Goal: Ask a question: Seek information or help from site administrators or community

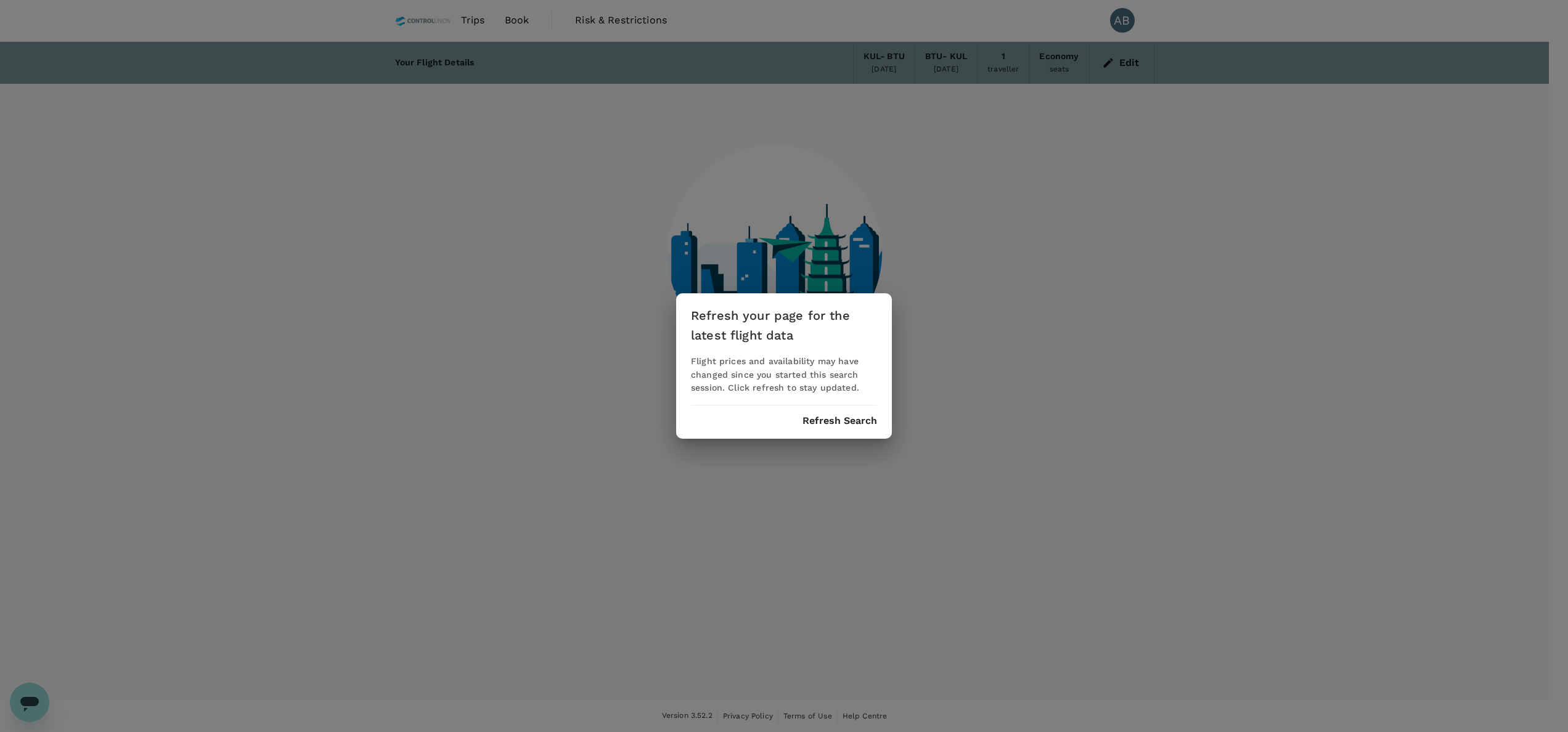
scroll to position [1, 0]
click at [813, 419] on button "Refresh Search" at bounding box center [839, 421] width 75 height 11
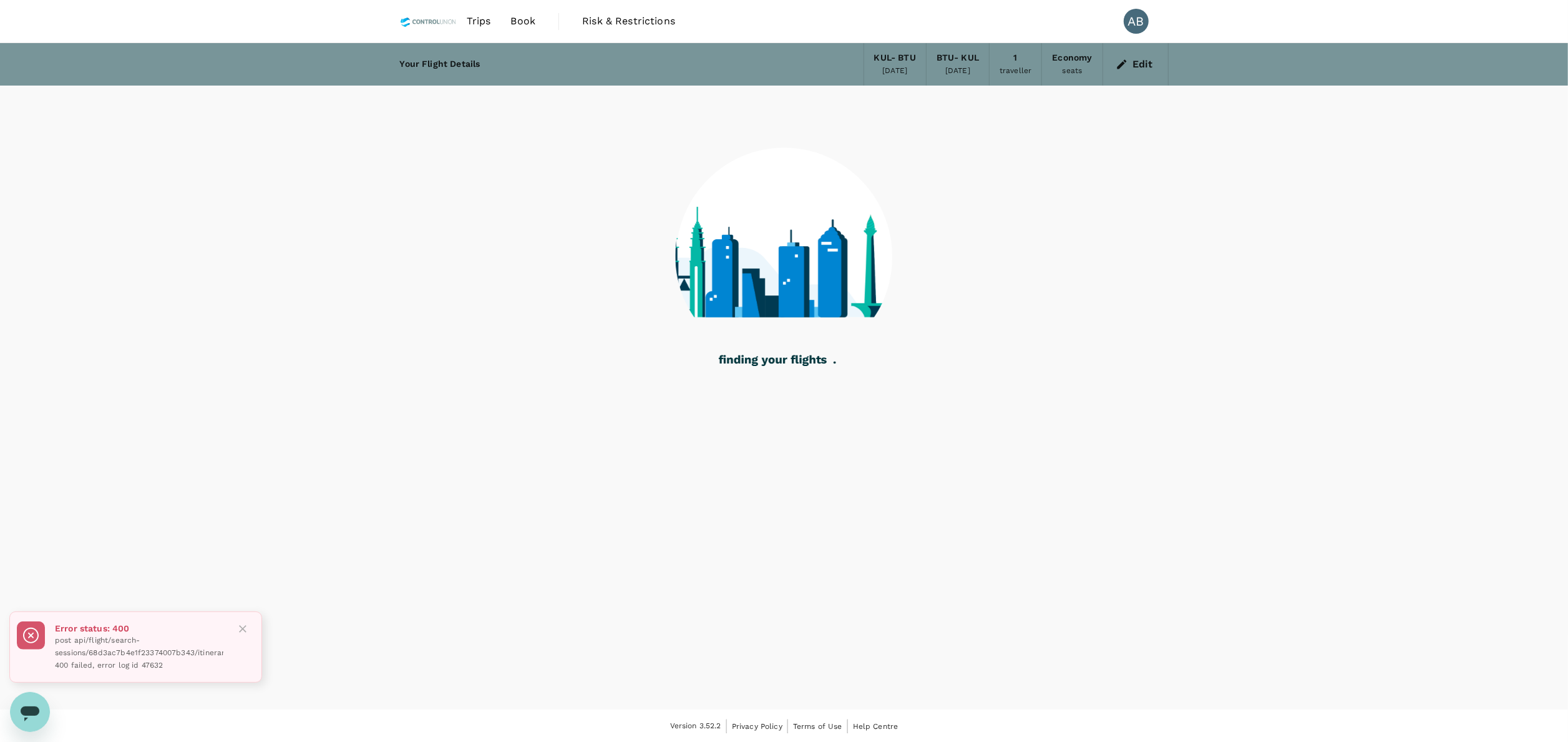
click at [1122, 224] on div at bounding box center [784, 248] width 769 height 326
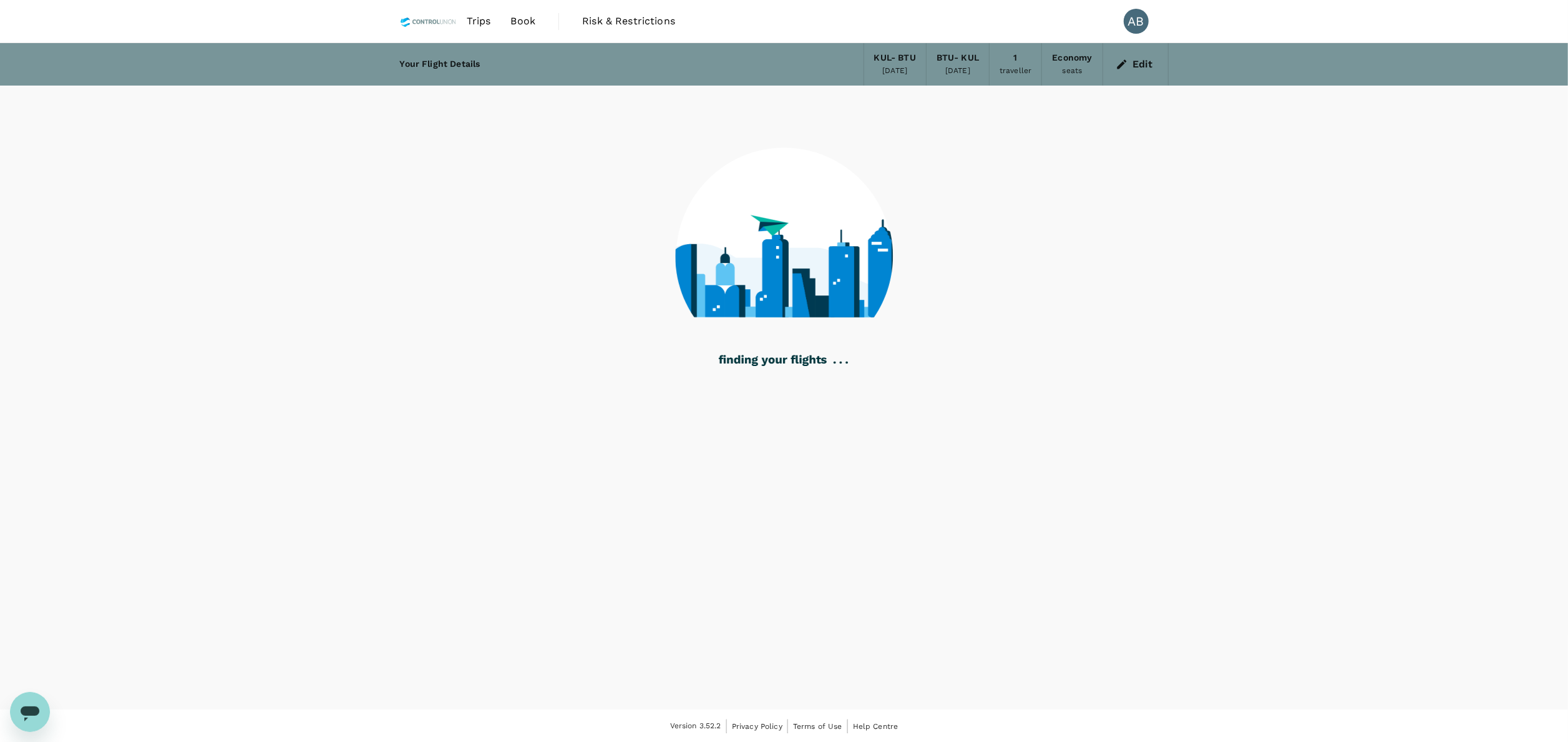
click at [900, 8] on div "Trips Book Risk & Restrictions AB" at bounding box center [784, 21] width 769 height 42
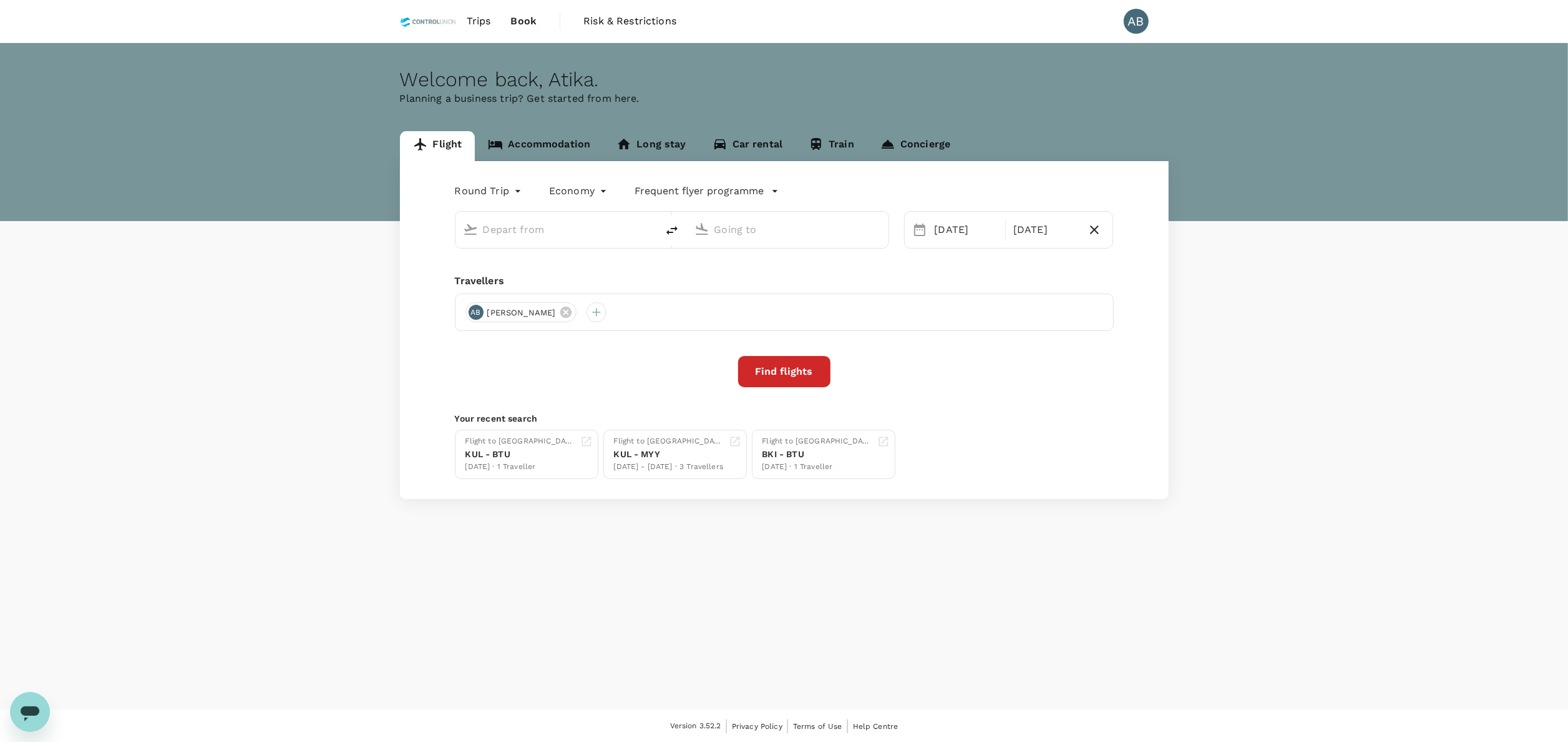
type input "Kuala Lumpur Intl ([GEOGRAPHIC_DATA])"
type input "Bintulu (BTU)"
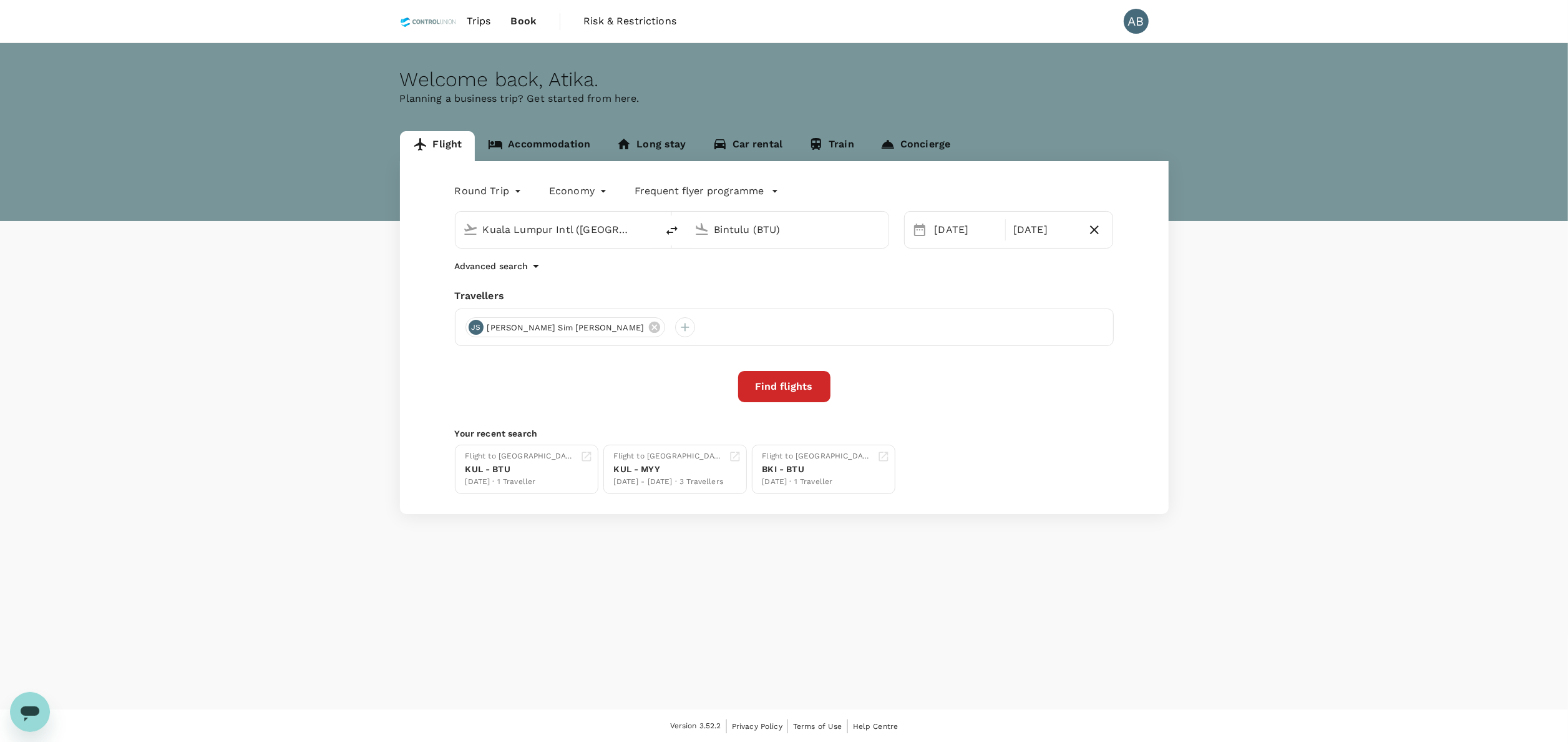
click at [672, 280] on div "Round Trip roundtrip Economy economy Frequent flyer programme Kuala Lumpur Intl…" at bounding box center [784, 338] width 769 height 353
click at [782, 382] on button "Find flights" at bounding box center [784, 386] width 92 height 31
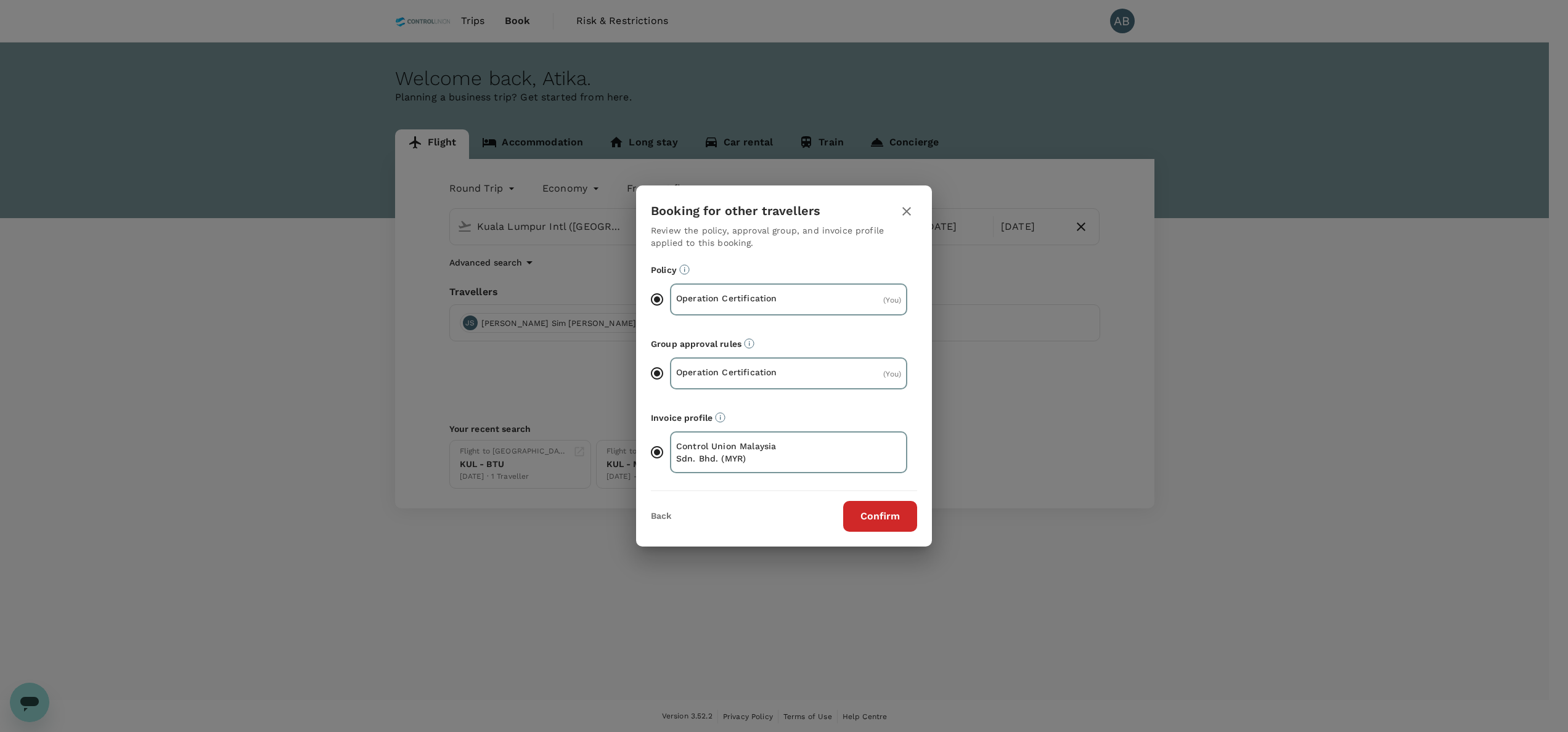
click at [893, 508] on button "Confirm" at bounding box center [879, 516] width 74 height 31
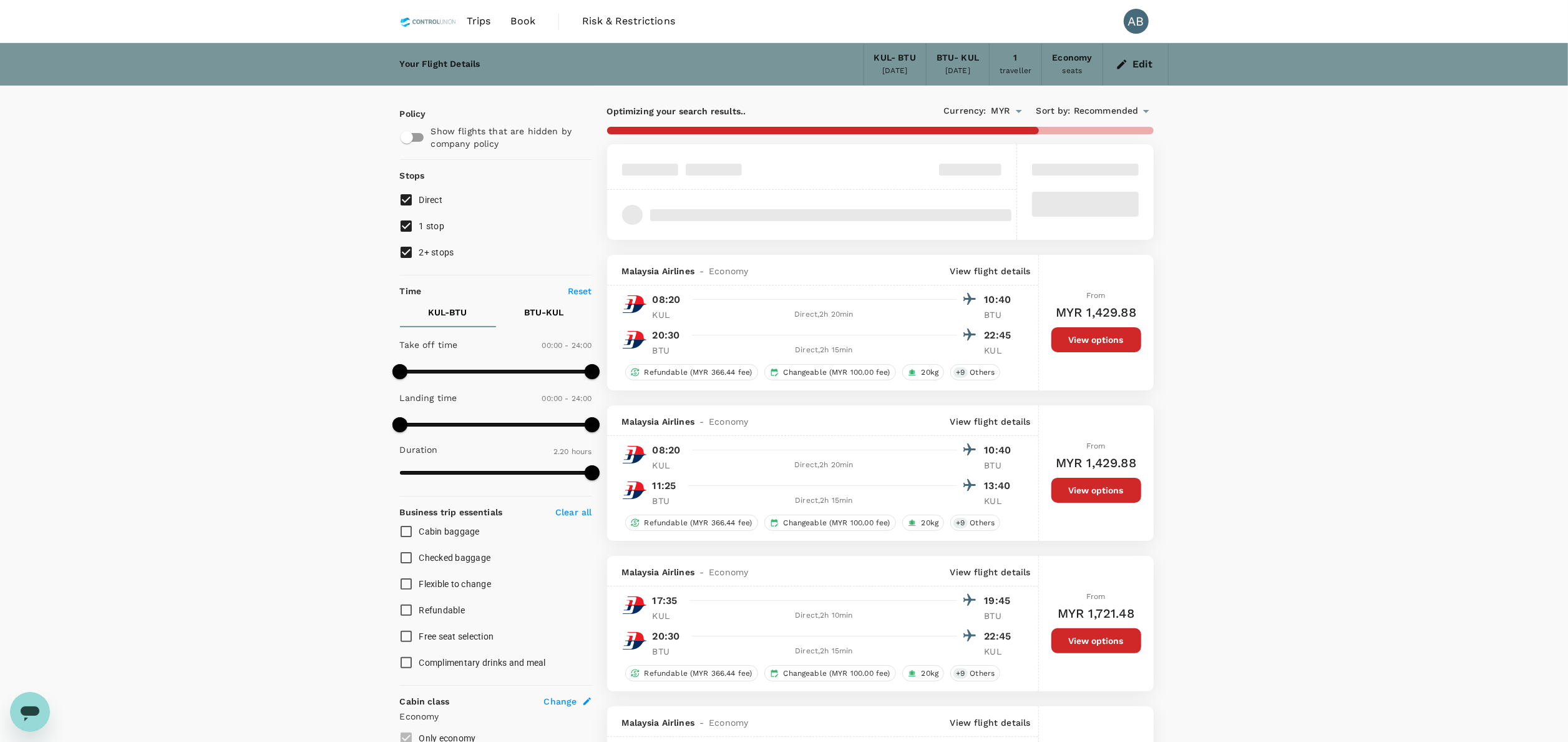
type input "235"
click at [399, 256] on input "2+ stops" at bounding box center [407, 252] width 26 height 26
checkbox input "false"
drag, startPoint x: 405, startPoint y: 224, endPoint x: 513, endPoint y: 226, distance: 108.0
click at [405, 224] on input "1 stop" at bounding box center [407, 227] width 26 height 26
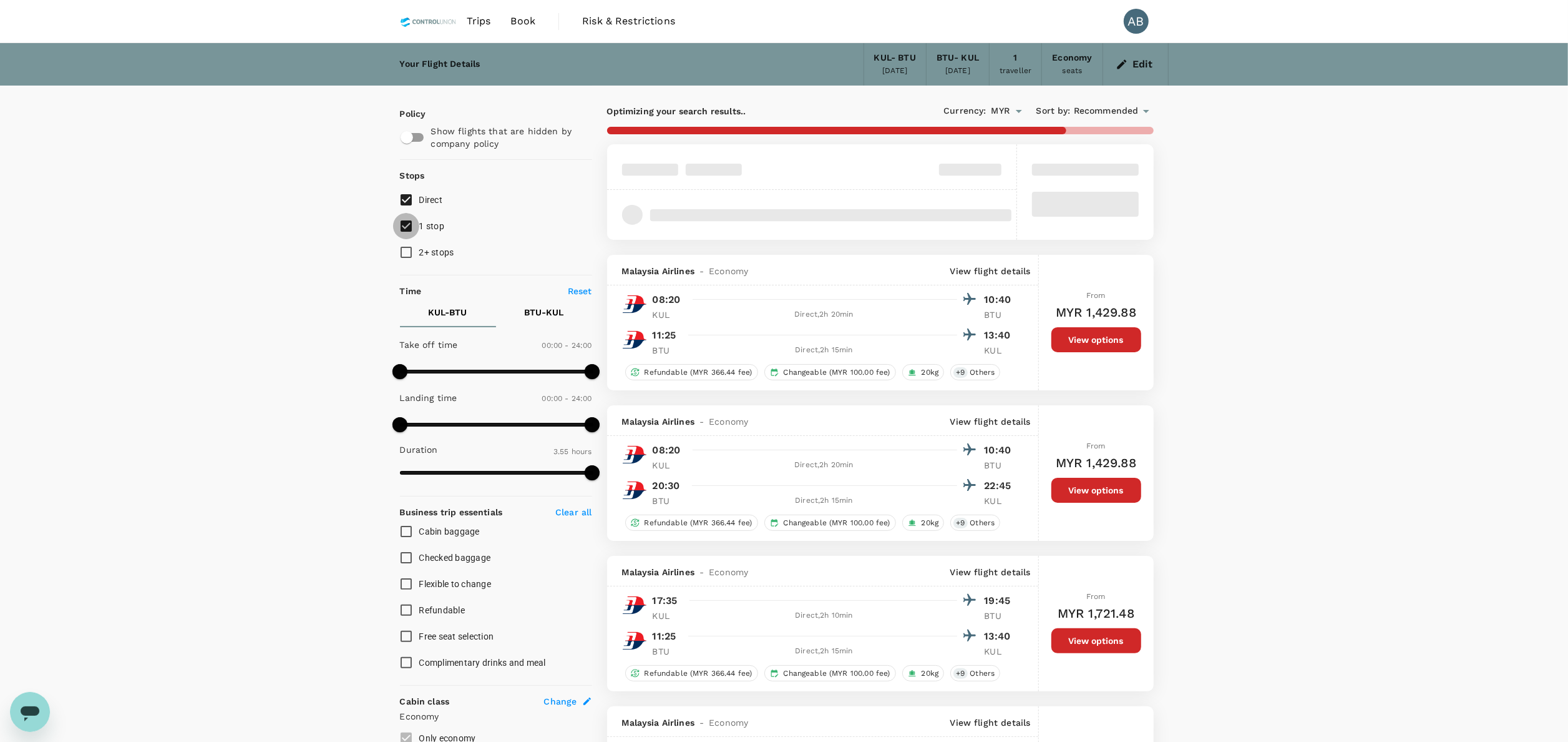
checkbox input "false"
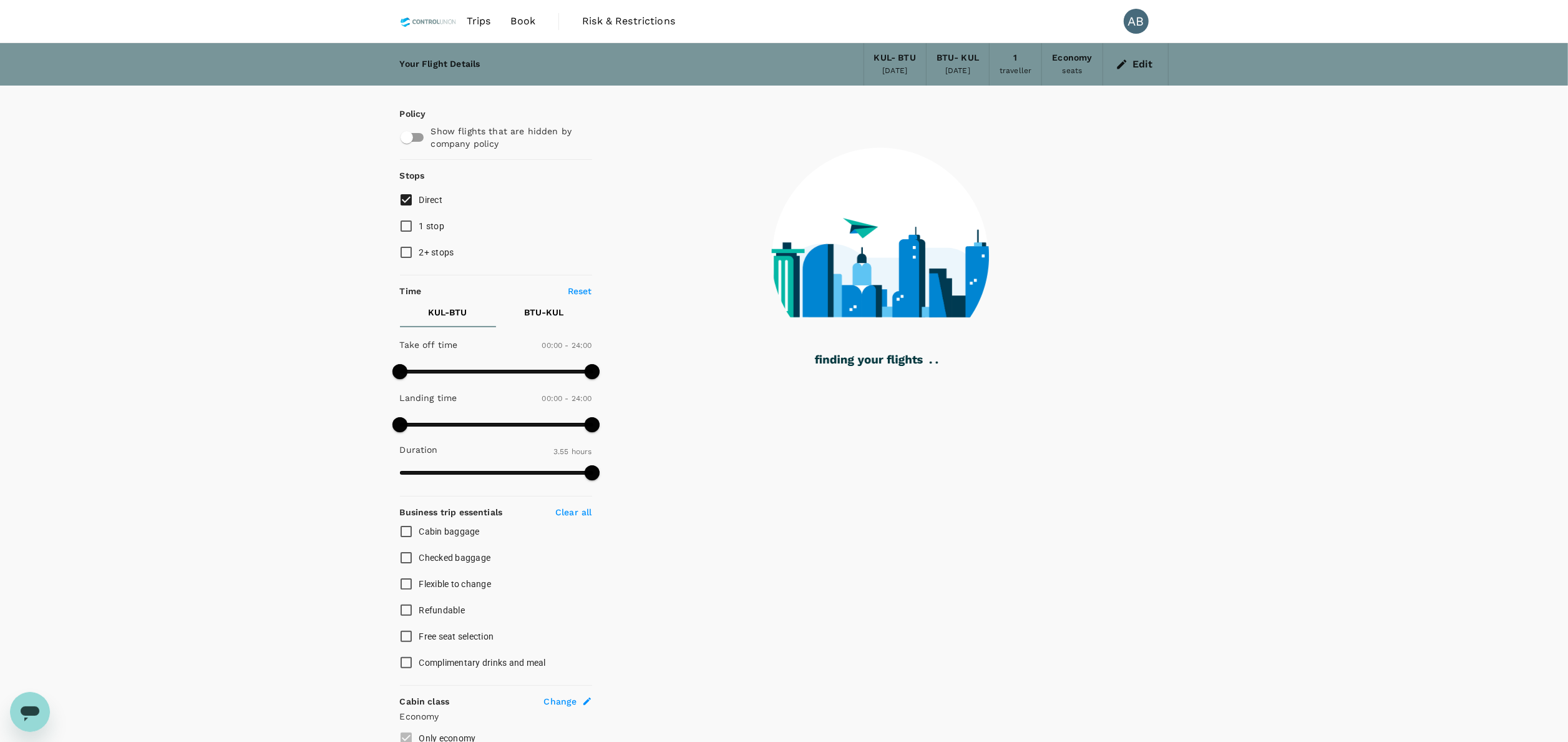
type input "710"
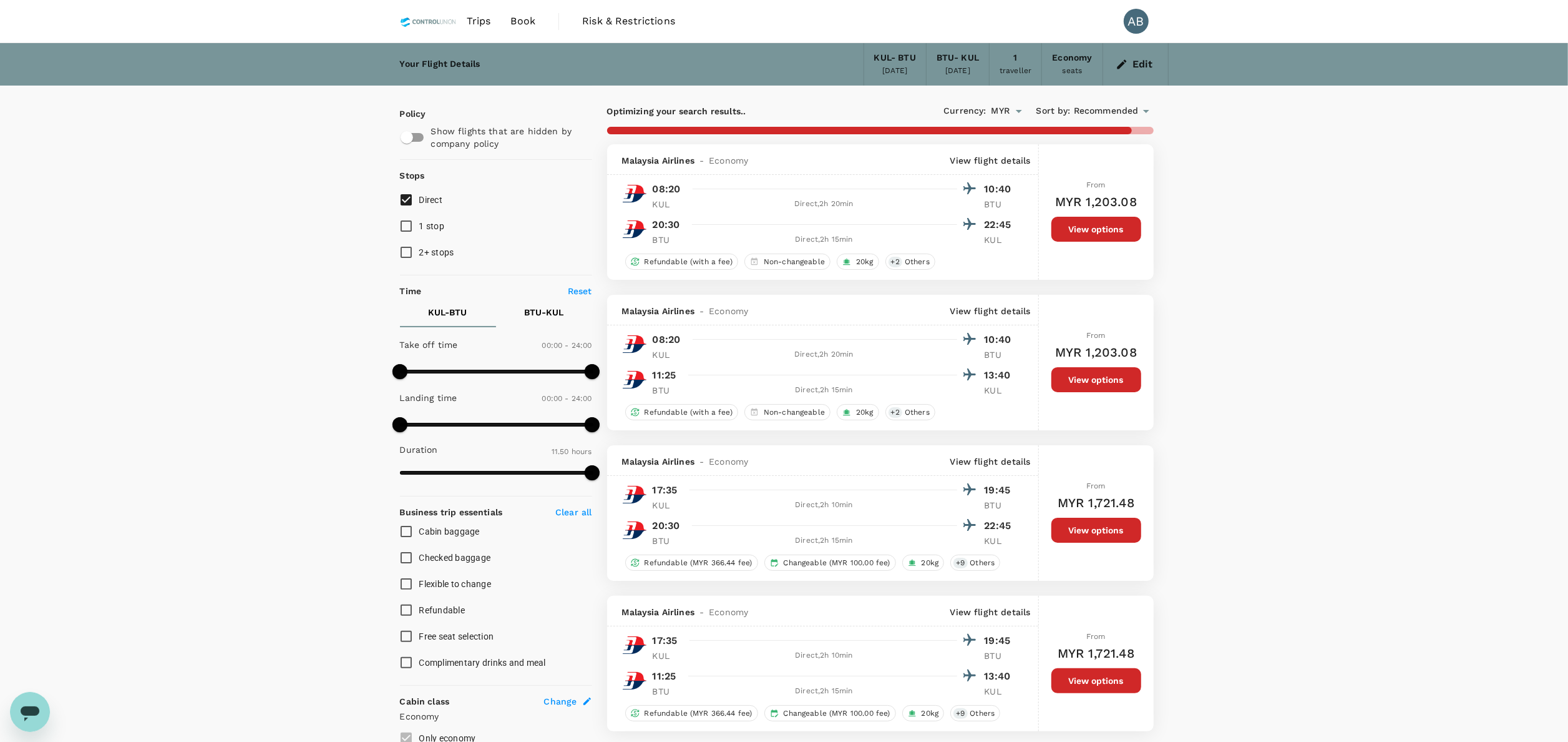
checkbox input "false"
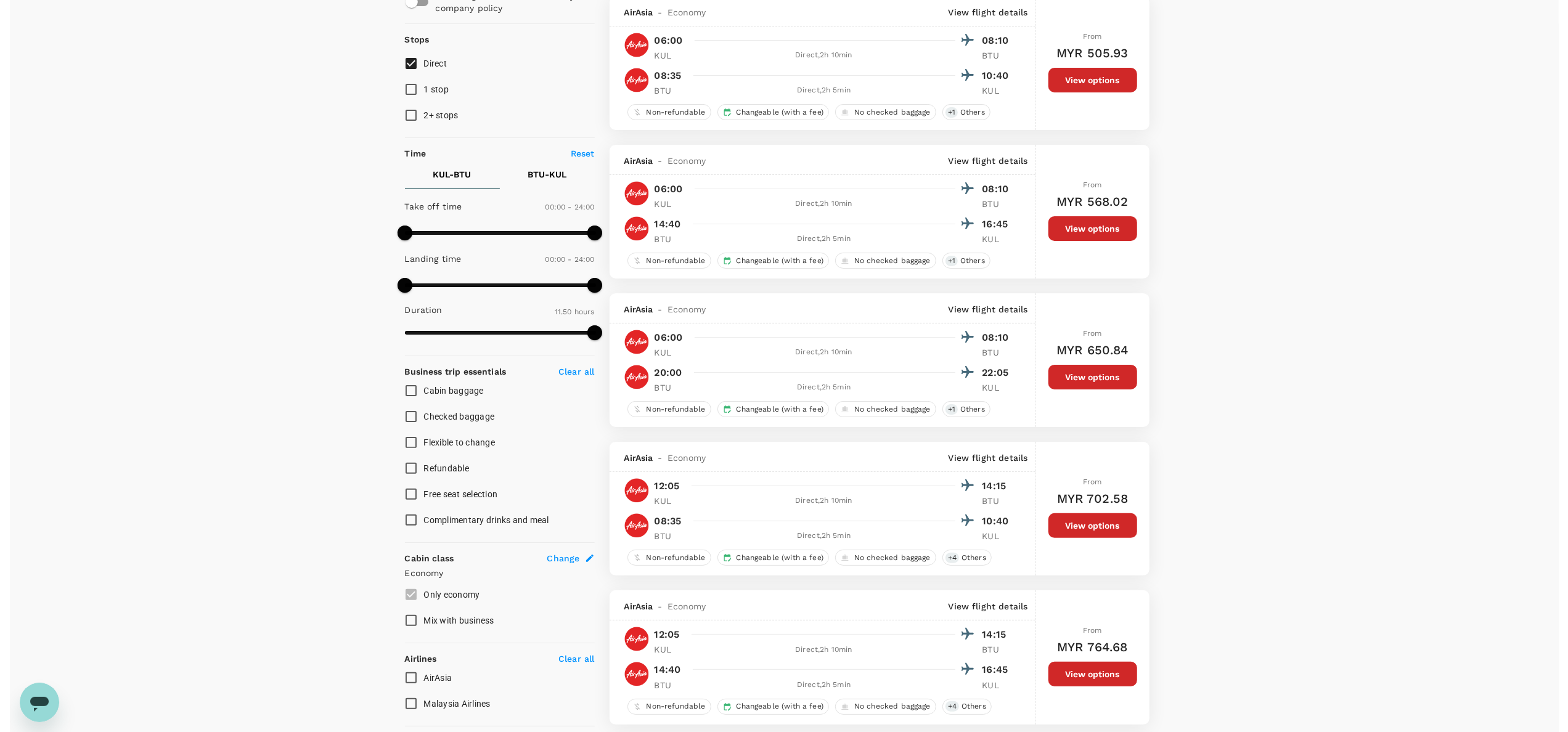
scroll to position [100, 0]
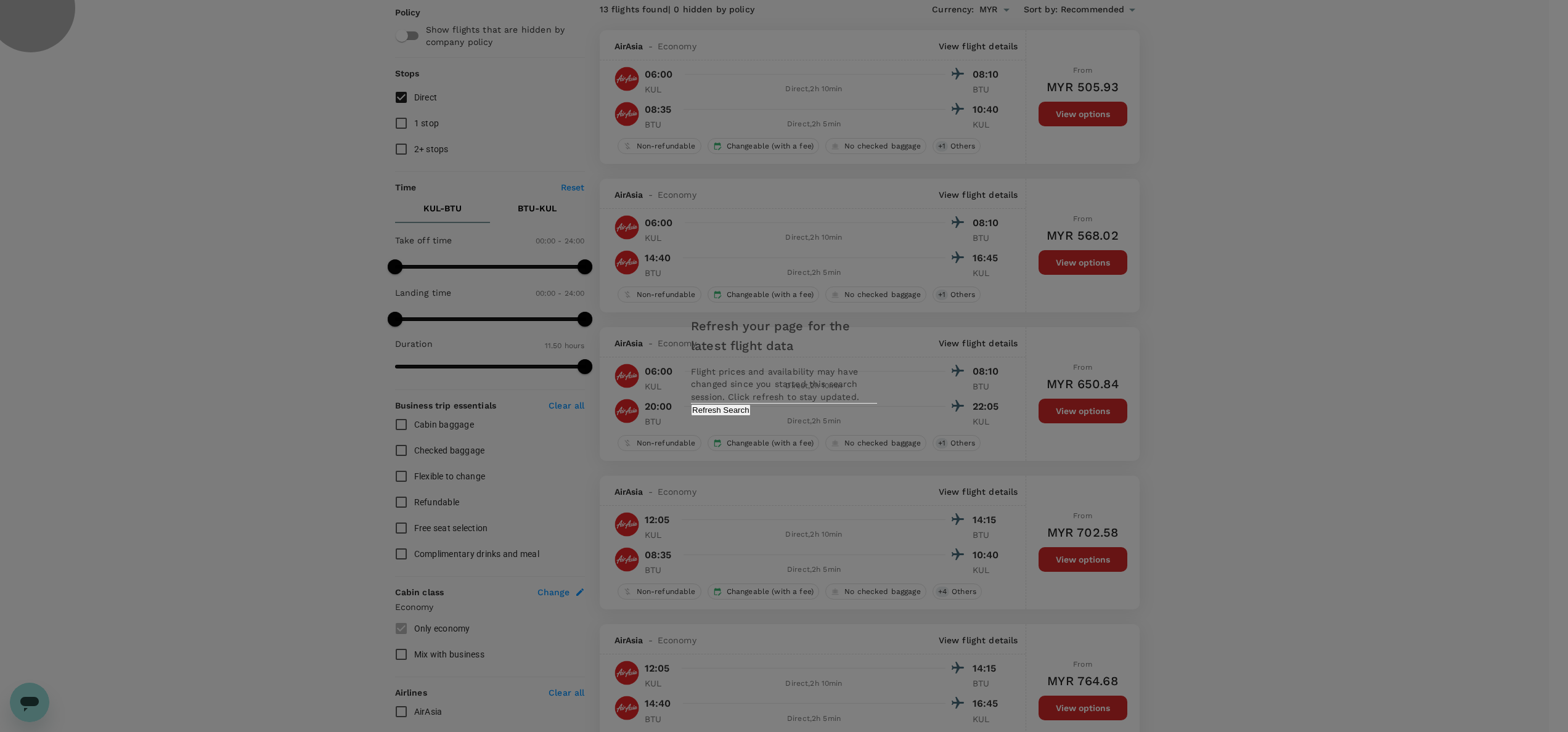
click at [751, 415] on button "Refresh Search" at bounding box center [720, 410] width 60 height 12
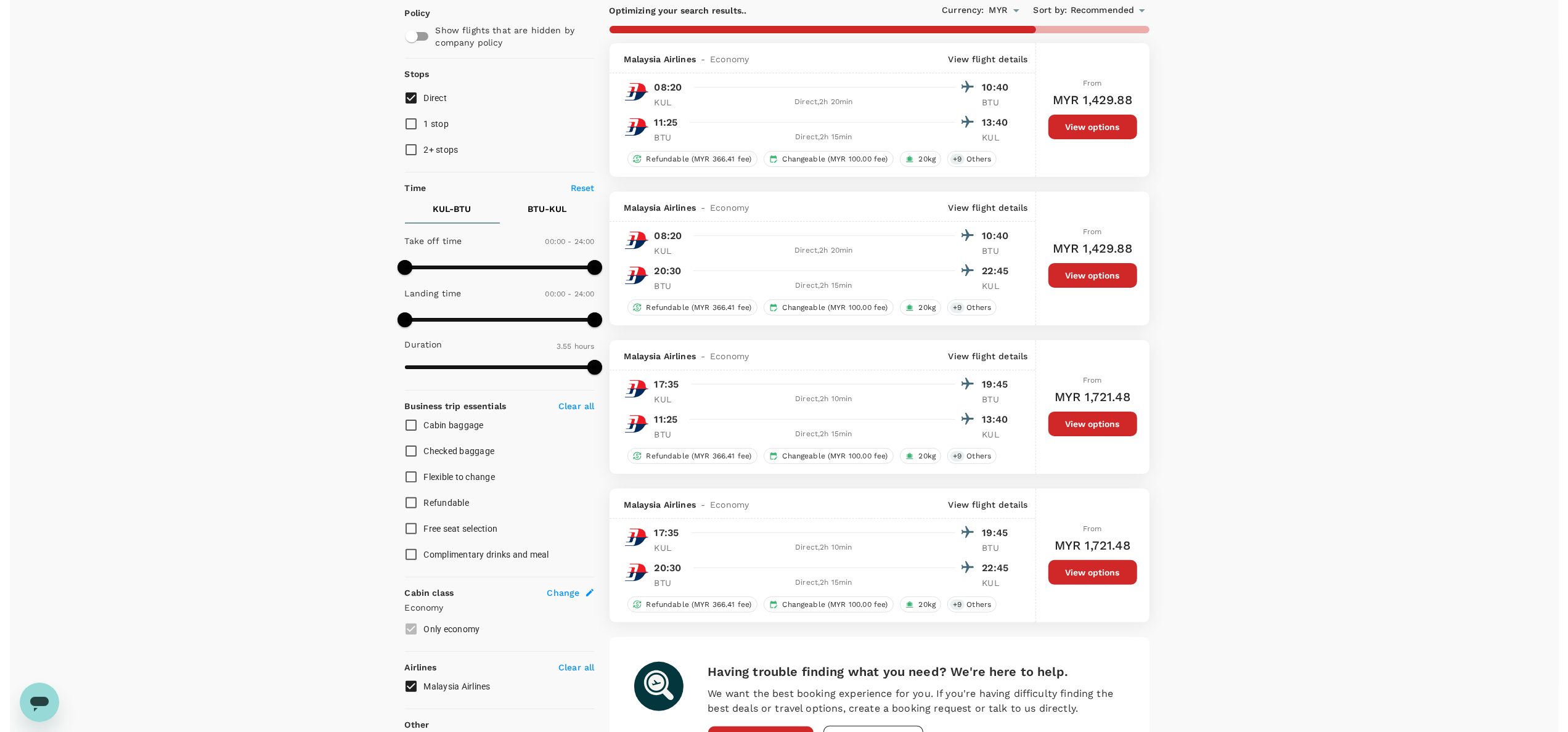
scroll to position [245, 0]
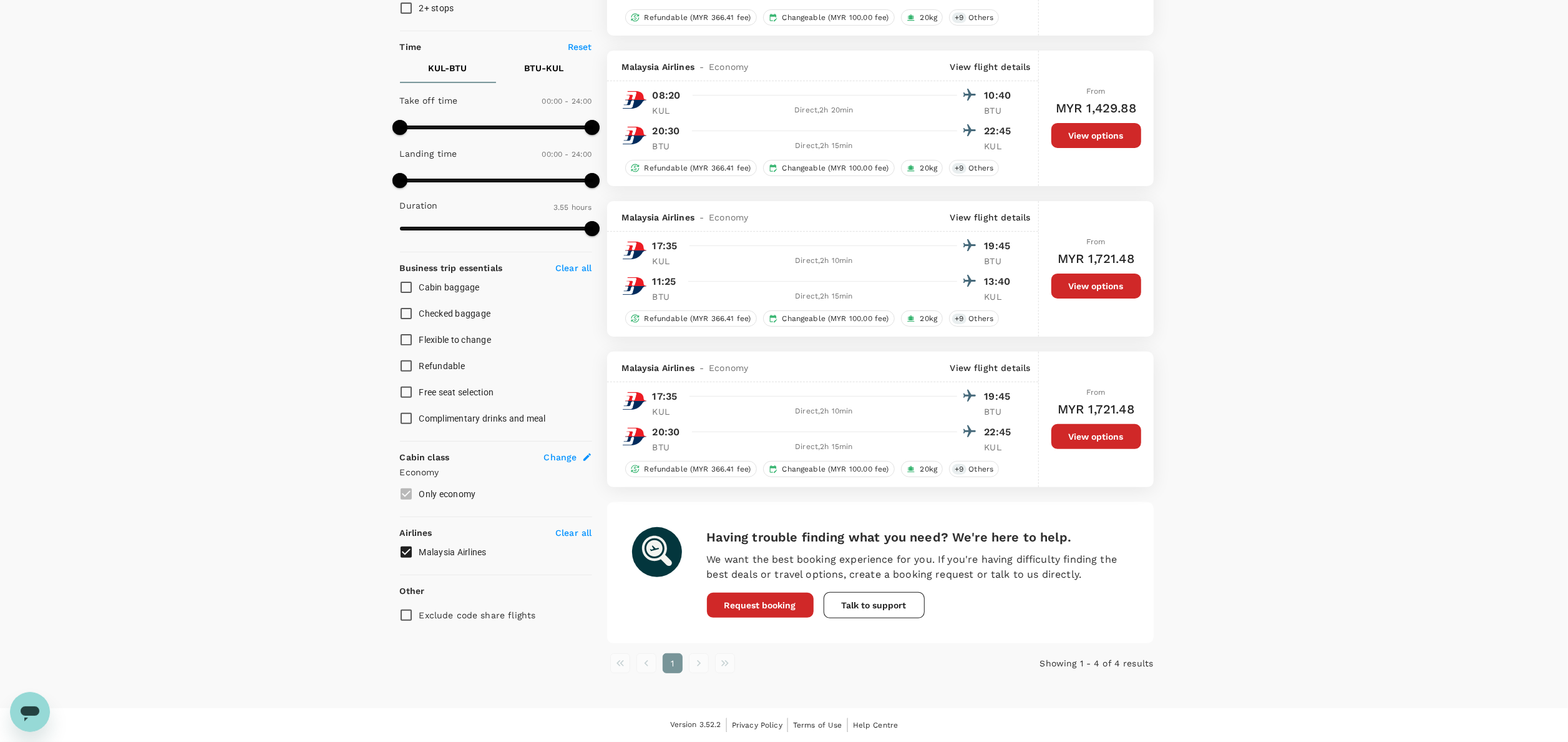
type input "710"
checkbox input "false"
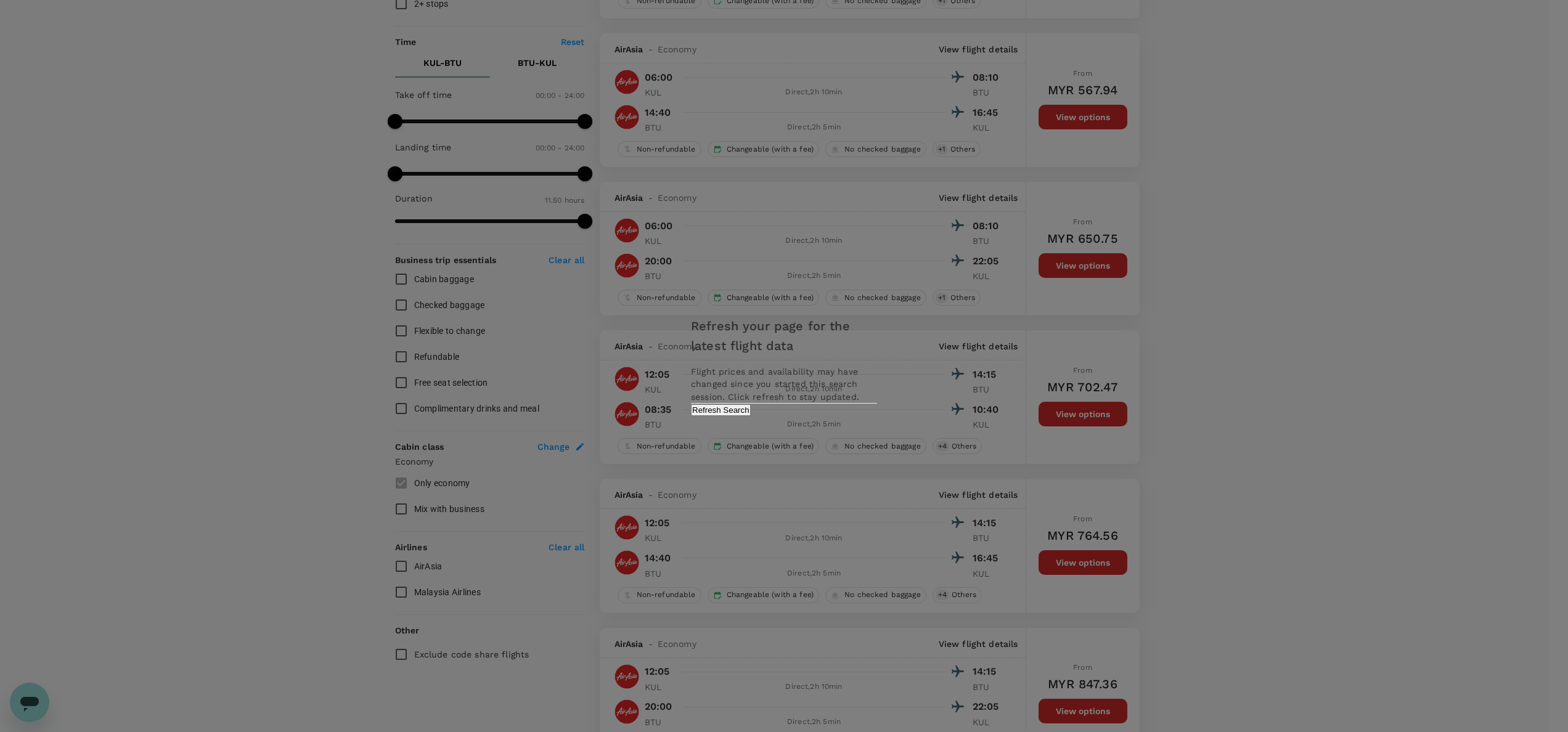
click at [1214, 325] on div "Refresh your page for the latest flight data Flight prices and availability may…" at bounding box center [784, 366] width 1568 height 732
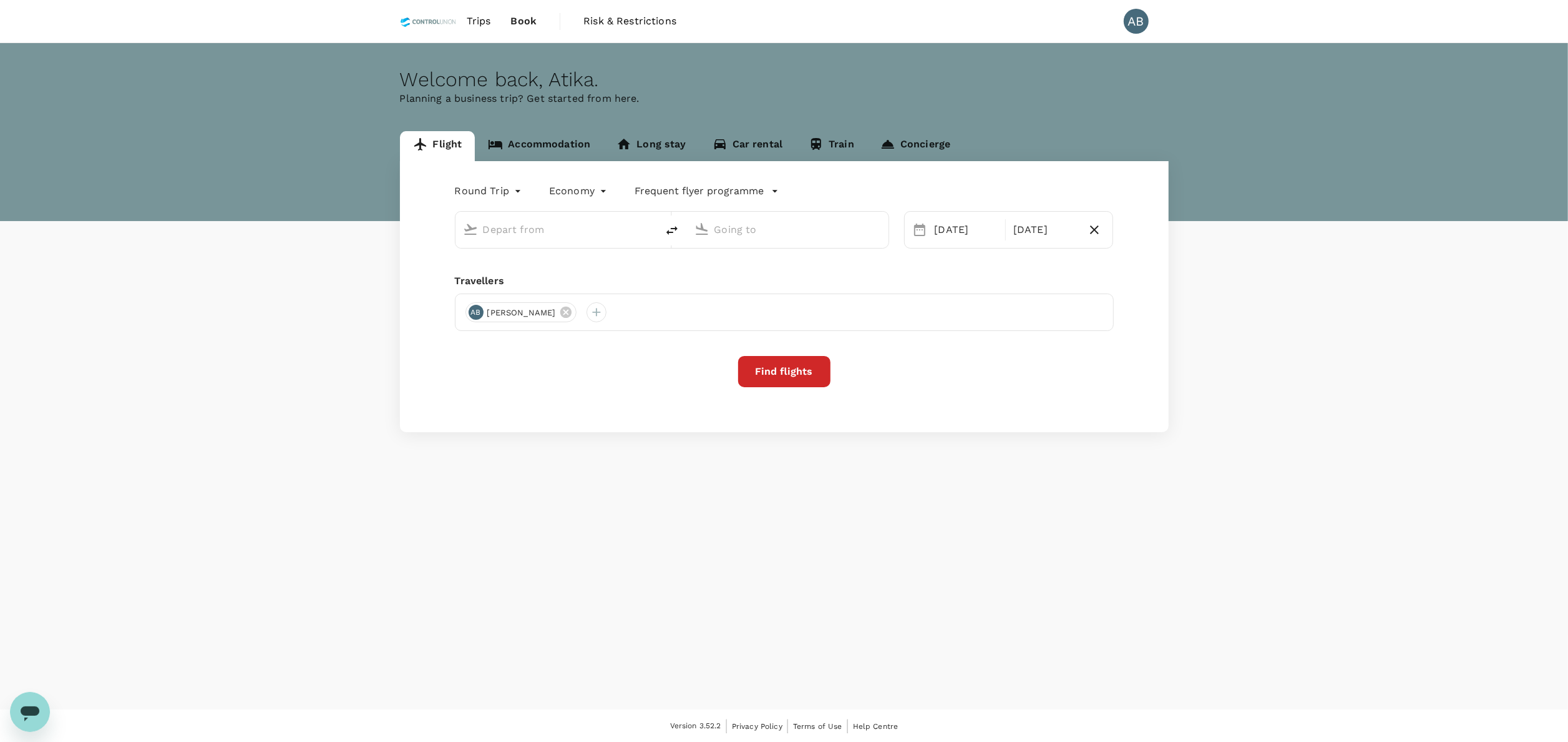
type input "Kuala Lumpur Intl ([GEOGRAPHIC_DATA])"
type input "Bintulu (BTU)"
type input "Kuala Lumpur Intl ([GEOGRAPHIC_DATA])"
type input "Bintulu (BTU)"
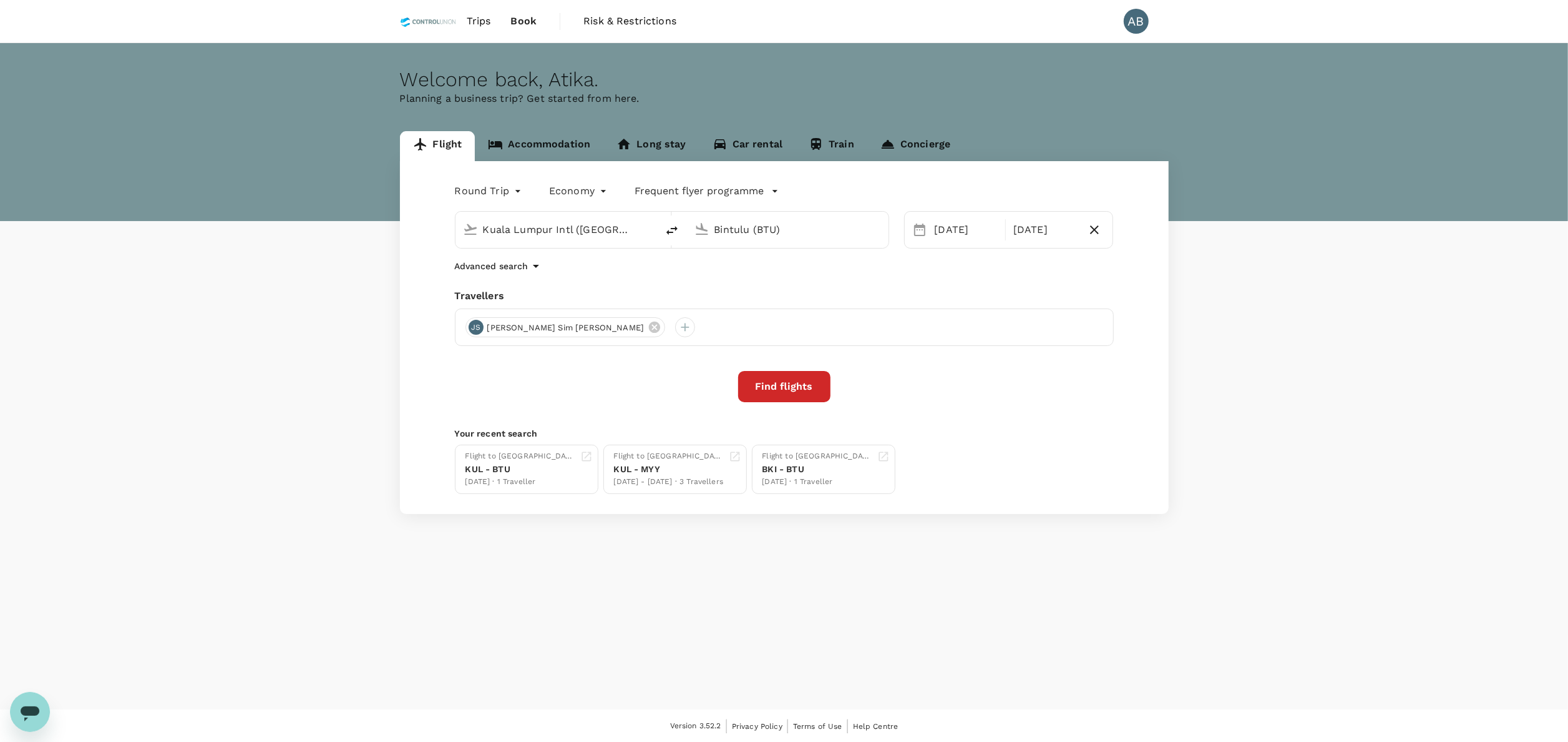
click at [483, 23] on span "Trips" at bounding box center [479, 22] width 25 height 15
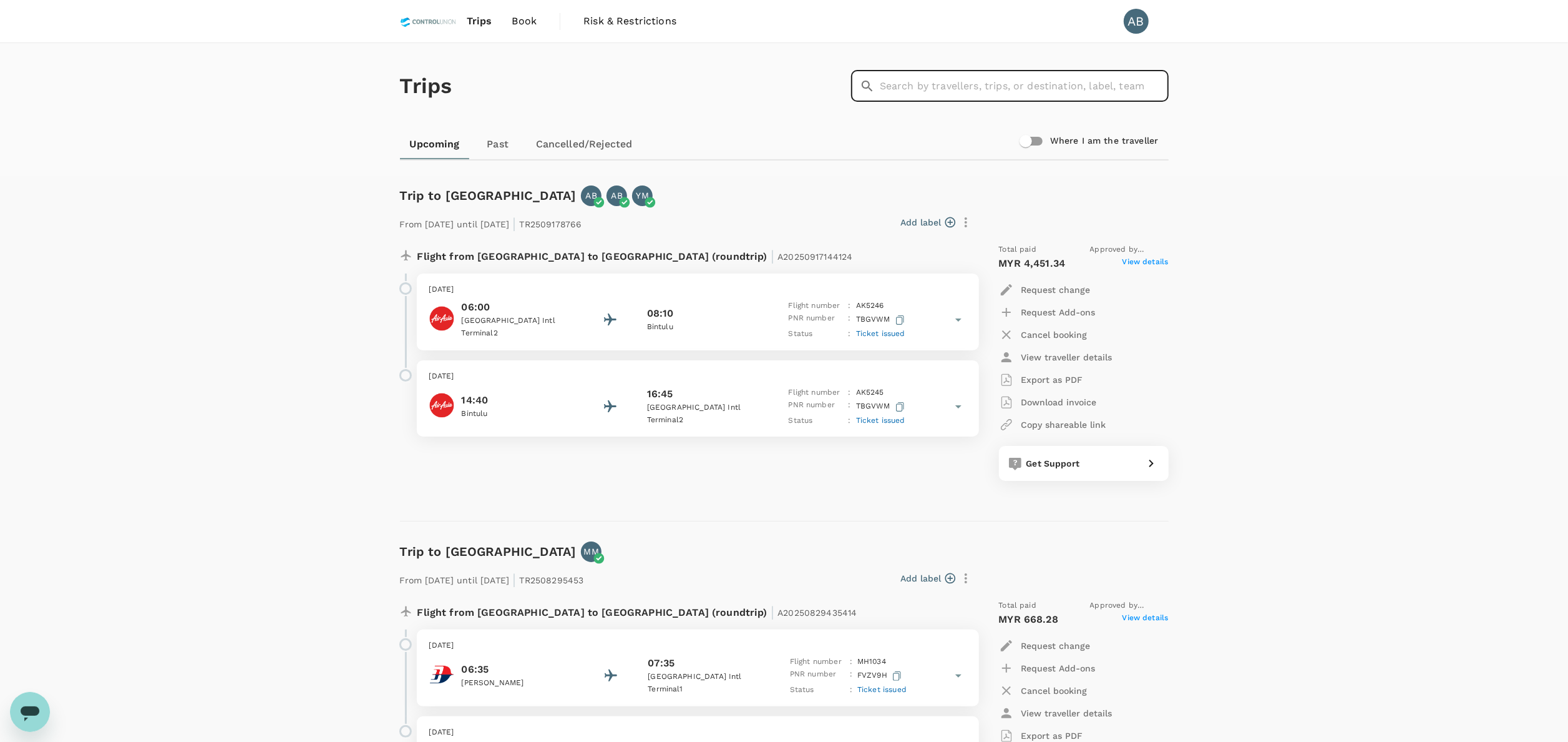
click at [935, 77] on input "text" at bounding box center [1025, 86] width 289 height 31
type input "RAOUF"
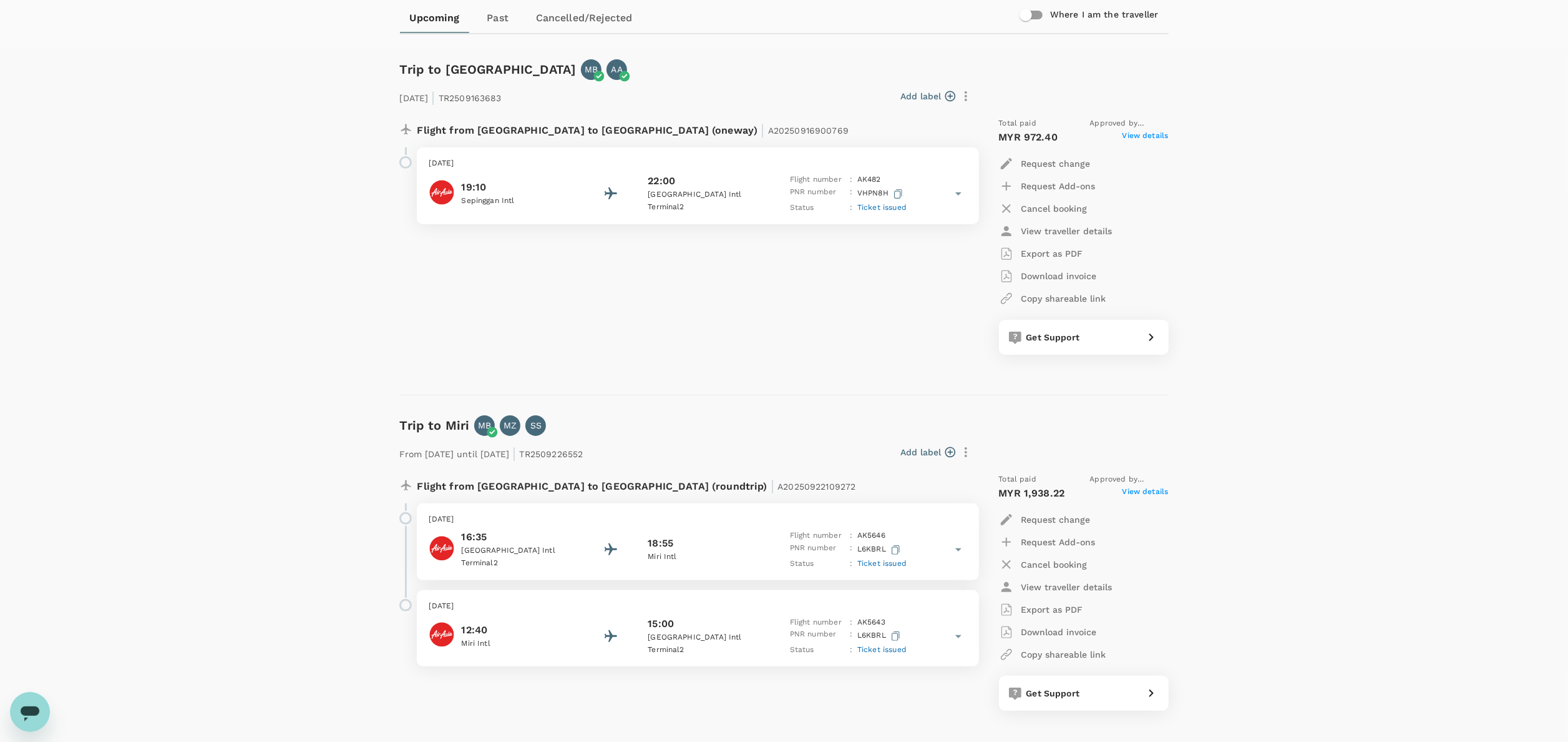
scroll to position [239, 0]
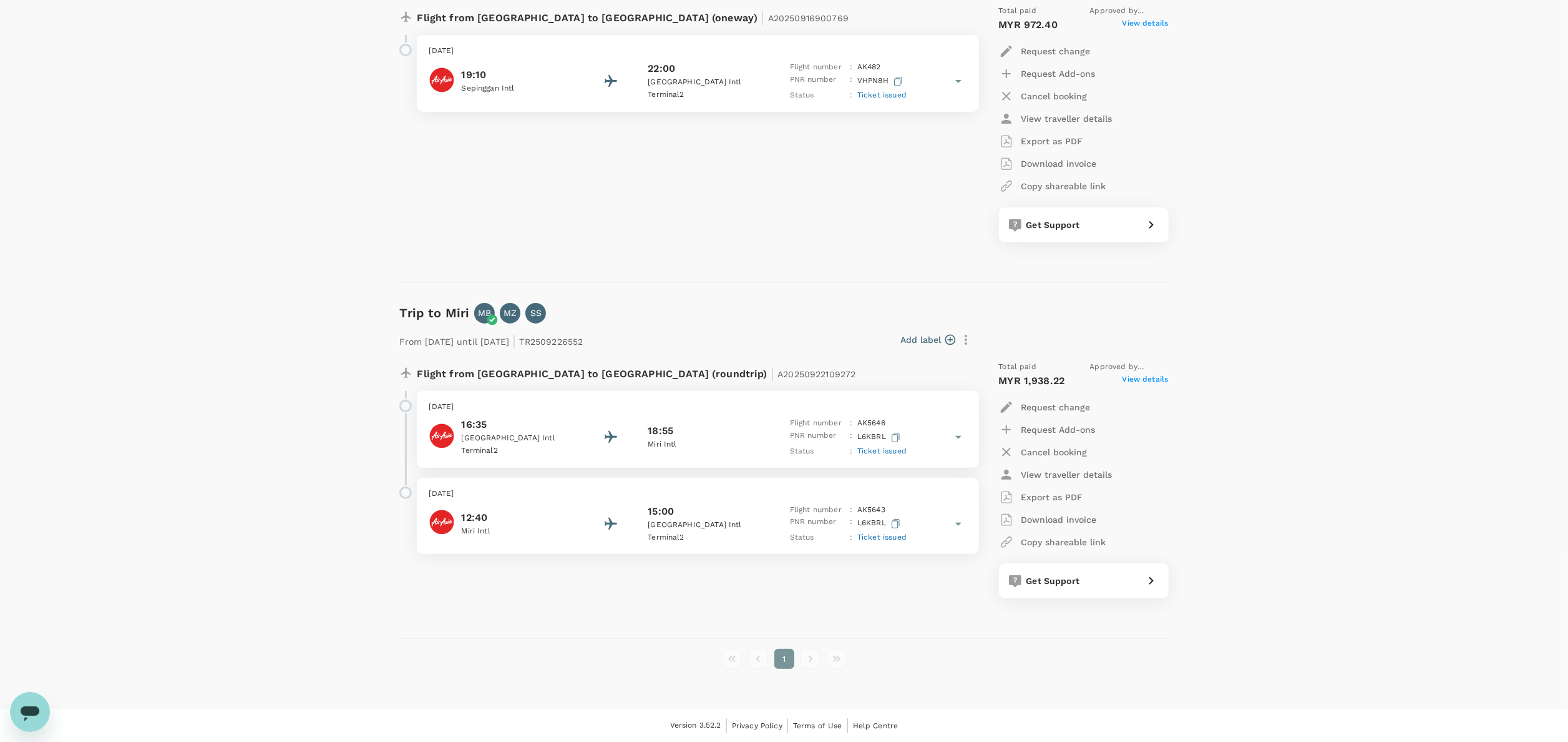
drag, startPoint x: 309, startPoint y: 305, endPoint x: 380, endPoint y: 217, distance: 113.1
click at [312, 298] on div "Trips ​ RAOUF ​ Upcoming Past Cancelled/Rejected Where I am the traveller Trip …" at bounding box center [784, 257] width 1568 height 904
drag, startPoint x: 752, startPoint y: 380, endPoint x: 642, endPoint y: 380, distance: 110.0
click at [642, 380] on div "Flight from Malaysia to Malaysia (roundtrip) | A20250922109272" at bounding box center [657, 372] width 478 height 23
copy p "A20250922109272"
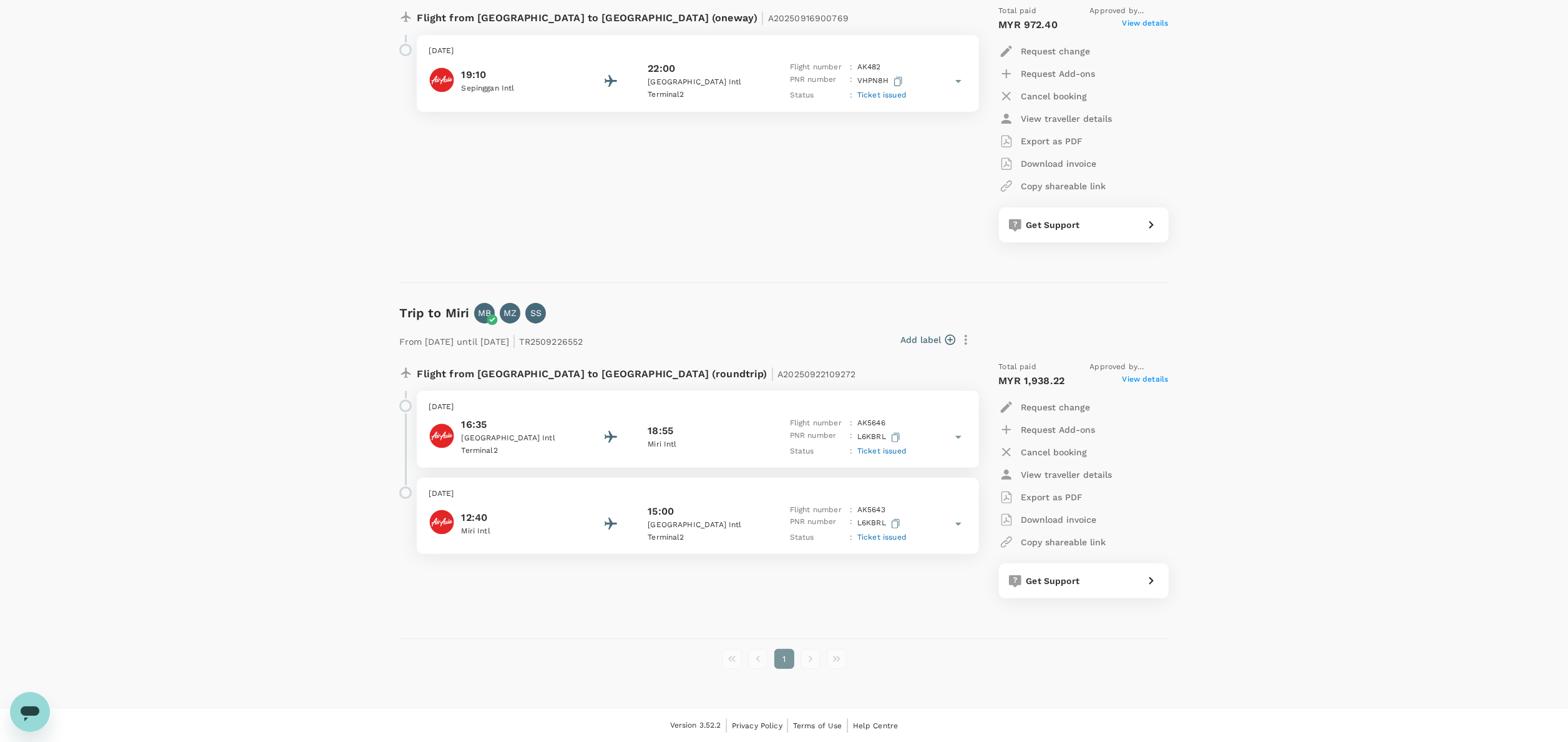
click at [262, 611] on div "Trips ​ RAOUF ​ Upcoming Past Cancelled/Rejected Where I am the traveller Trip …" at bounding box center [784, 257] width 1568 height 904
drag, startPoint x: 28, startPoint y: 703, endPoint x: 45, endPoint y: 1380, distance: 677.2
click at [27, 703] on icon "Open messaging window" at bounding box center [30, 711] width 23 height 23
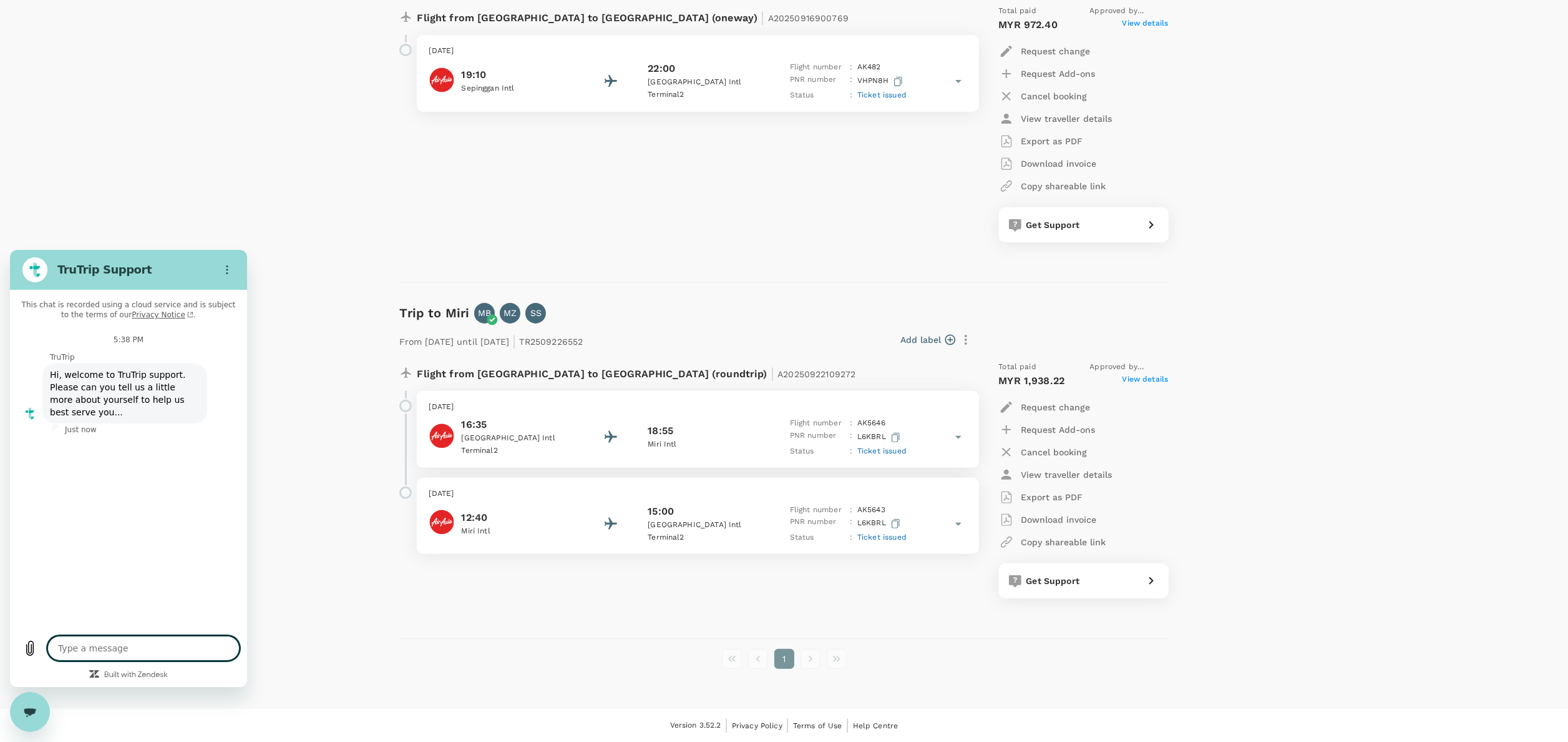
type textarea "x"
click at [95, 654] on textarea at bounding box center [143, 648] width 192 height 25
click at [82, 470] on input "Name" at bounding box center [140, 474] width 174 height 26
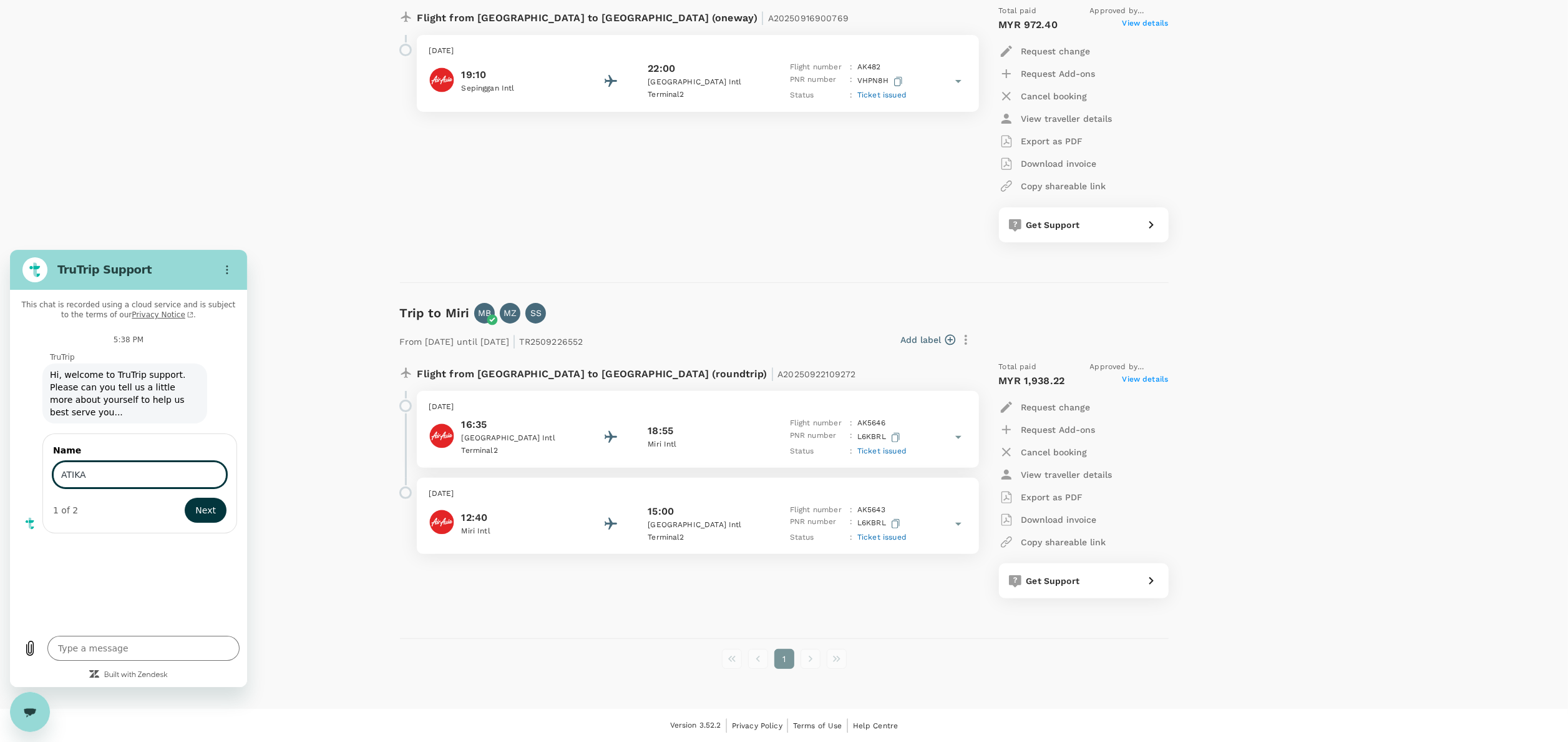
type input "atika"
click at [211, 502] on span "Next" at bounding box center [206, 510] width 21 height 15
type textarea "x"
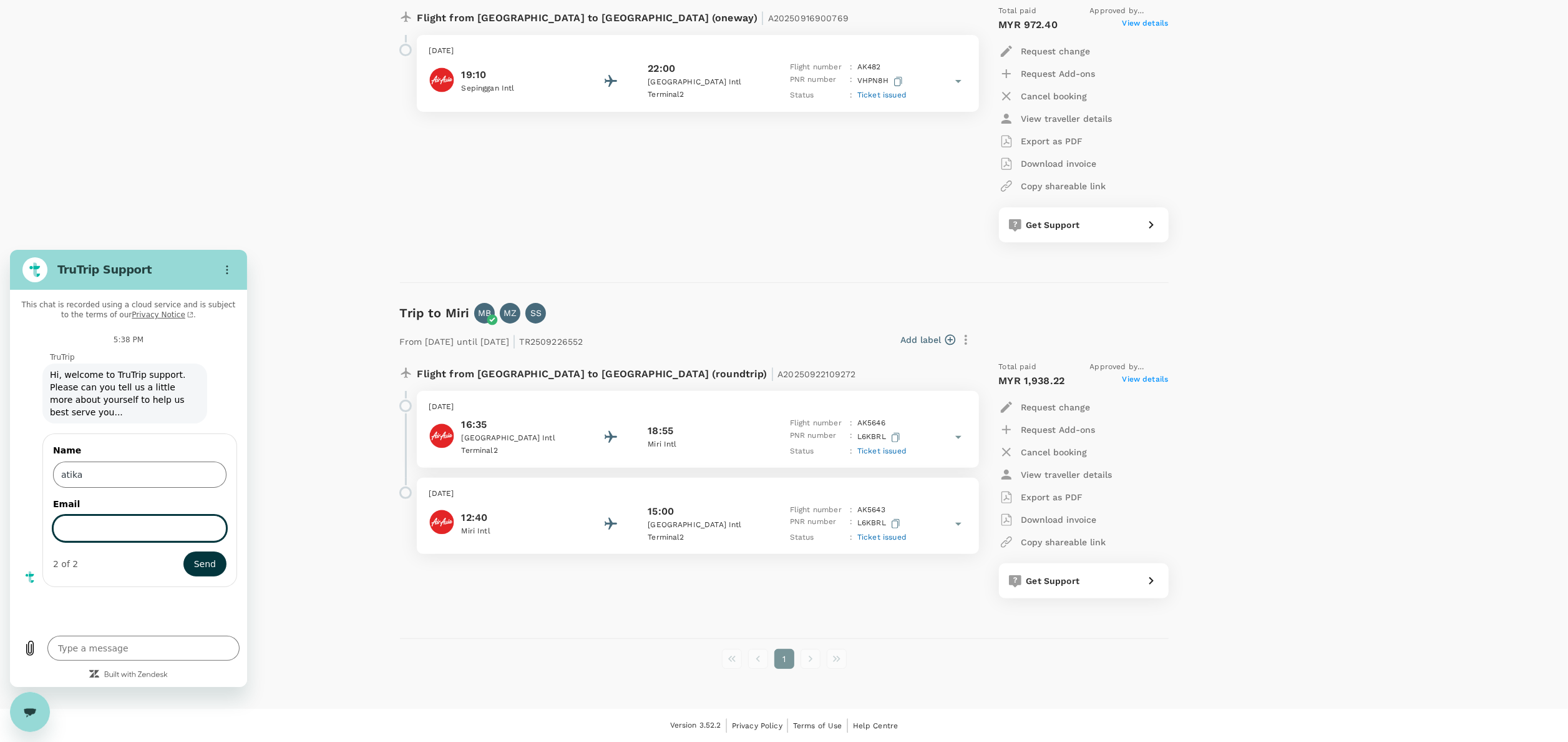
click at [106, 514] on input "Email" at bounding box center [140, 528] width 174 height 26
type input "atika@controlunion.com"
click at [206, 556] on span "Send" at bounding box center [205, 564] width 22 height 15
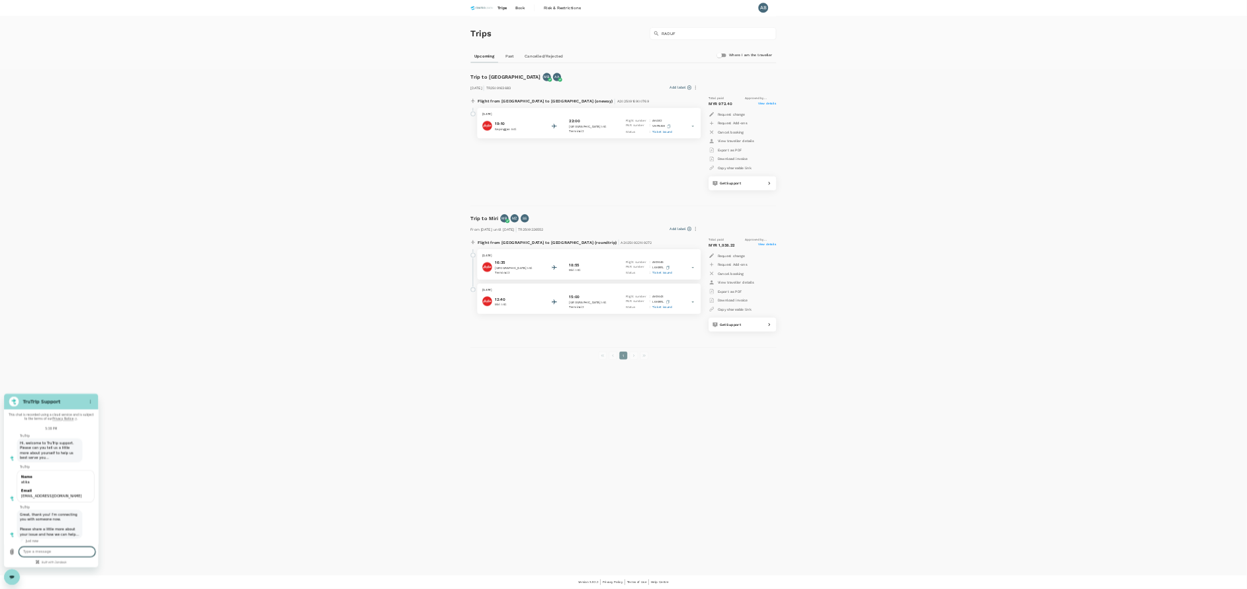
scroll to position [2, 0]
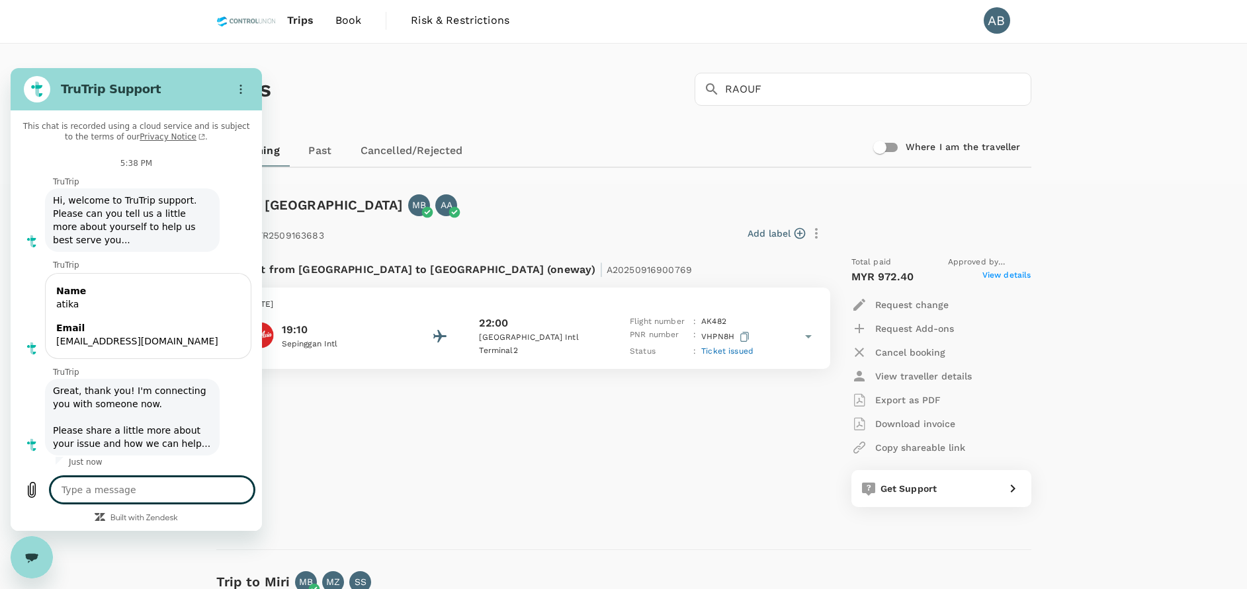
click at [89, 484] on textarea at bounding box center [152, 490] width 204 height 26
type textarea "x"
type textarea "H"
type textarea "x"
type textarea "HI"
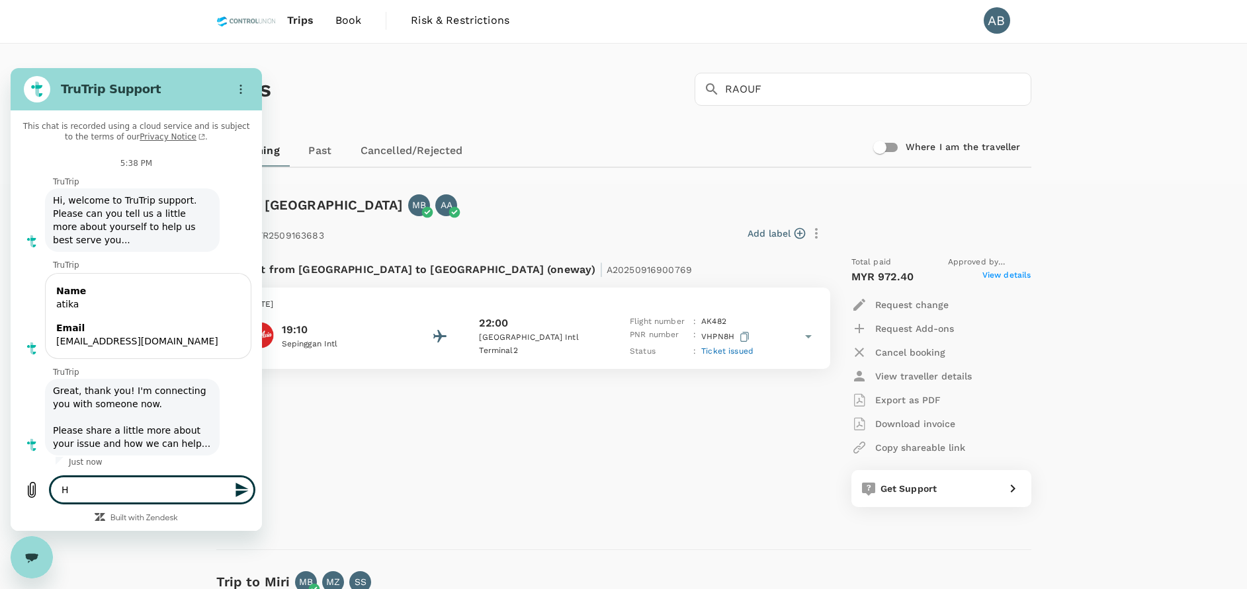
type textarea "x"
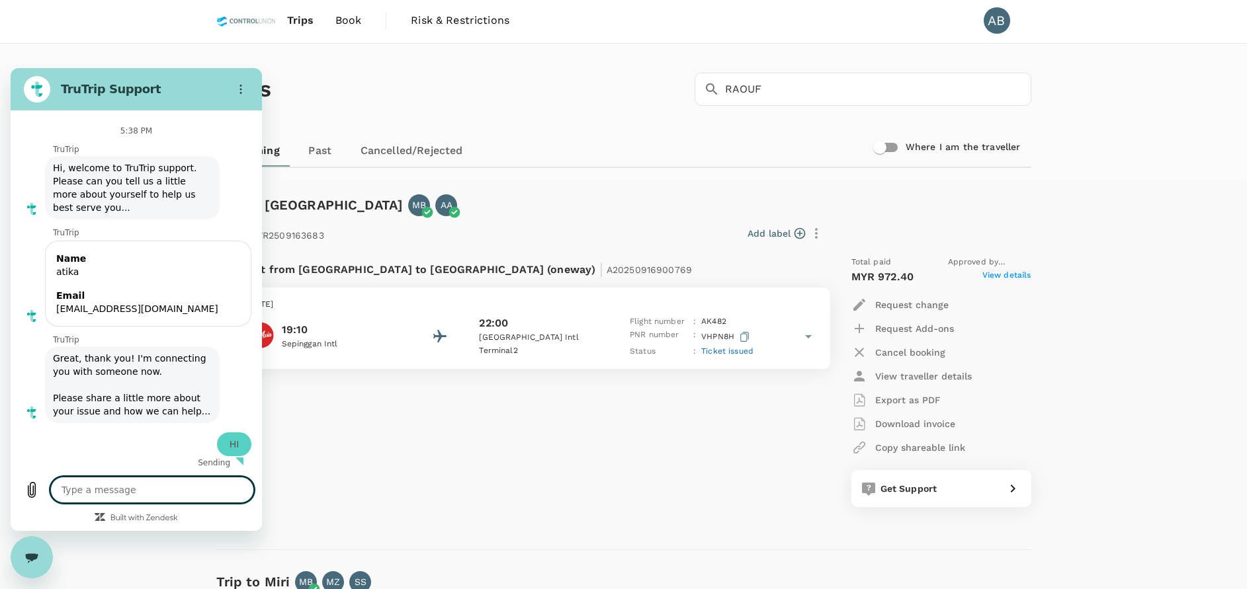
type textarea "x"
click at [105, 489] on textarea at bounding box center [152, 490] width 204 height 26
click at [89, 488] on textarea at bounding box center [152, 490] width 204 height 26
type textarea "I"
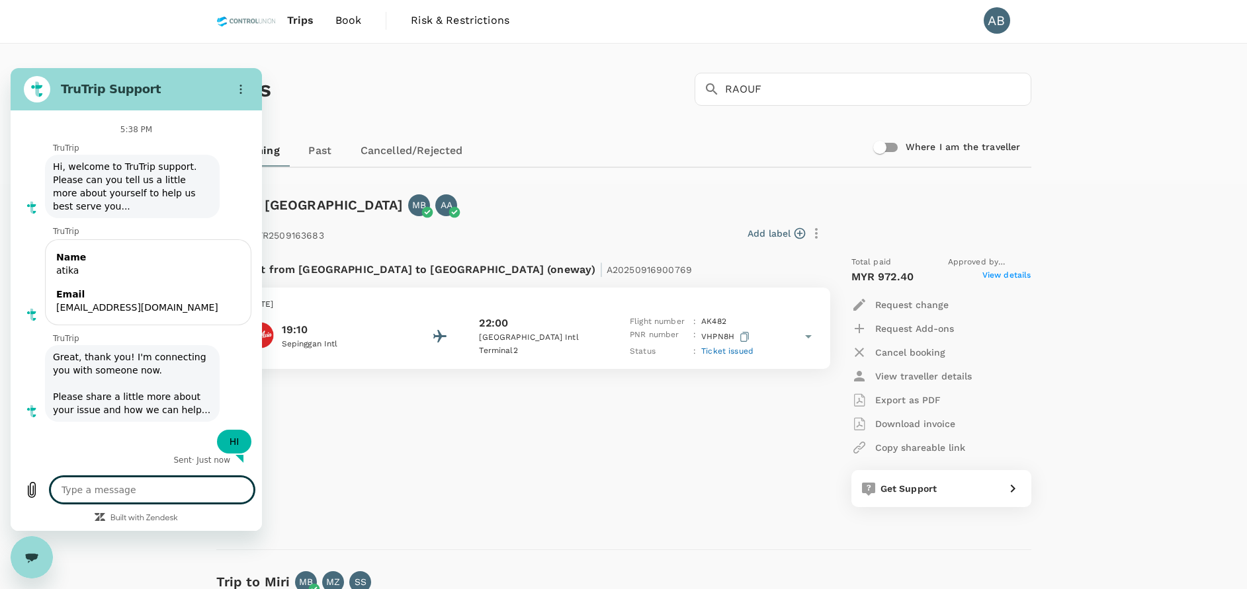
type textarea "x"
type textarea "I"
type textarea "x"
type textarea "I w"
type textarea "x"
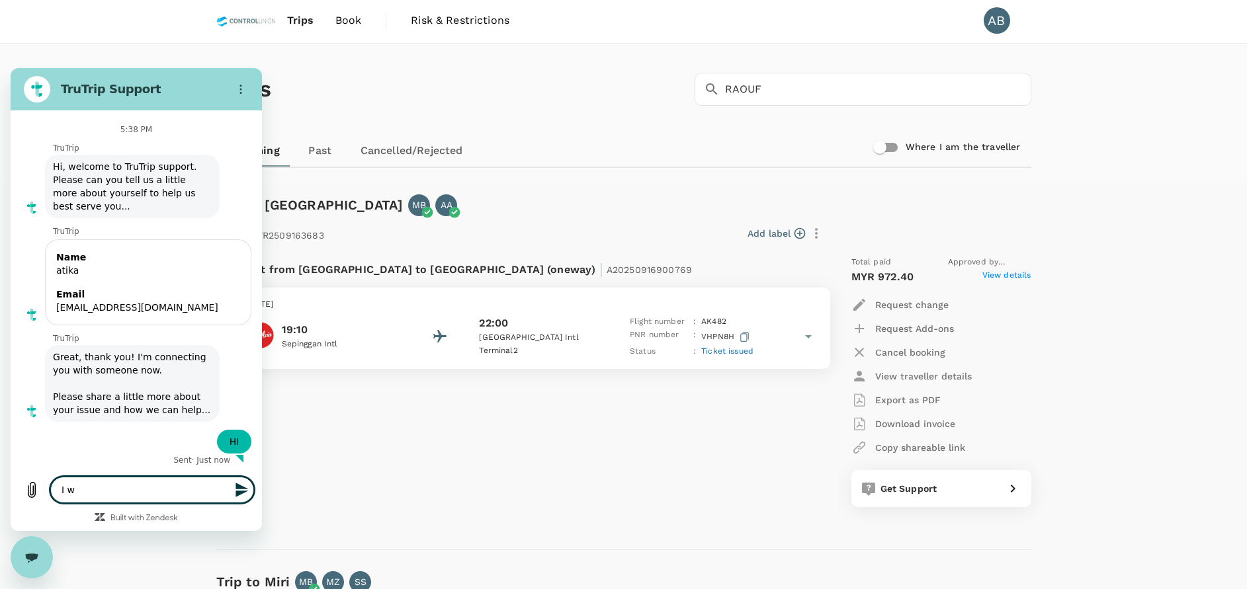
type textarea "I wa"
type textarea "x"
type textarea "I wan"
type textarea "x"
type textarea "I want"
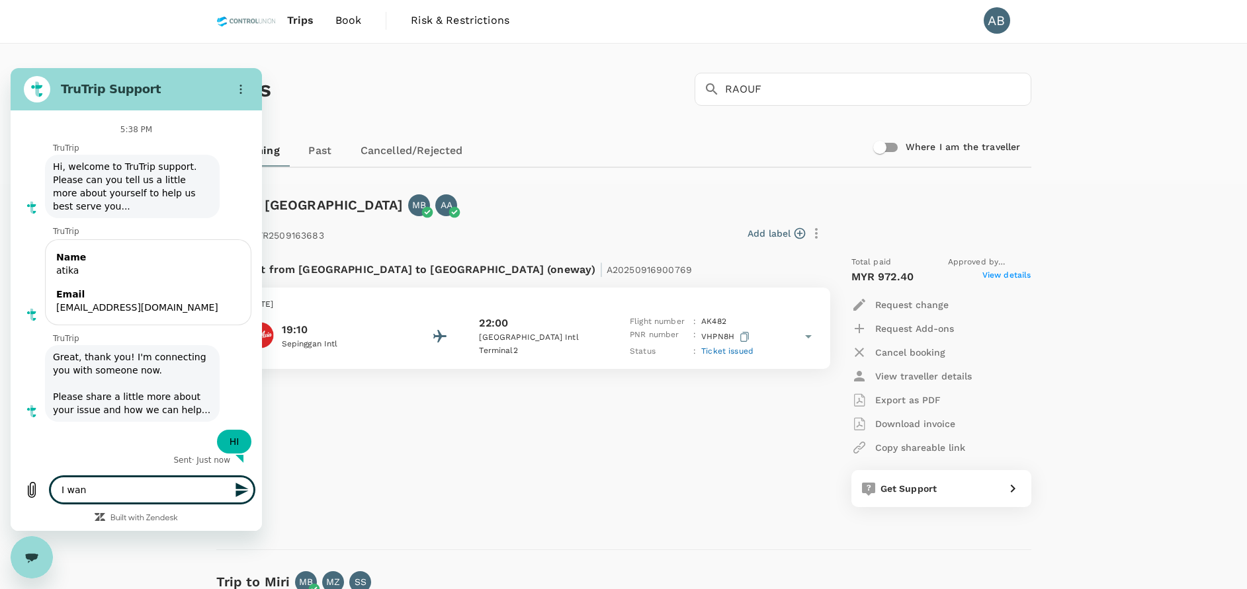
type textarea "x"
type textarea "I want"
type textarea "x"
type textarea "I want t"
type textarea "x"
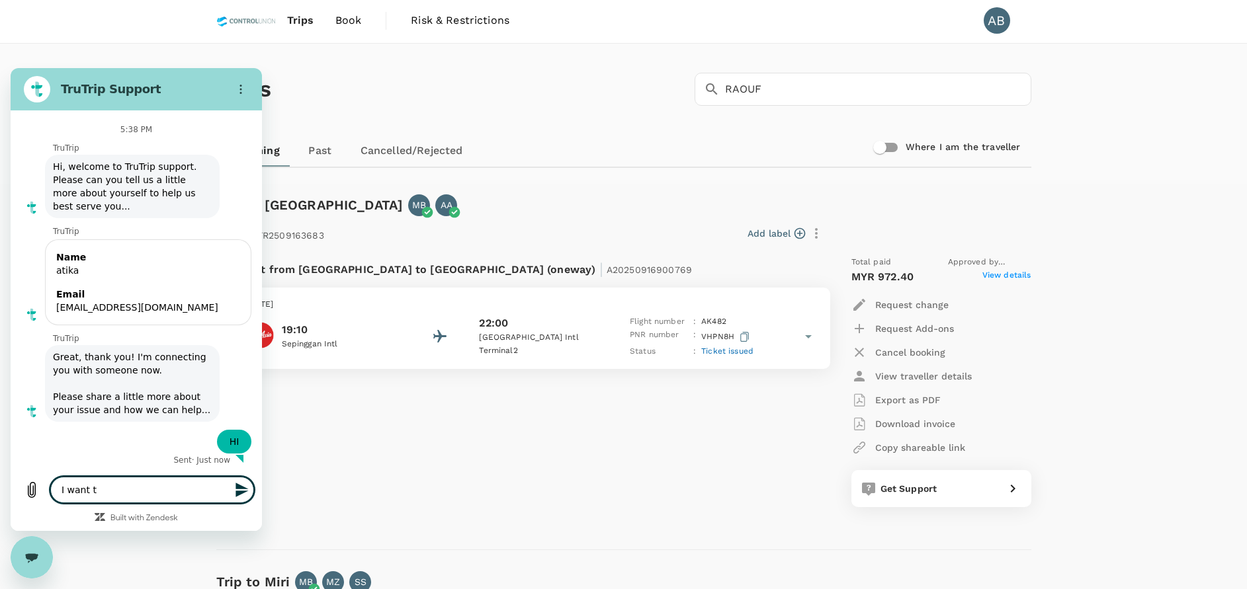
type textarea "I want to"
type textarea "x"
type textarea "I want to"
type textarea "x"
type textarea "I want to a"
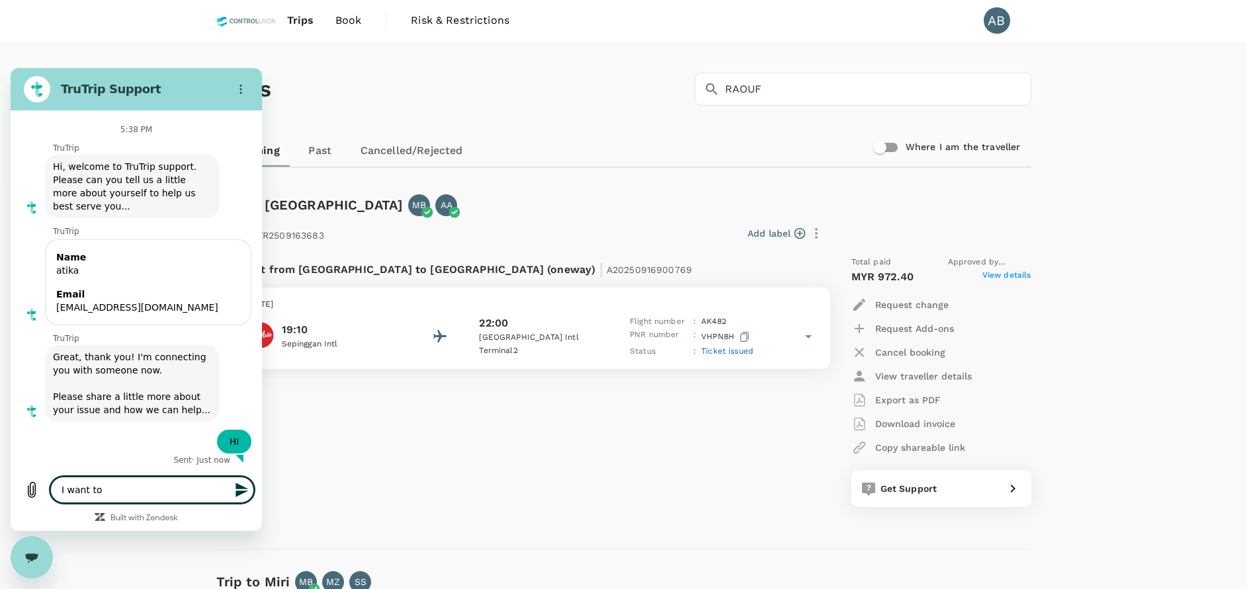
type textarea "x"
type textarea "I want to as"
type textarea "x"
type textarea "I want to ask"
type textarea "x"
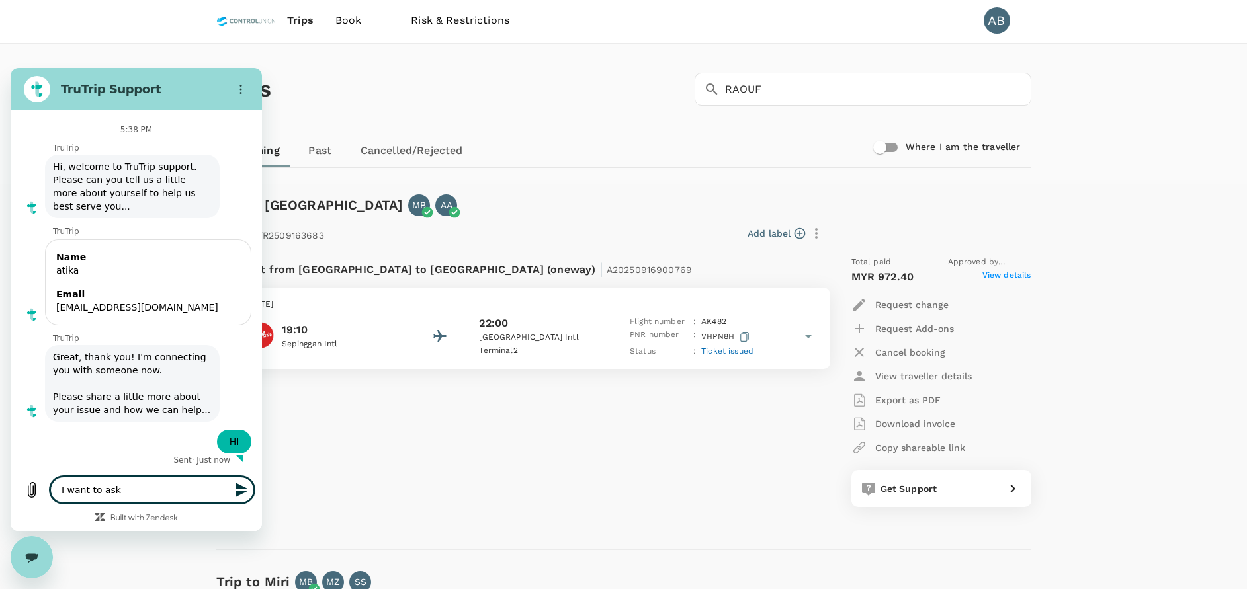
type textarea "I want to ask"
type textarea "x"
type textarea "I want to ask w"
type textarea "x"
type textarea "I want to ask we"
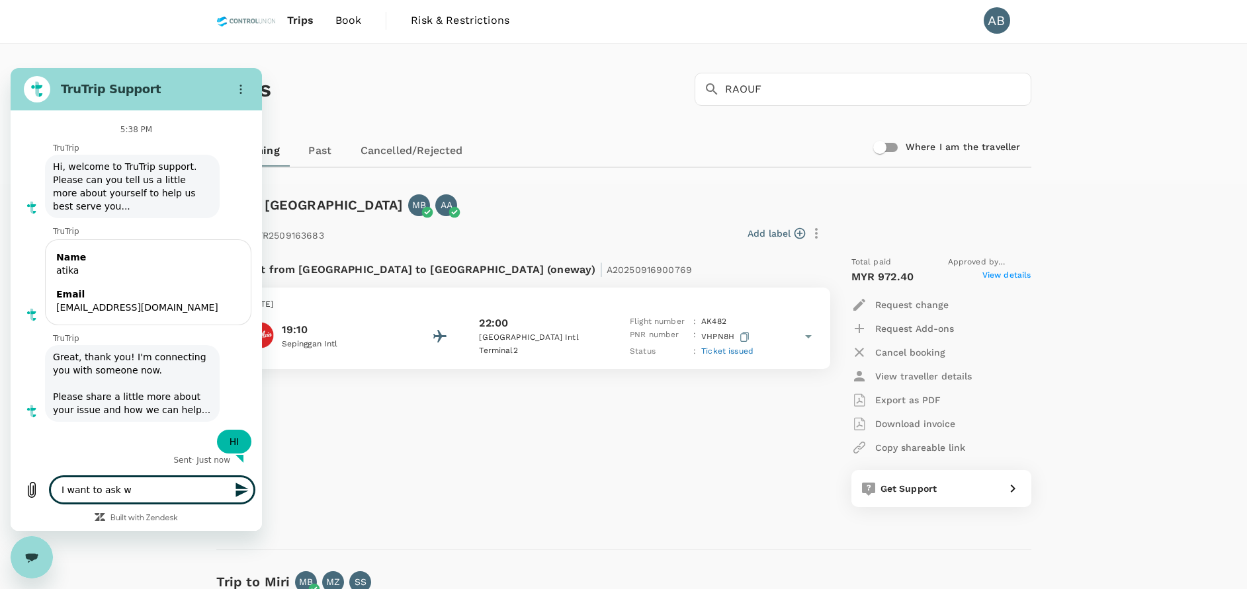
type textarea "x"
type textarea "I want to ask w"
type textarea "x"
type textarea "I want to ask wh"
type textarea "x"
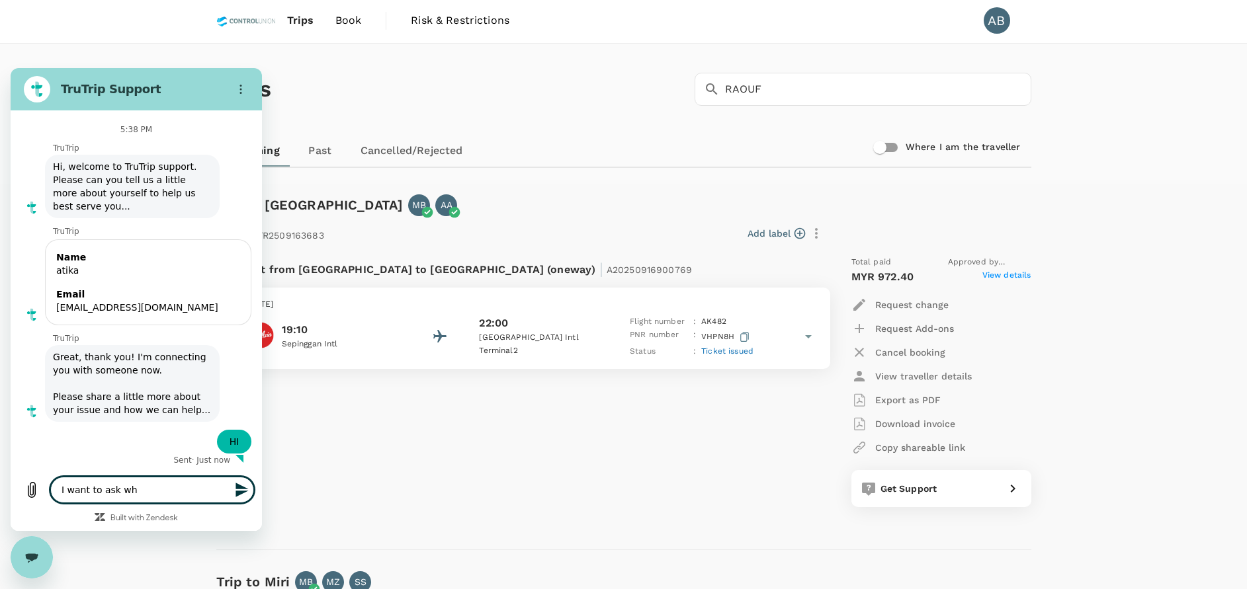
type textarea "I want to ask wht"
type textarea "x"
type textarea "I want to ask whte"
type textarea "x"
type textarea "I want to ask whter"
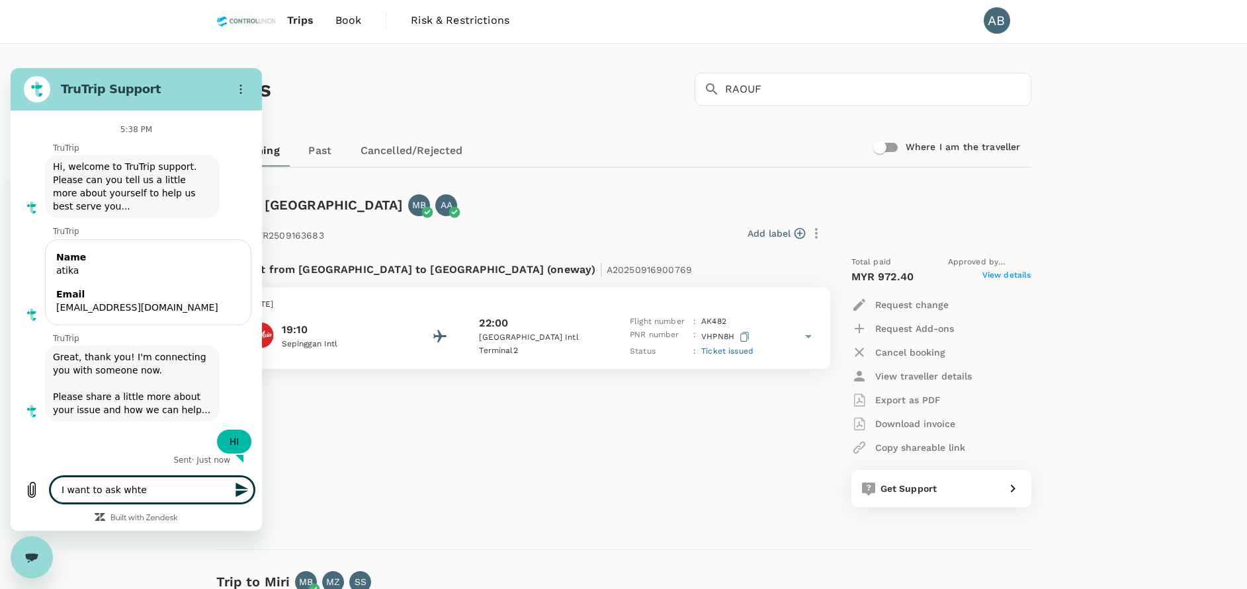
type textarea "x"
type textarea "I want to ask whte"
type textarea "x"
type textarea "I want to ask wht"
type textarea "x"
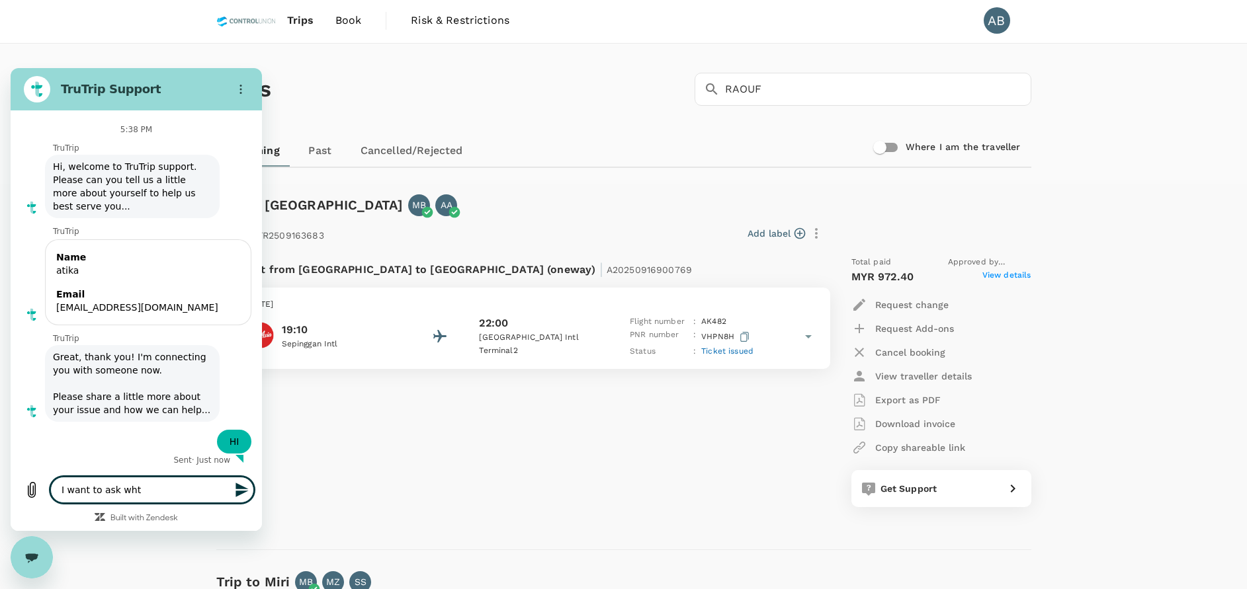
type textarea "I want to ask wh"
type textarea "x"
type textarea "I want to ask whe"
type textarea "x"
type textarea "I want to ask whet"
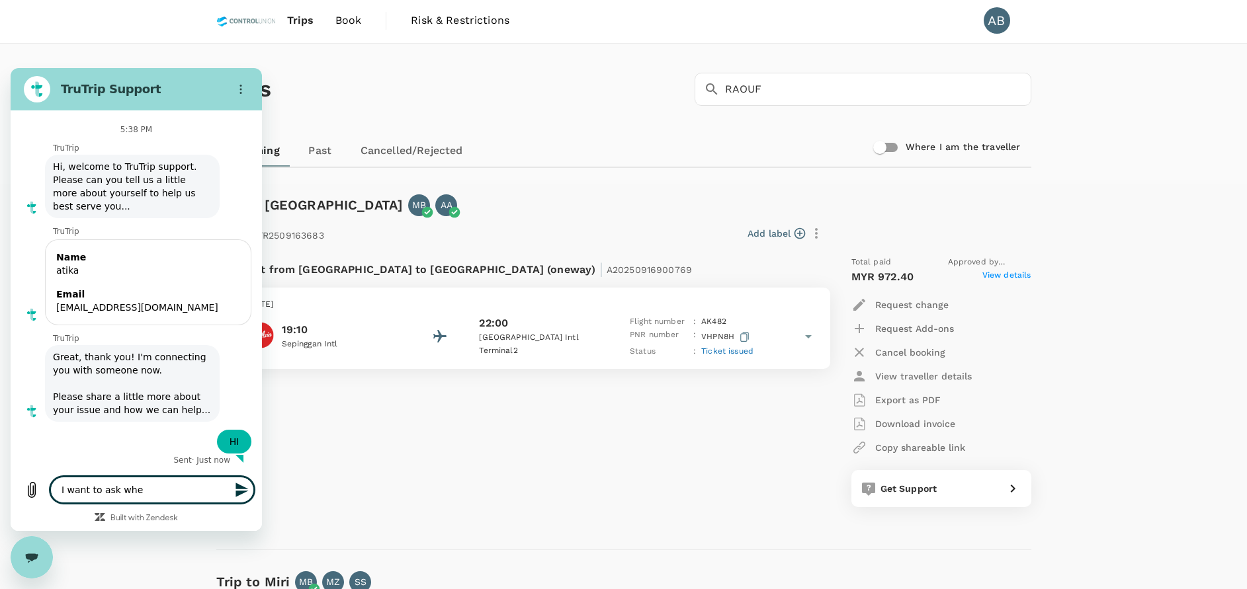
type textarea "x"
type textarea "I want to ask wheth"
type textarea "x"
type textarea "I want to ask whethe"
type textarea "x"
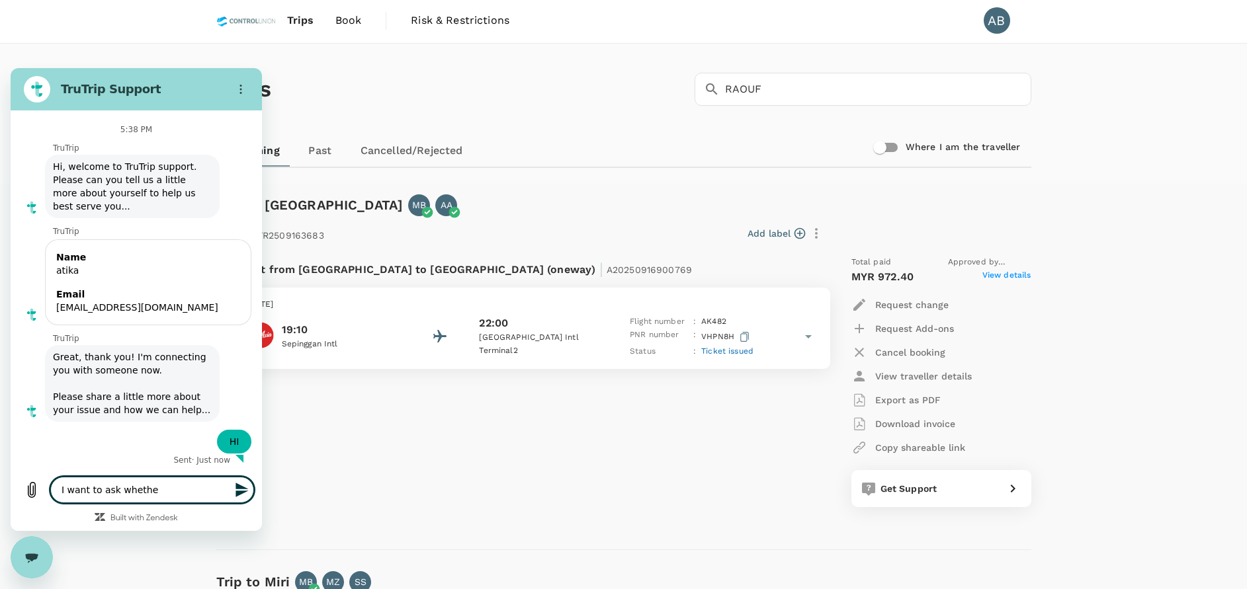
type textarea "I want to ask whether"
type textarea "x"
type textarea "I want to ask whether"
type textarea "x"
type textarea "I want to ask whether t"
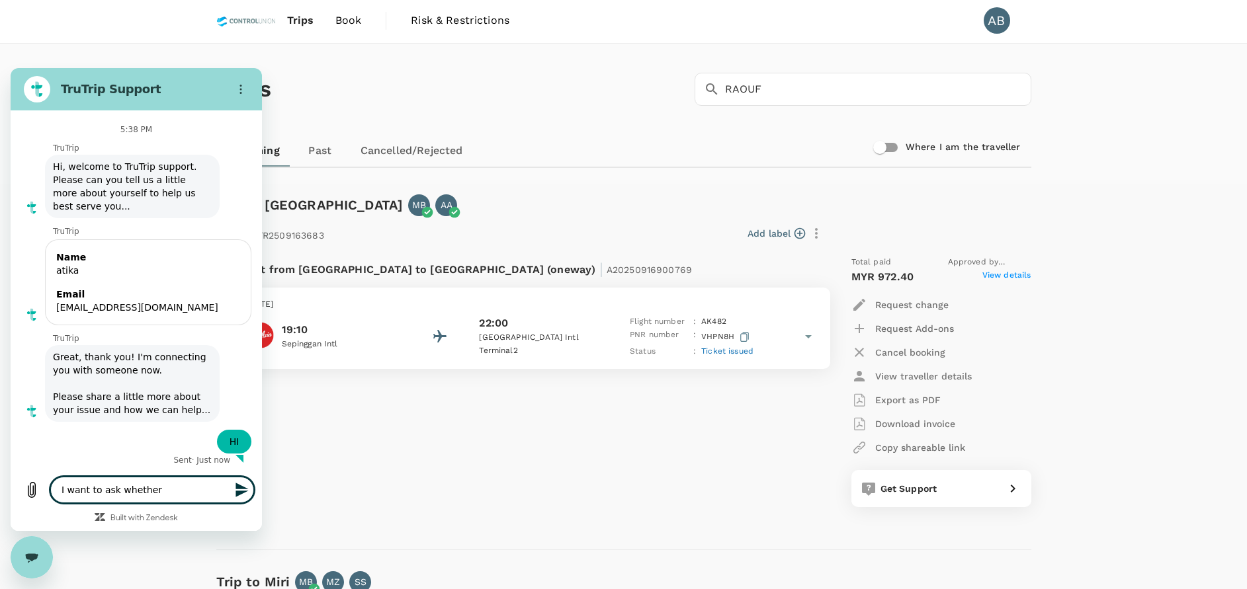
type textarea "x"
type textarea "I want to ask whether th"
type textarea "x"
type textarea "I want to ask whether thi"
type textarea "x"
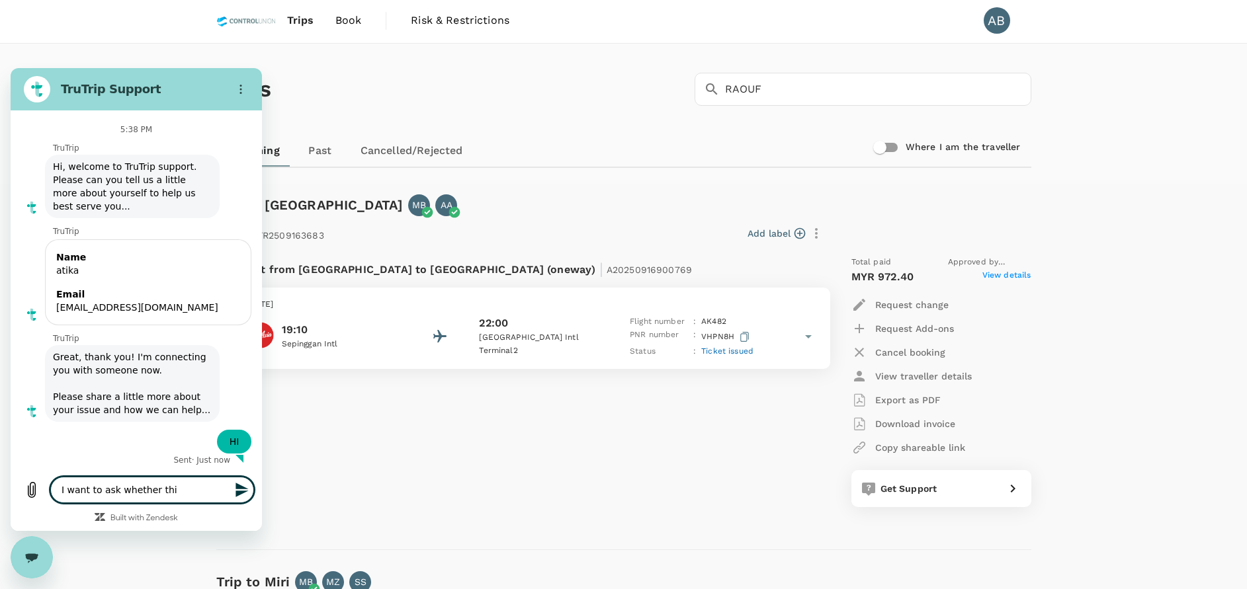
type textarea "I want to ask whether this"
type textarea "x"
type textarea "I want to ask whether this"
type textarea "x"
type textarea "I want to ask whether this b"
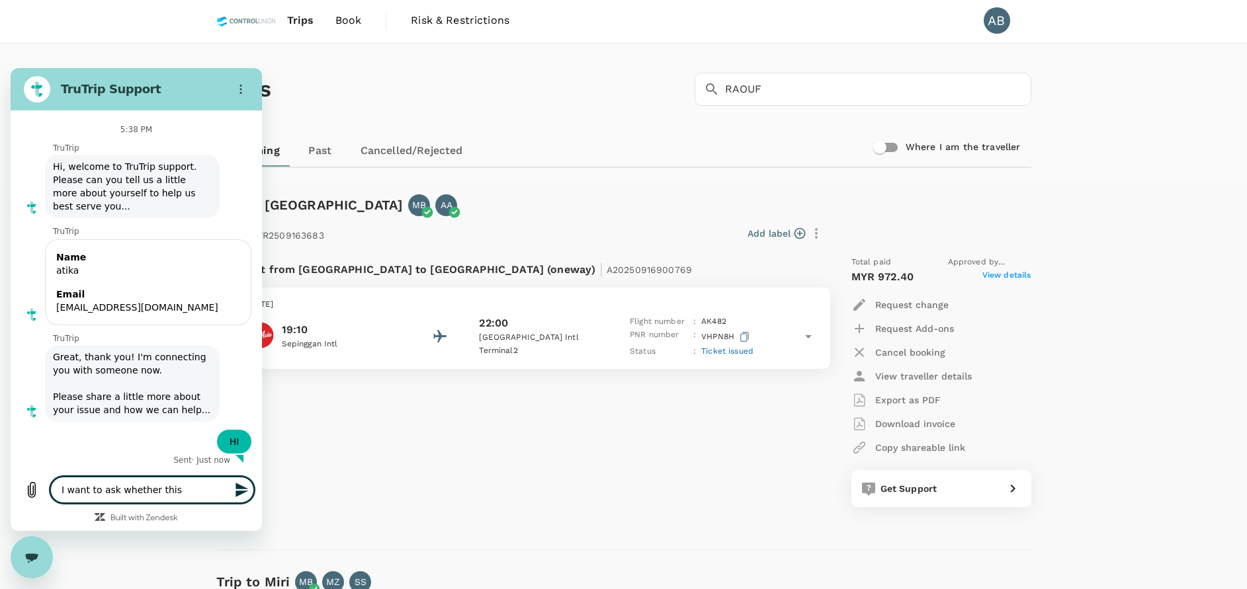
type textarea "x"
type textarea "I want to ask whether this bo"
type textarea "x"
type textarea "I want to ask whether this boo"
type textarea "x"
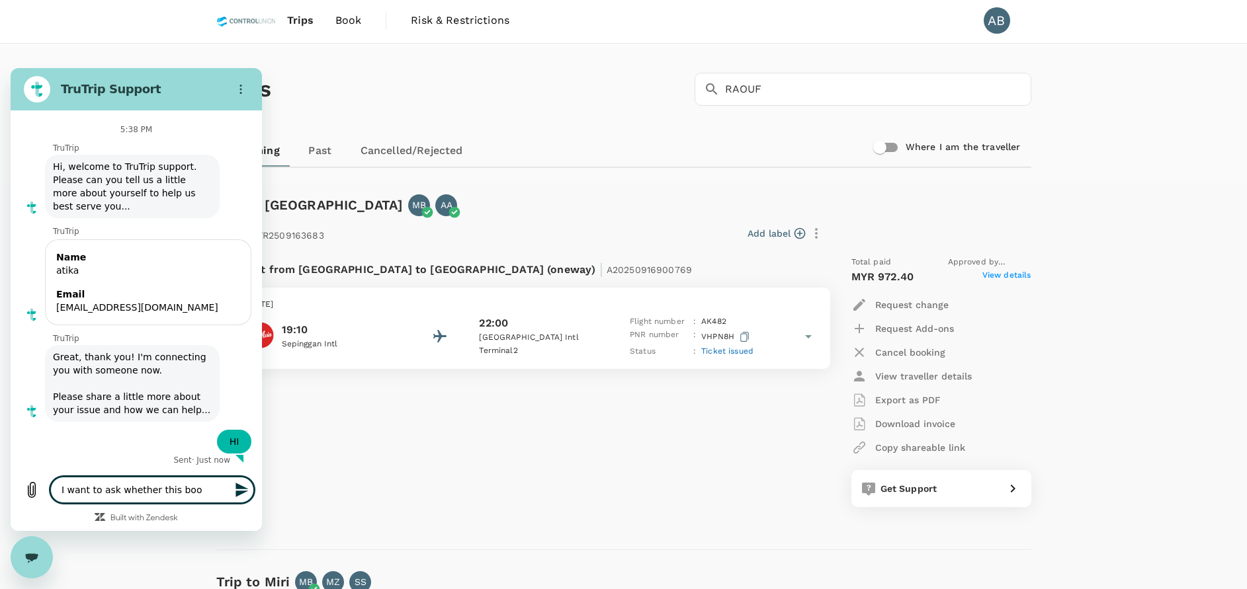
type textarea "I want to ask whether this book"
type textarea "x"
type textarea "I want to ask whether this booki"
type textarea "x"
type textarea "I want to ask whether this bookin"
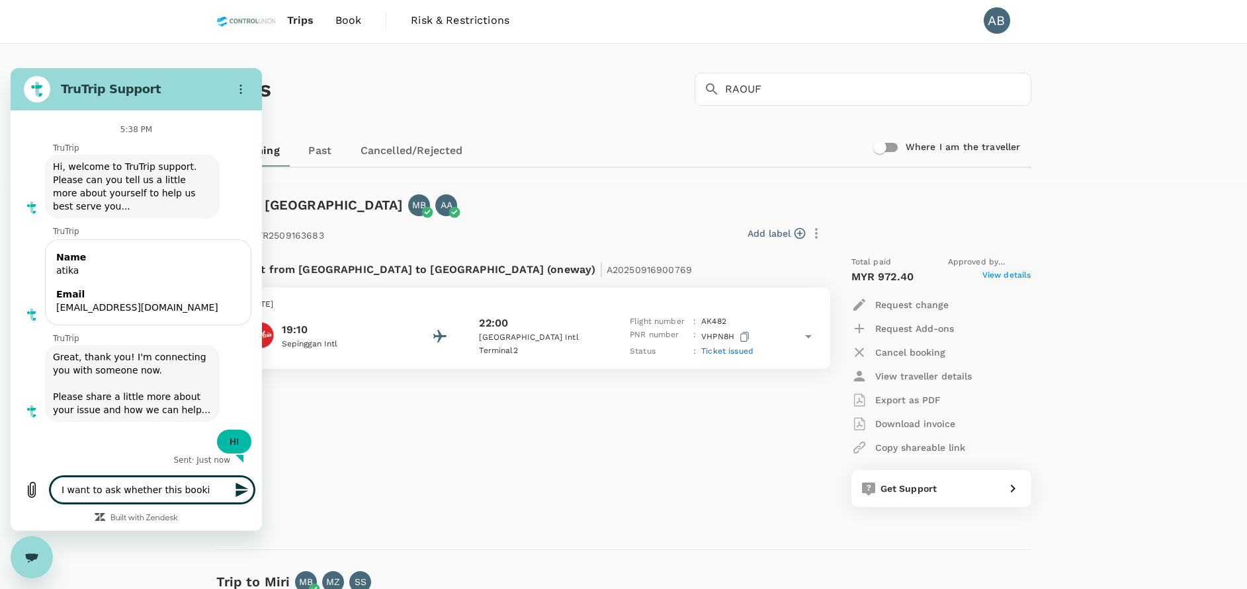
type textarea "x"
type textarea "I want to ask whether this booking"
type textarea "x"
type textarea "I want to ask whether this booking"
type textarea "x"
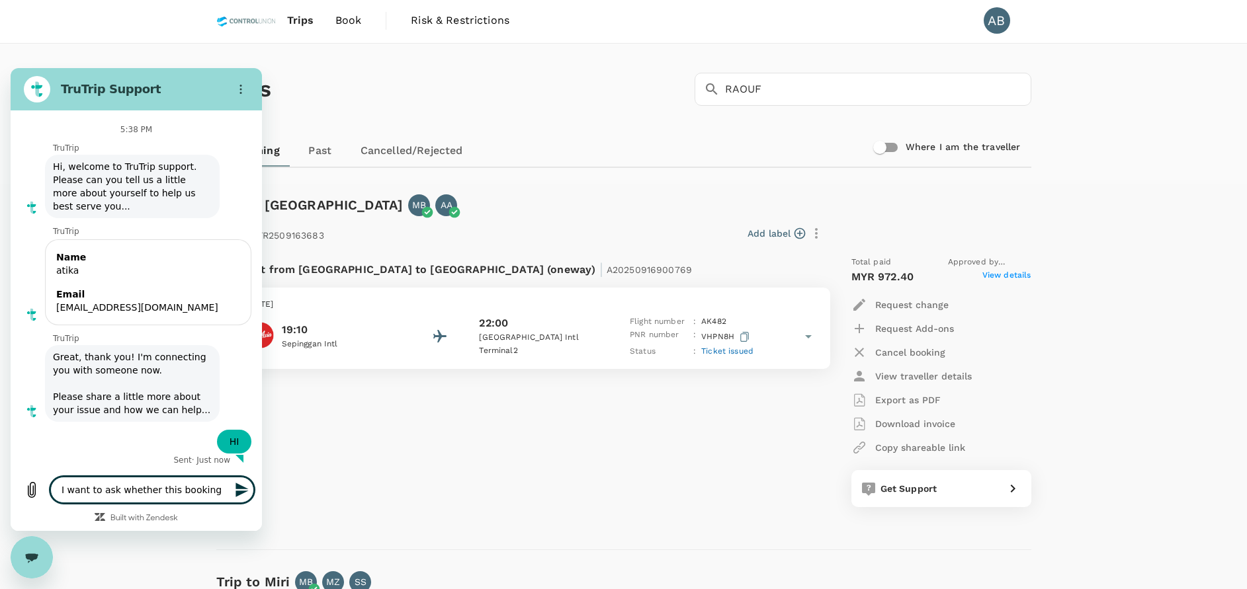
paste textarea "A20250922109272"
type textarea "I want to ask whether this booking A20250922109272"
type textarea "x"
type textarea "I want to ask whether this booking A20250922109272"
type textarea "x"
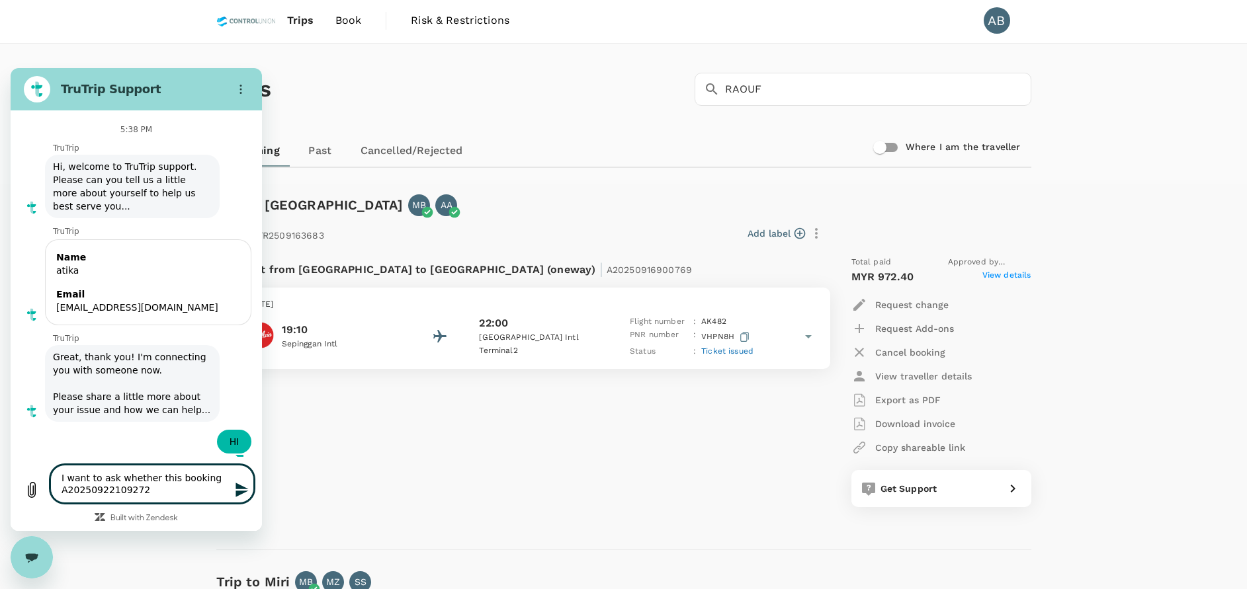
type textarea "I want to ask whether this booking A20250922109272 c"
type textarea "x"
type textarea "I want to ask whether this booking A20250922109272 ca"
type textarea "x"
type textarea "I want to ask whether this booking A20250922109272 can"
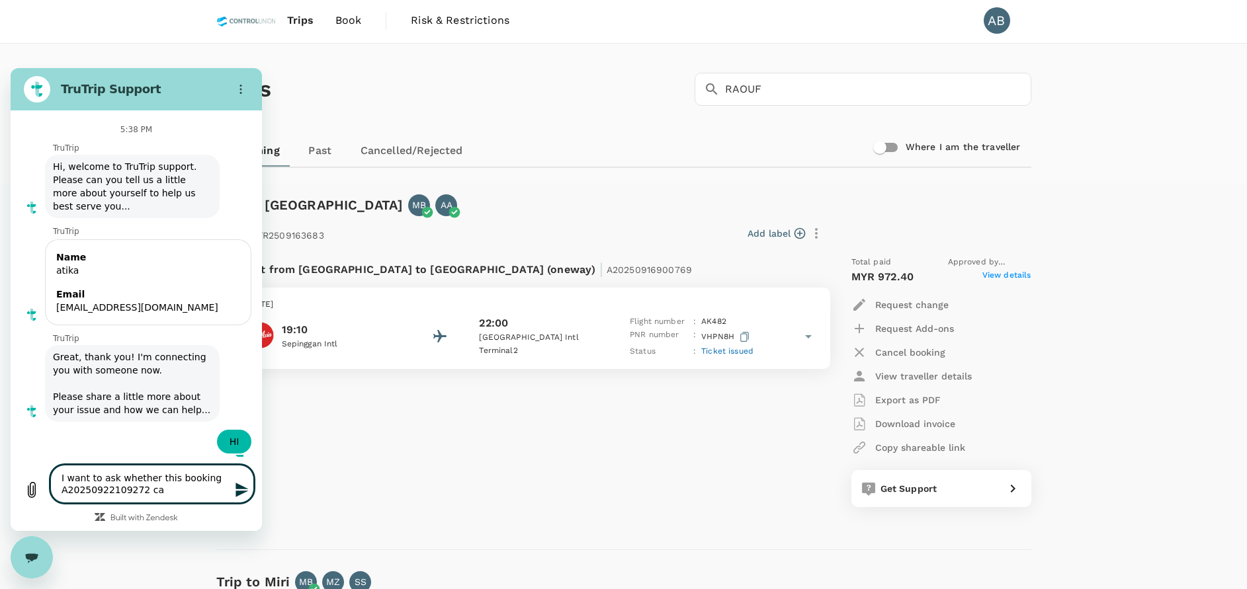
type textarea "x"
type textarea "I want to ask whether this booking A20250922109272 can"
type textarea "x"
type textarea "I want to ask whether this booking A20250922109272 can b"
type textarea "x"
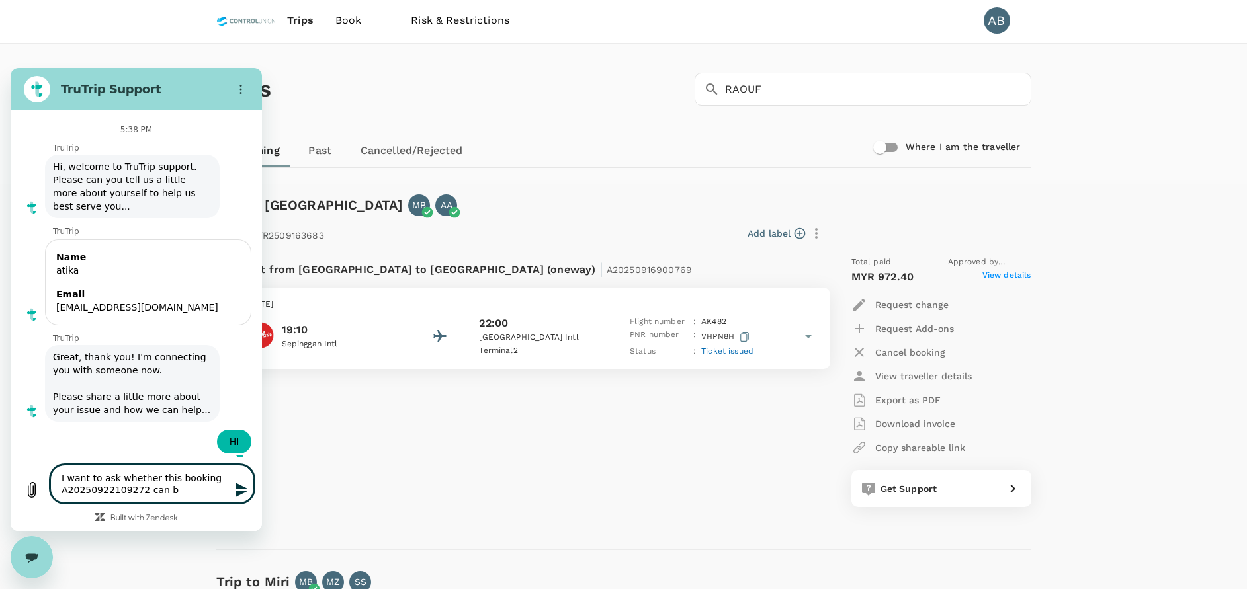
type textarea "I want to ask whether this booking A20250922109272 can be"
type textarea "x"
type textarea "I want to ask whether this booking A20250922109272 can be"
type textarea "x"
type textarea "I want to ask whether this booking A20250922109272 can be c"
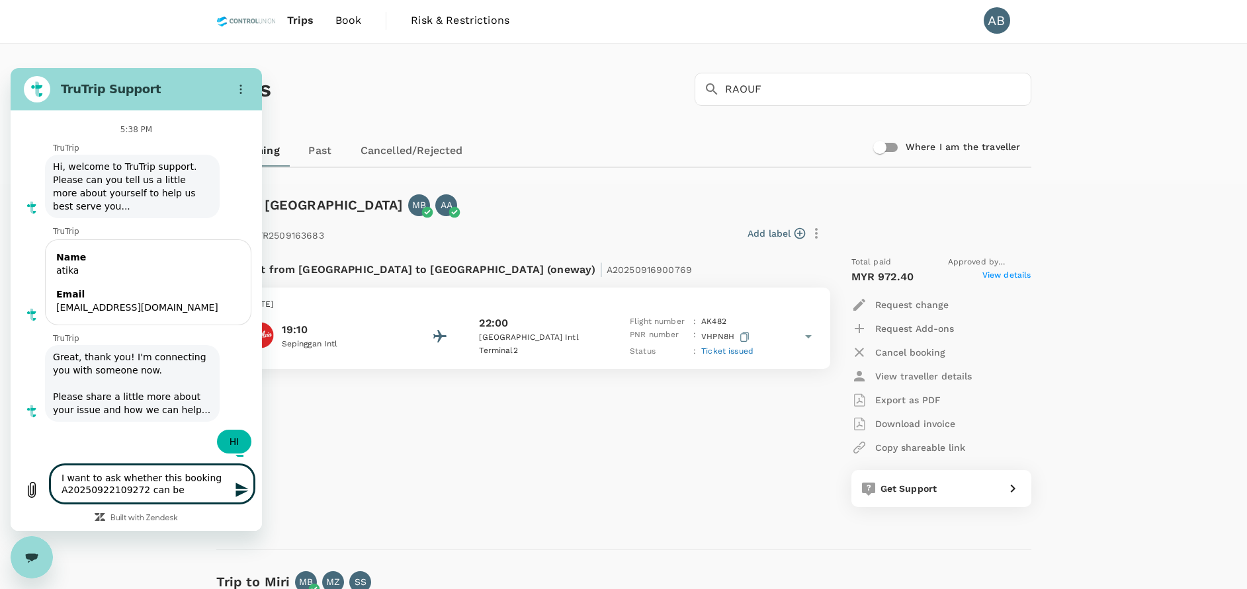
type textarea "x"
type textarea "I want to ask whether this booking A20250922109272 can be ch"
type textarea "x"
type textarea "I want to ask whether this booking A20250922109272 can be cha"
type textarea "x"
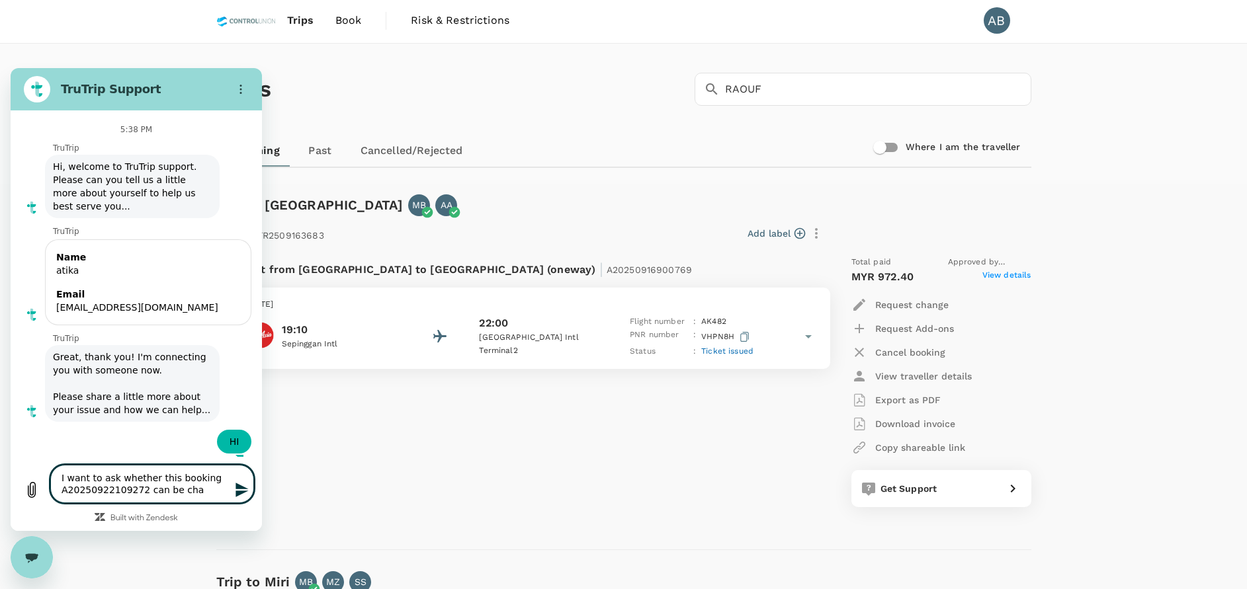
type textarea "I want to ask whether this booking A20250922109272 can be chan"
type textarea "x"
type textarea "I want to ask whether this booking A20250922109272 can be chang"
type textarea "x"
type textarea "I want to ask whether this booking A20250922109272 can be change"
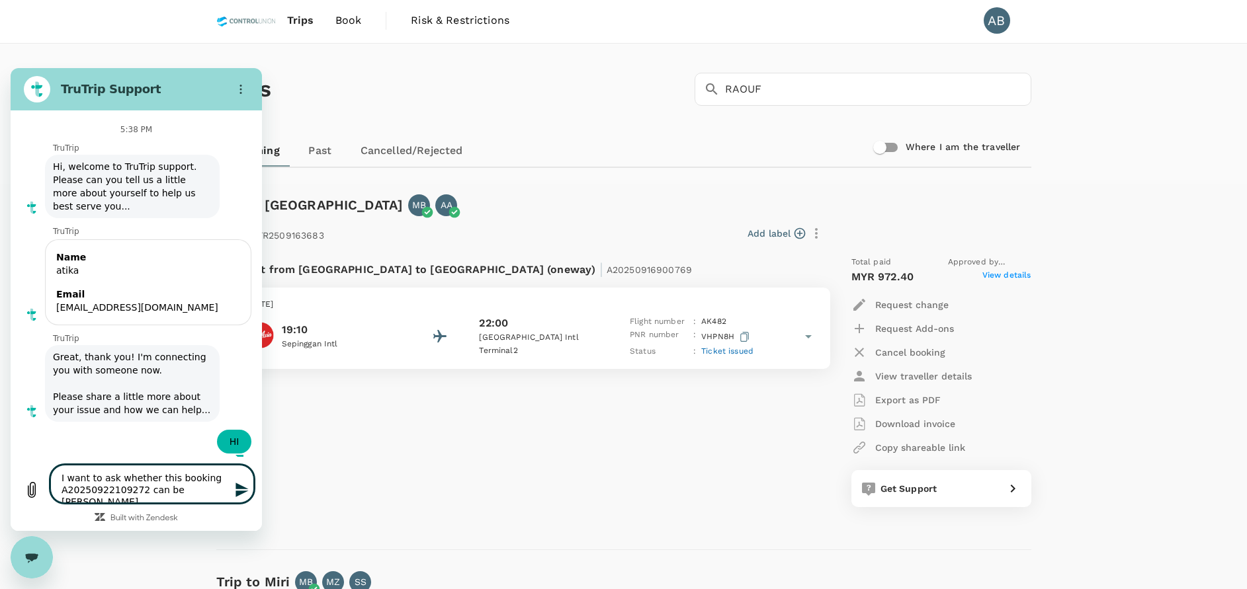
type textarea "x"
type textarea "I want to ask whether this booking A20250922109272 can be change"
type textarea "x"
type textarea "I want to ask whether this booking A20250922109272 can be change d"
type textarea "x"
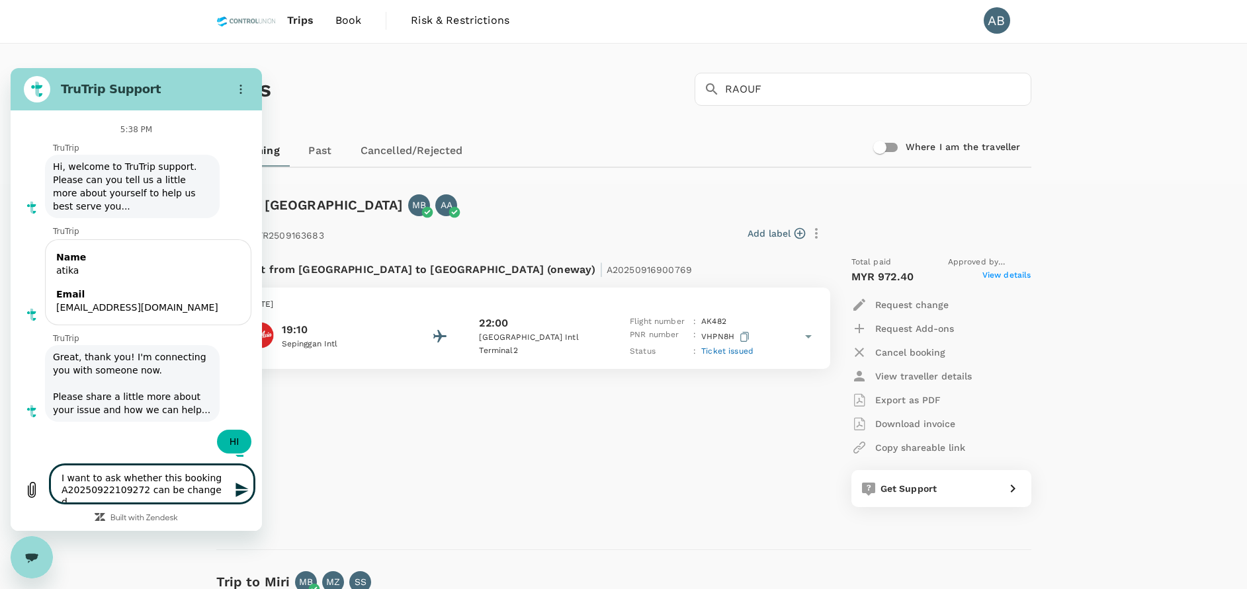
type textarea "I want to ask whether this booking A20250922109272 can be change da"
type textarea "x"
type textarea "I want to ask whether this booking A20250922109272 can be change dat"
type textarea "x"
type textarea "I want to ask whether this booking A20250922109272 can be change date"
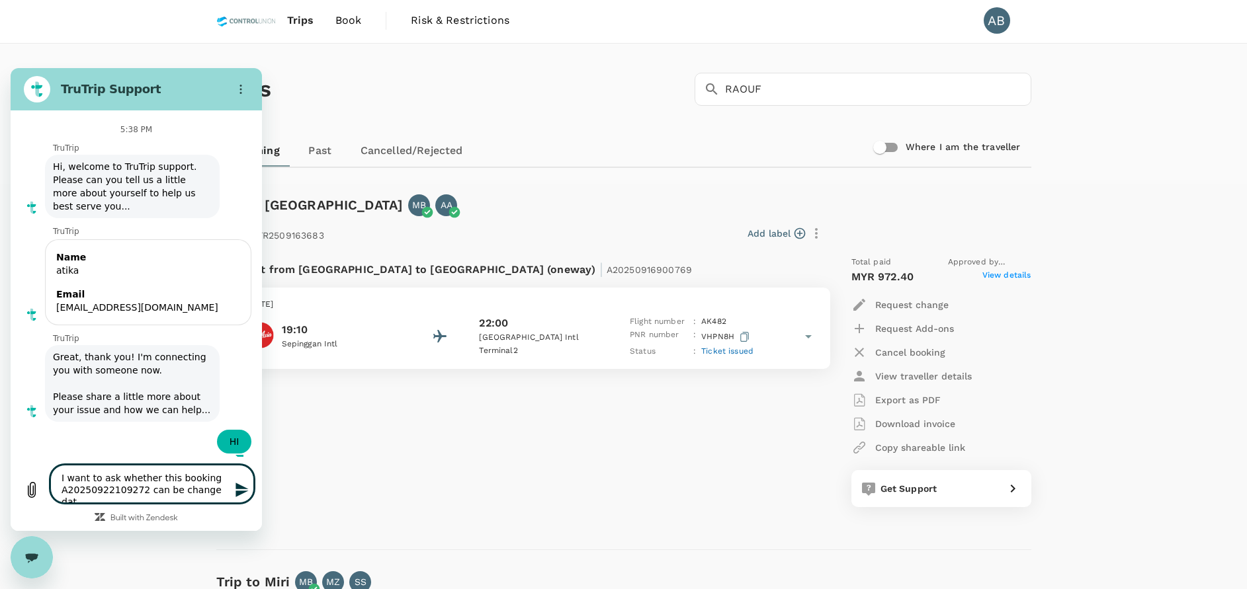
type textarea "x"
type textarea "I want to ask whether this booking A20250922109272 can be change date"
type textarea "x"
type textarea "I want to ask whether this booking A20250922109272 can be change date a"
type textarea "x"
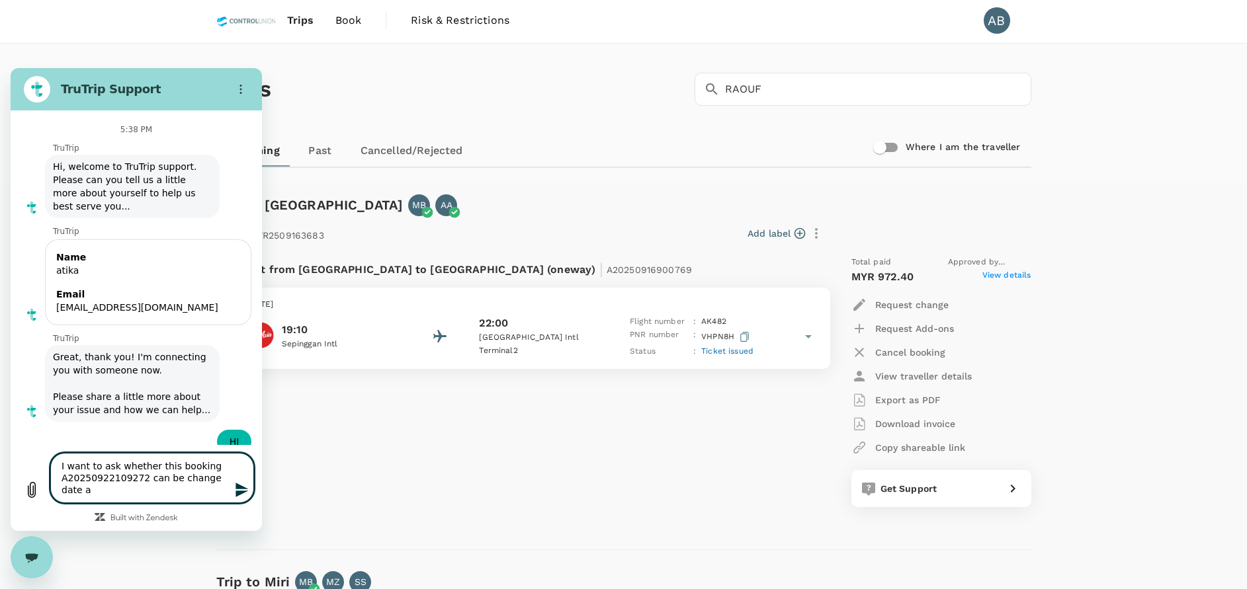
type textarea "I want to ask whether this booking A20250922109272 can be change date an"
type textarea "x"
type textarea "I want to ask whether this booking A20250922109272 can be change date and"
type textarea "x"
type textarea "I want to ask whether this booking A20250922109272 can be change date and"
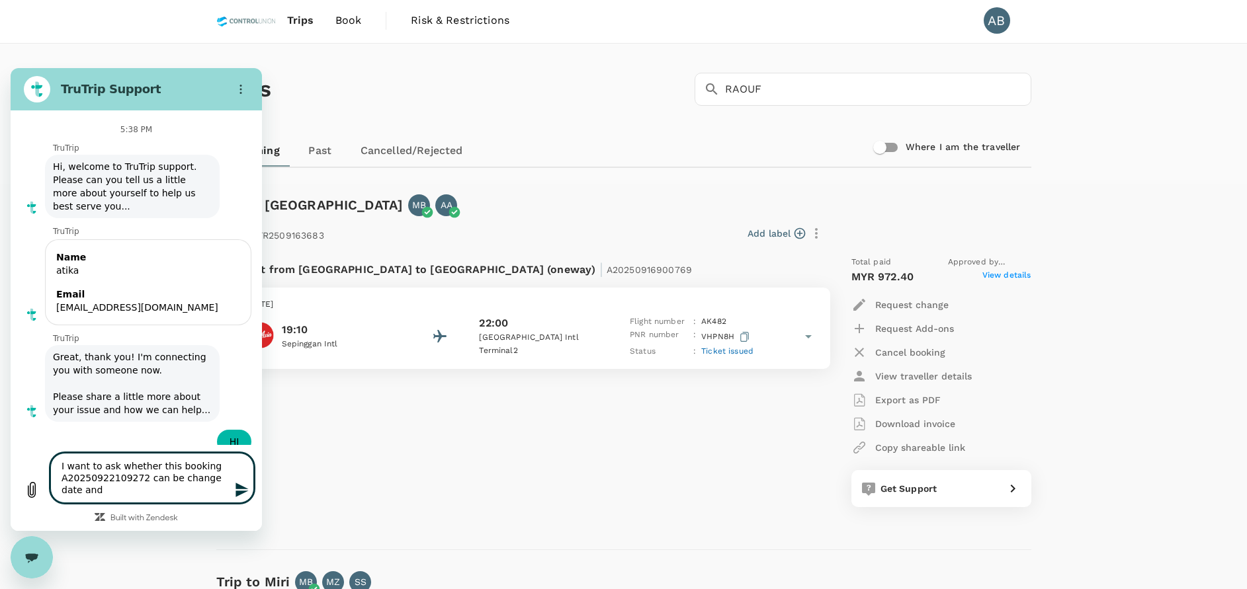
type textarea "x"
type textarea "I want to ask whether this booking A20250922109272 can be change date and d"
type textarea "x"
type textarea "I want to ask whether this booking A20250922109272 can be change date and de"
type textarea "x"
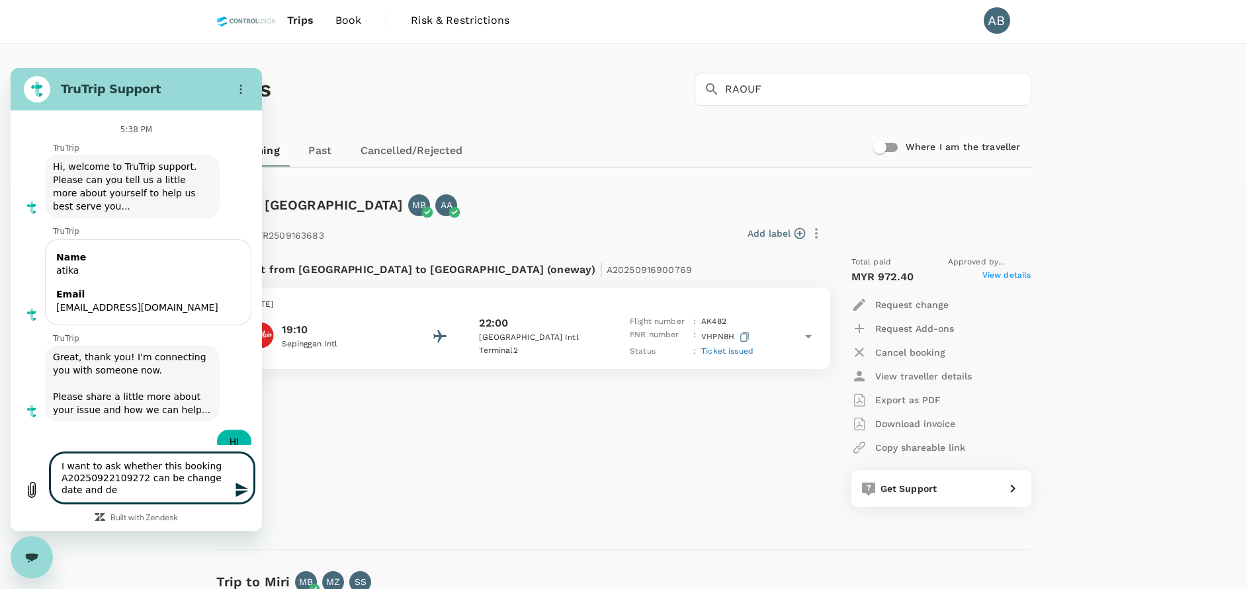
type textarea "I want to ask whether this booking A20250922109272 can be change date and des"
type textarea "x"
type textarea "I want to ask whether this booking A20250922109272 can be change date and dest"
type textarea "x"
type textarea "I want to ask whether this booking A20250922109272 can be change date and desti"
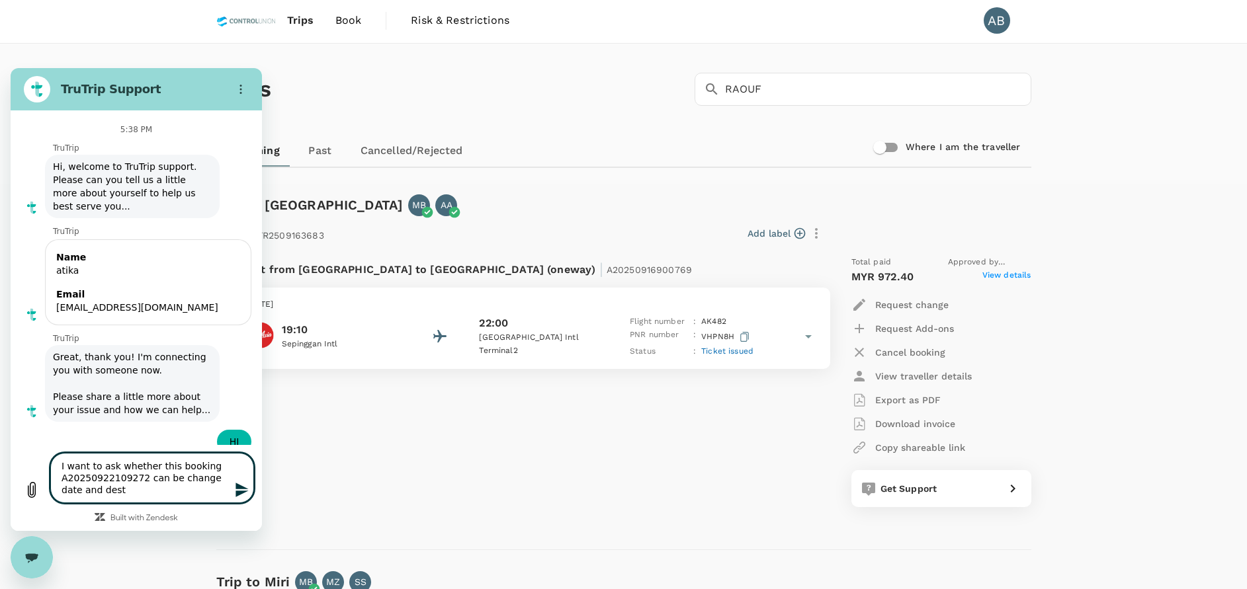
type textarea "x"
type textarea "I want to ask whether this booking A20250922109272 can be change date and destin"
type textarea "x"
type textarea "I want to ask whether this booking A20250922109272 can be change date and desti…"
type textarea "x"
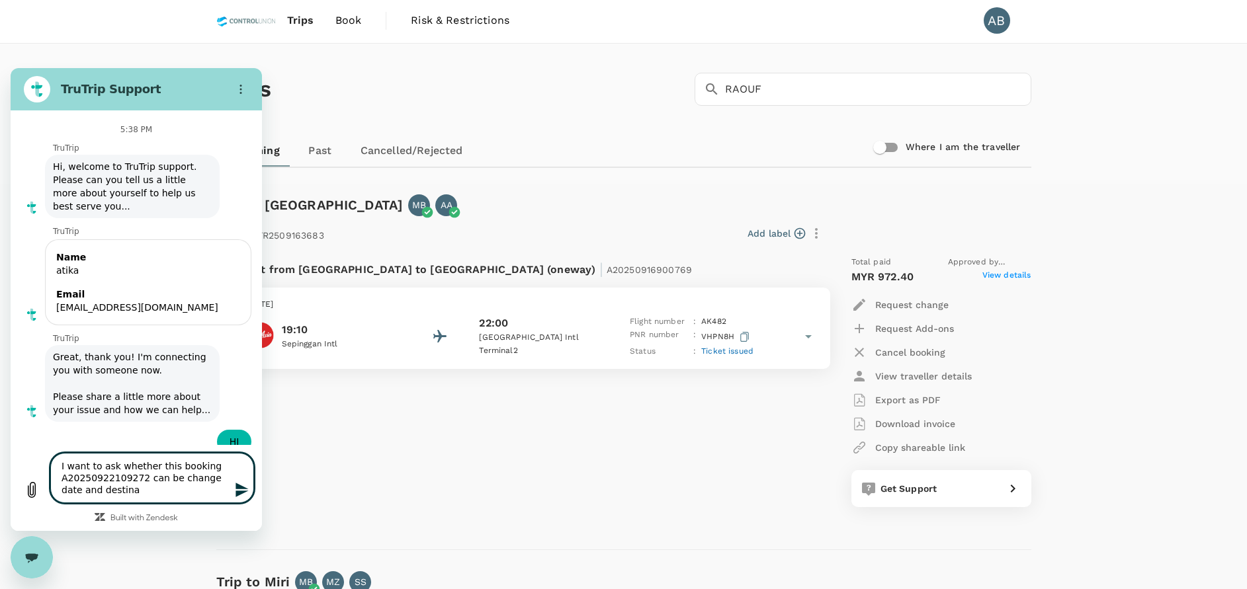
type textarea "I want to ask whether this booking A20250922109272 can be change date and desti…"
type textarea "x"
type textarea "I want to ask whether this booking A20250922109272 can be change date and desti…"
type textarea "x"
type textarea "I want to ask whether this booking A20250922109272 can be change date and desti…"
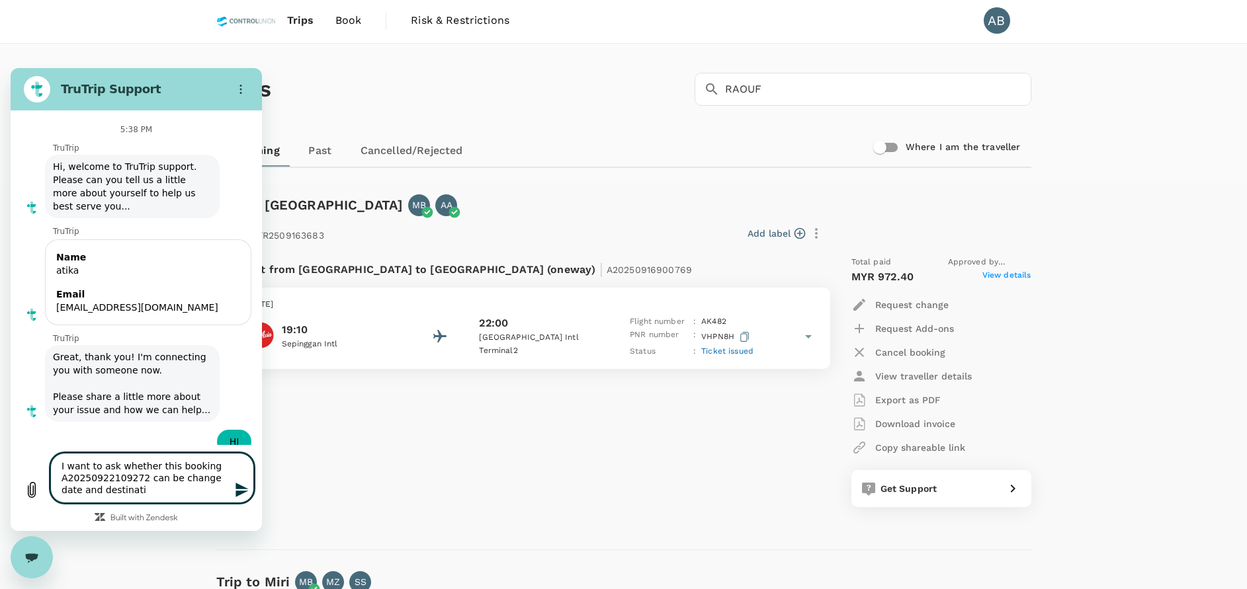
type textarea "x"
type textarea "I want to ask whether this booking A20250922109272 can be change date and desti…"
type textarea "x"
type textarea "I want to ask whether this booking A20250922109272 can be change date and desti…"
type textarea "x"
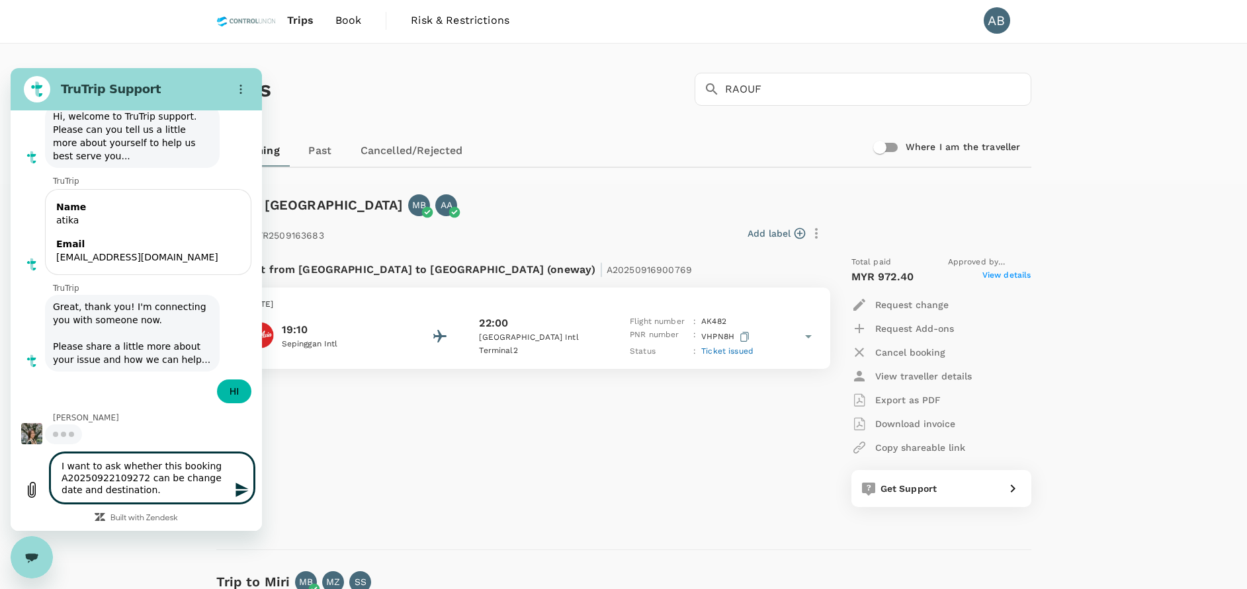
type textarea "I want to ask whether this booking A20250922109272 can be change date and desti…"
type textarea "x"
type textarea "I want to ask whether this booking A20250922109272 can be change date and desti…"
type textarea "x"
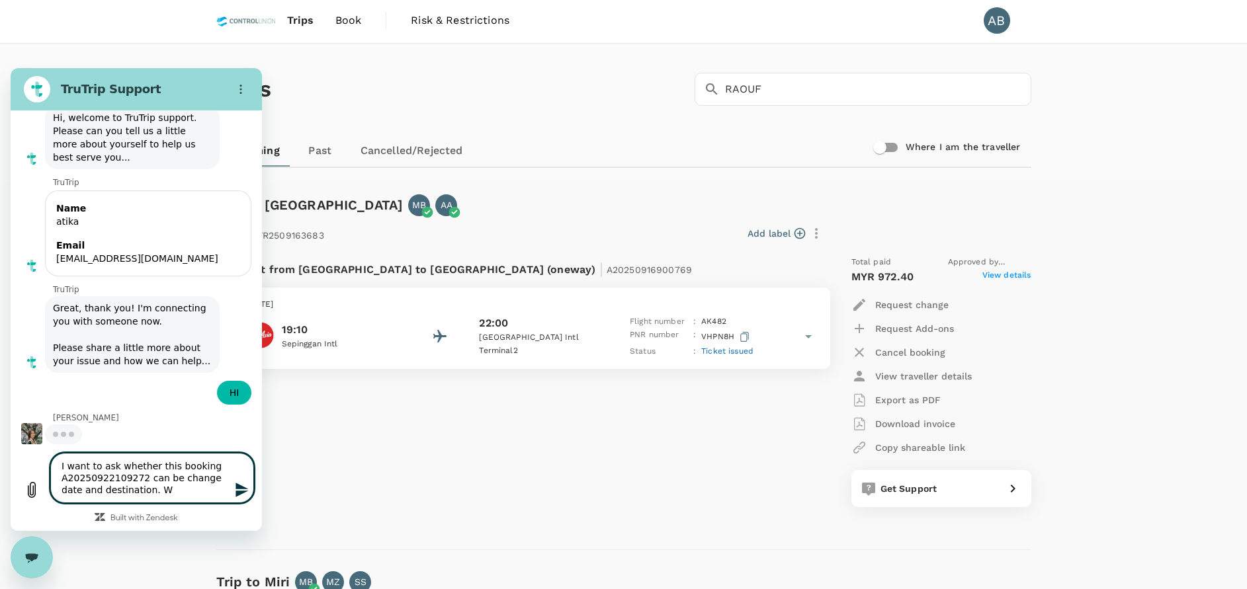
type textarea "I want to ask whether this booking A20250922109272 can be change date and desti…"
type textarea "x"
type textarea "I want to ask whether this booking A20250922109272 can be change date and desti…"
type textarea "x"
type textarea "I want to ask whether this booking A20250922109272 can be change date and desti…"
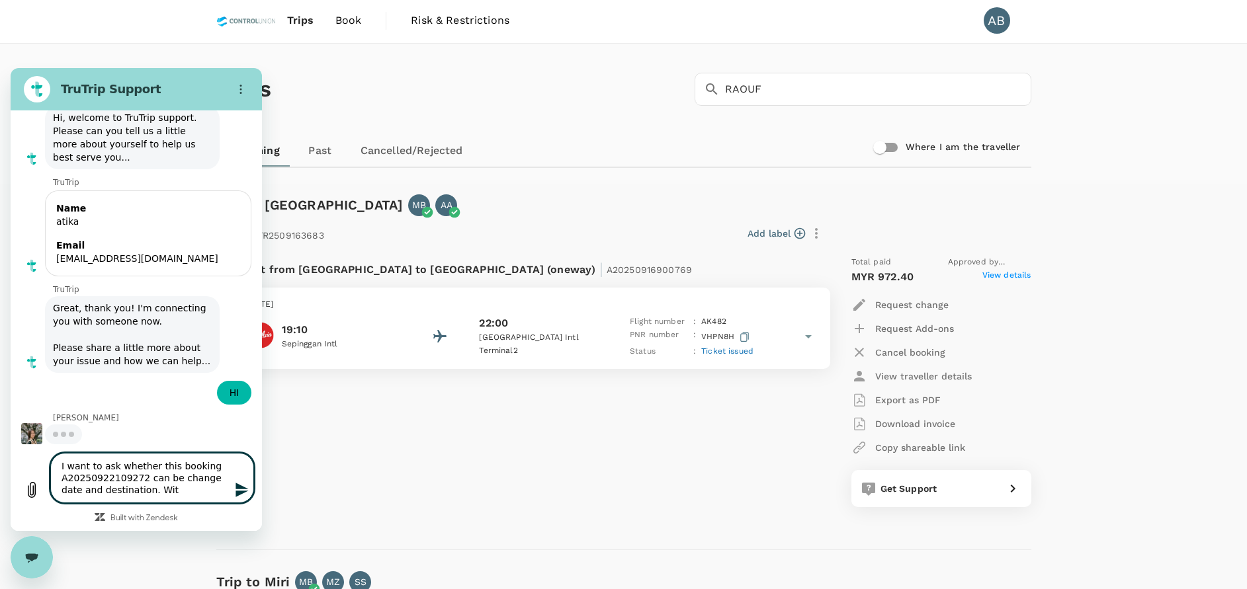
type textarea "x"
type textarea "I want to ask whether this booking A20250922109272 can be change date and desti…"
type textarea "x"
type textarea "I want to ask whether this booking A20250922109272 can be change date and desti…"
type textarea "x"
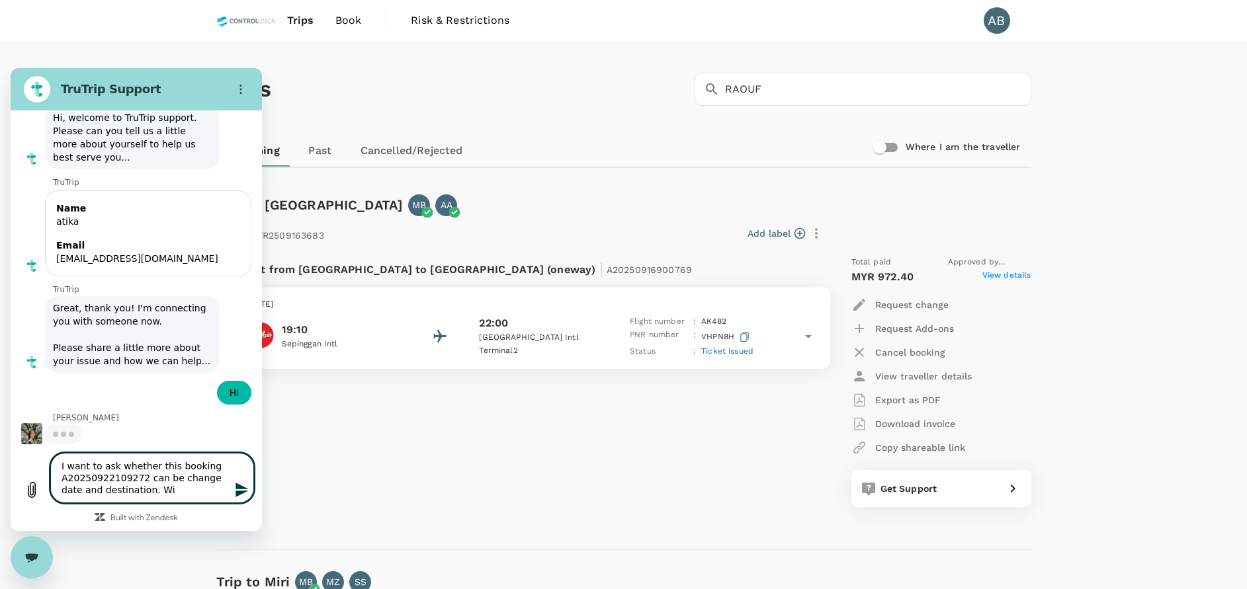
type textarea "I want to ask whether this booking A20250922109272 can be change date and desti…"
type textarea "x"
type textarea "I want to ask whether this booking A20250922109272 can be change date and desti…"
type textarea "x"
type textarea "I want to ask whether this booking A20250922109272 can be change date and desti…"
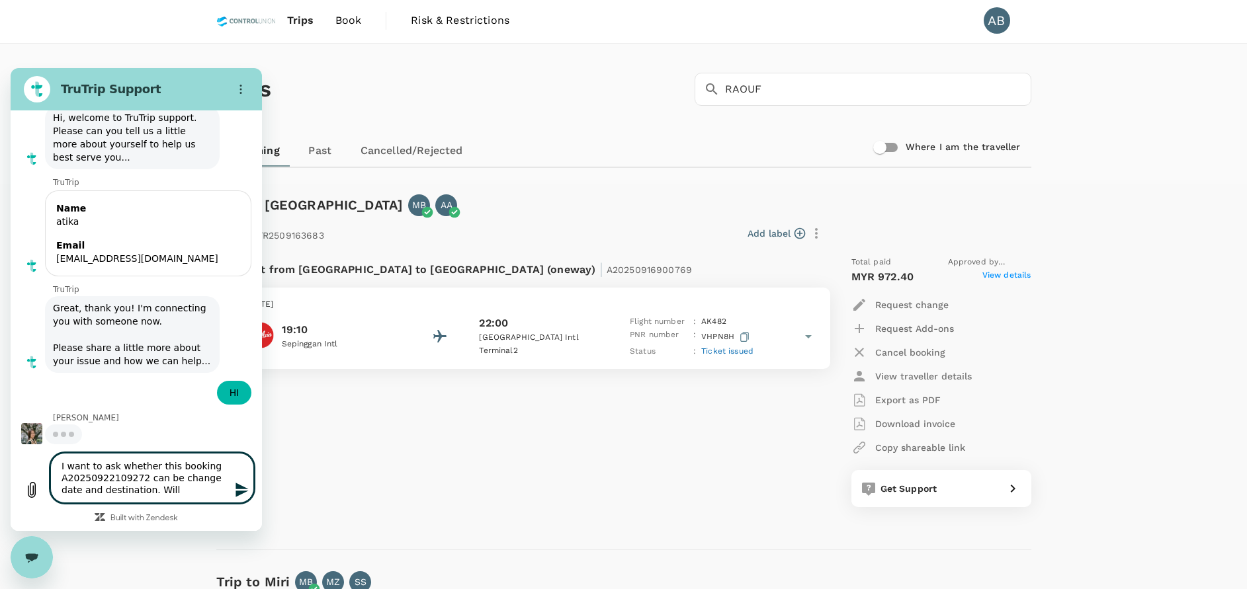
type textarea "x"
type textarea "I want to ask whether this booking A20250922109272 can be change date and desti…"
type textarea "x"
click at [221, 482] on textarea "I want to ask whether this booking A20250922109272 can be change date and desti…" at bounding box center [152, 478] width 204 height 50
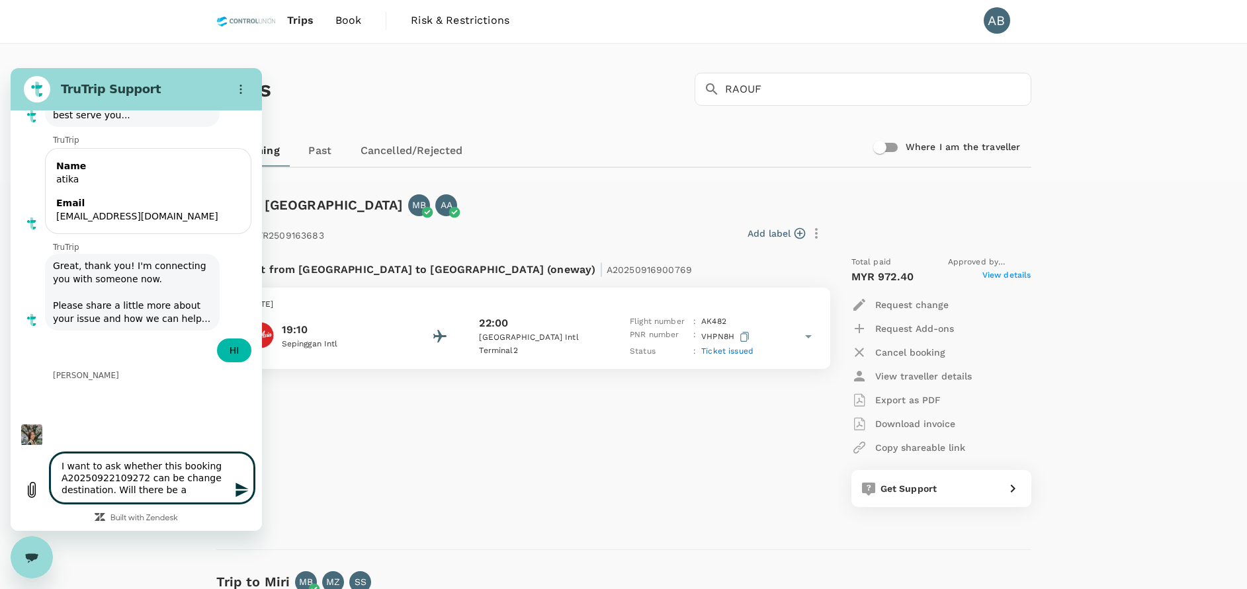
scroll to position [128, 0]
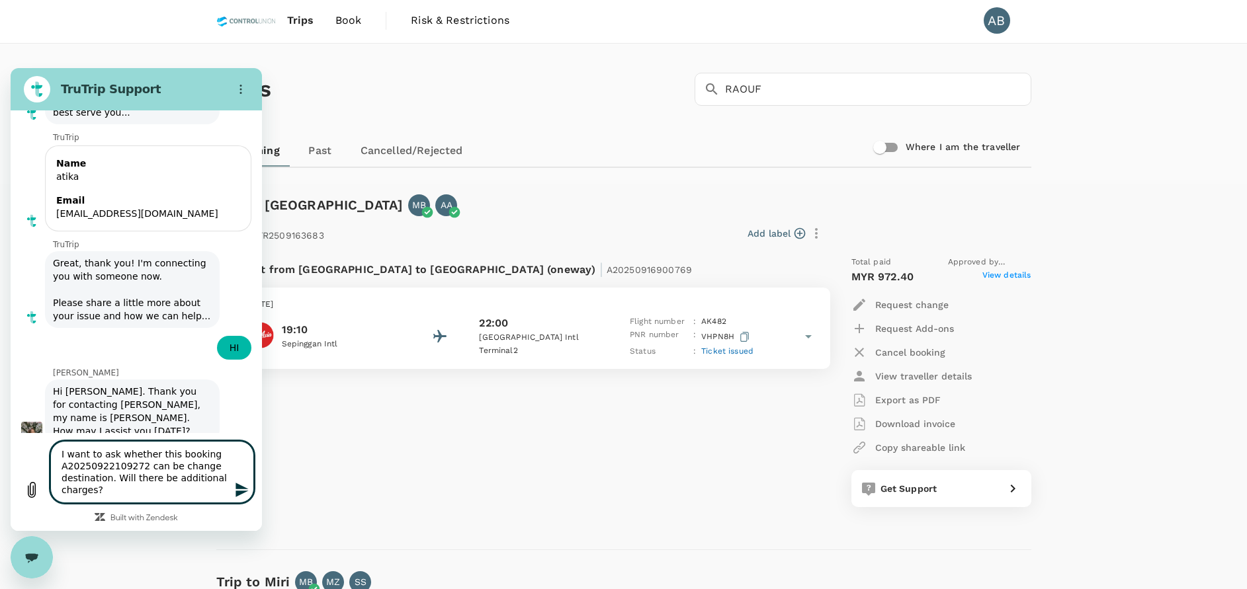
click at [239, 484] on icon "Send message" at bounding box center [242, 490] width 16 height 16
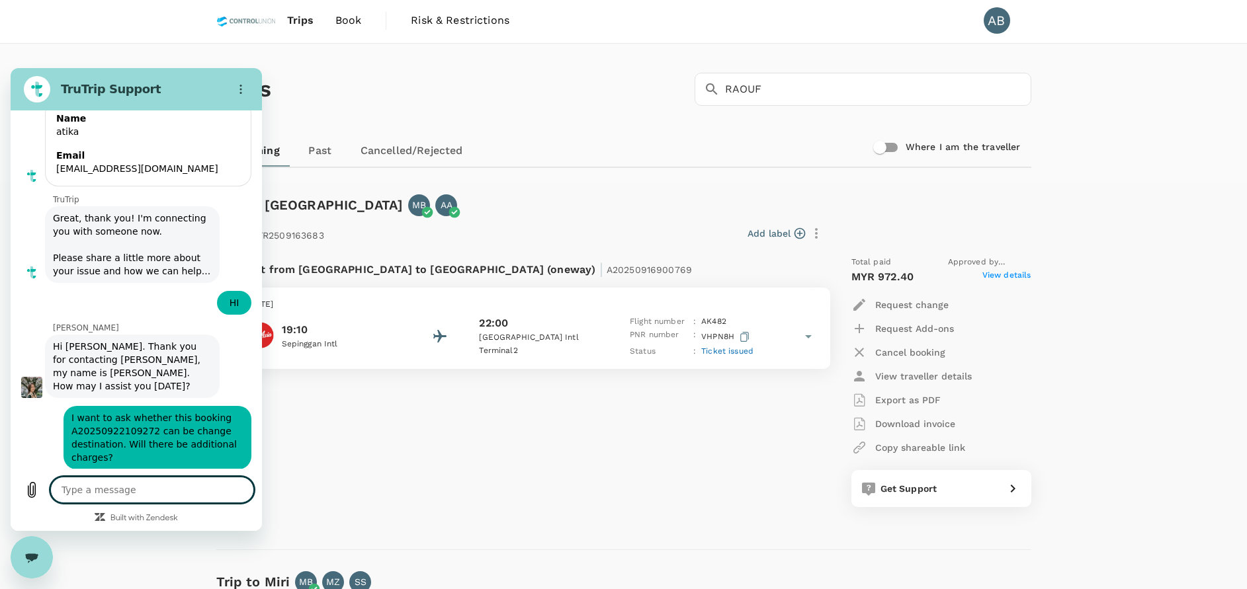
scroll to position [175, 0]
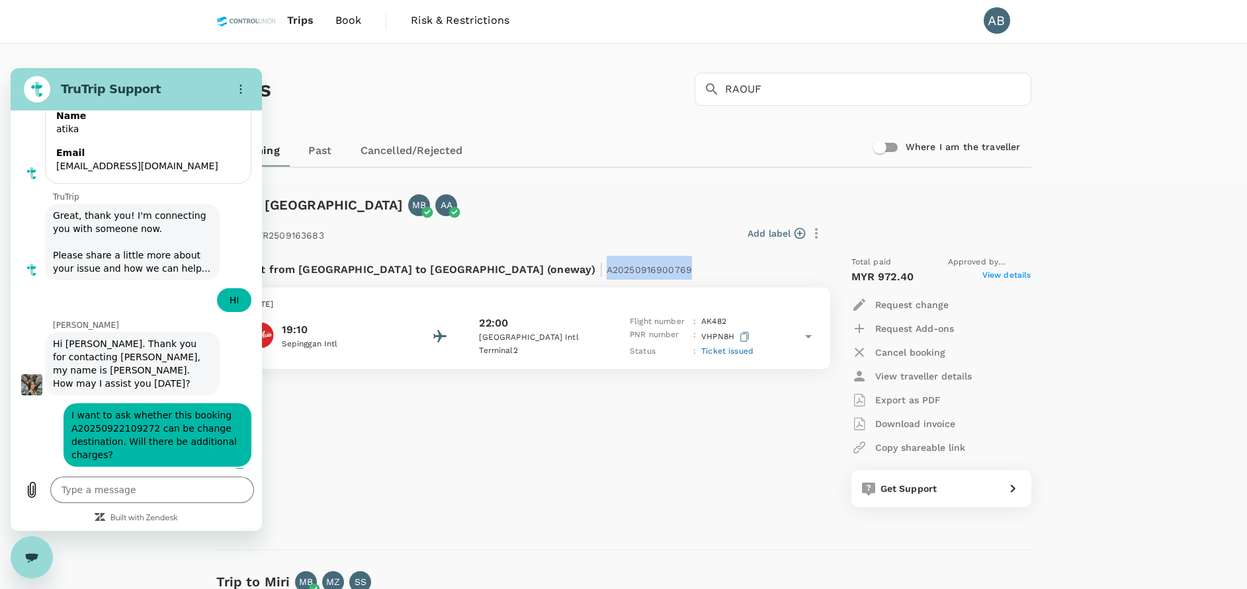
drag, startPoint x: 560, startPoint y: 276, endPoint x: 473, endPoint y: 274, distance: 87.3
click at [473, 274] on div "Flight from Indonesia to Malaysia (oneway) | A20250916900769" at bounding box center [488, 268] width 507 height 24
copy span "A20250916900769"
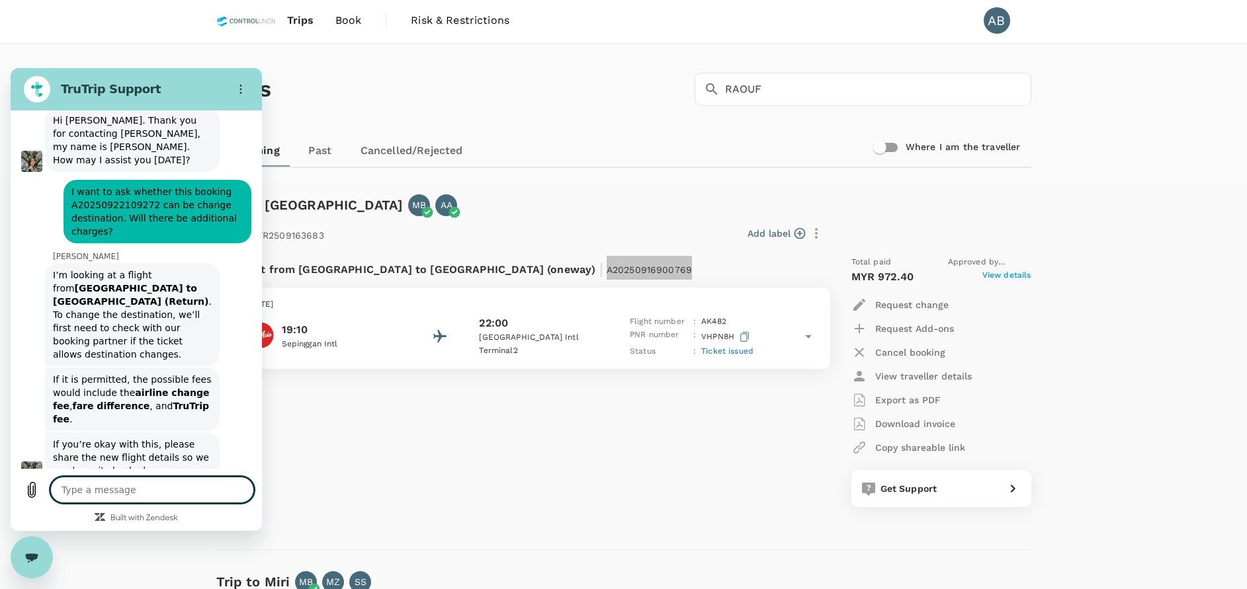
scroll to position [401, 0]
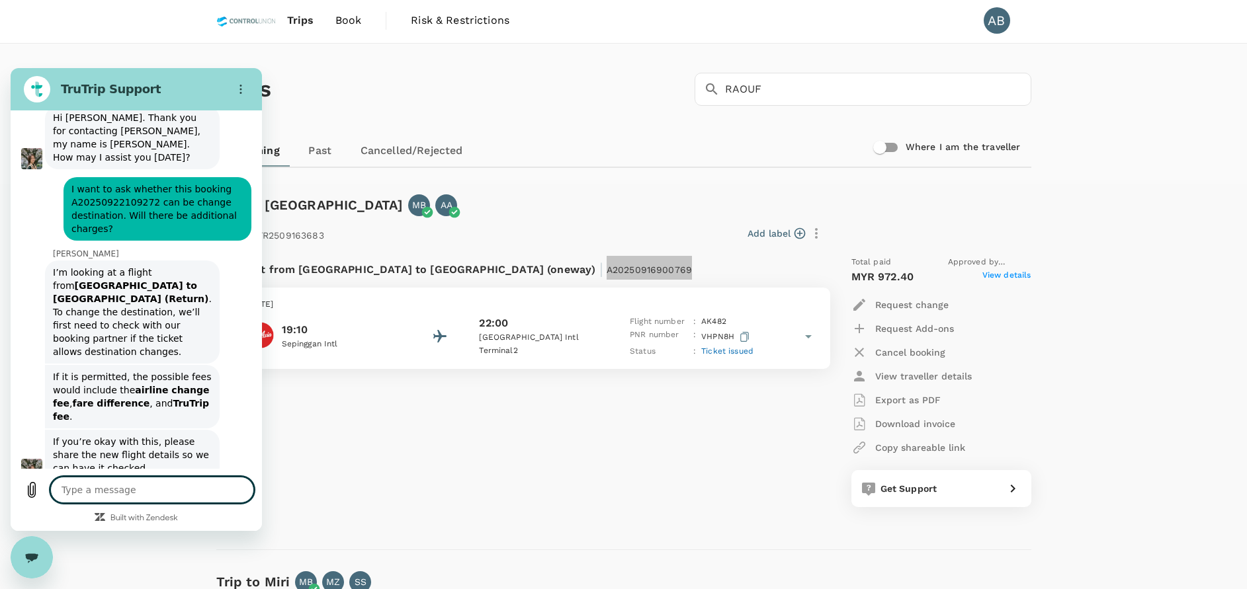
click at [96, 487] on textarea at bounding box center [152, 490] width 204 height 26
click at [239, 495] on icon "Send message" at bounding box center [241, 490] width 13 height 15
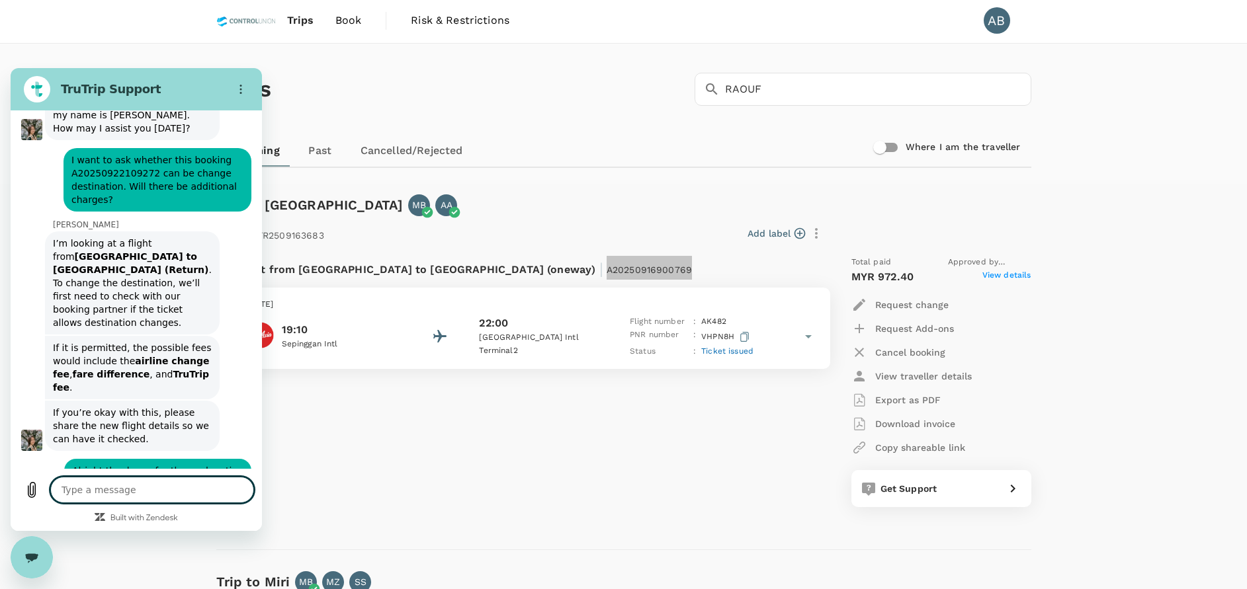
click at [118, 492] on textarea at bounding box center [152, 490] width 204 height 26
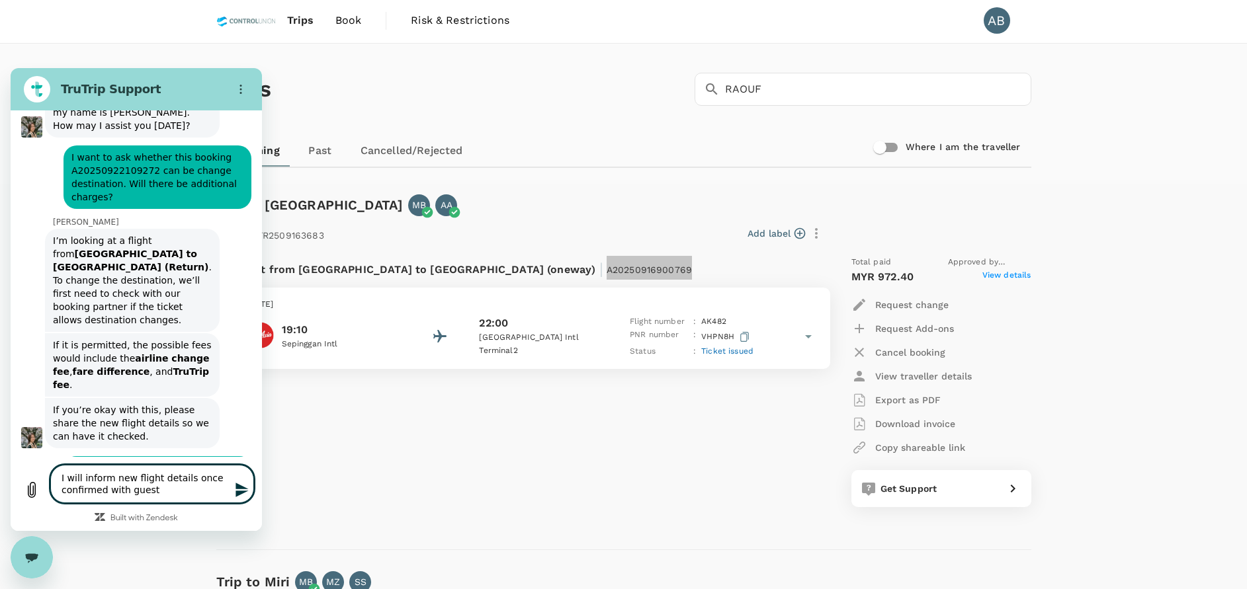
click at [241, 489] on icon "Send message" at bounding box center [242, 490] width 16 height 16
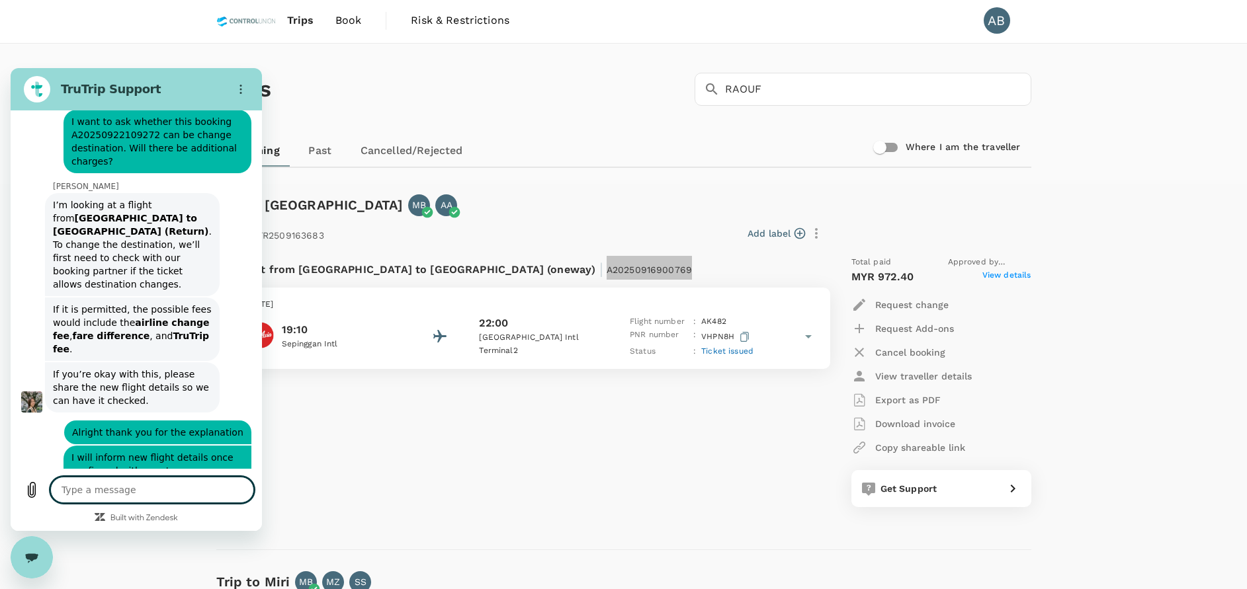
scroll to position [472, 0]
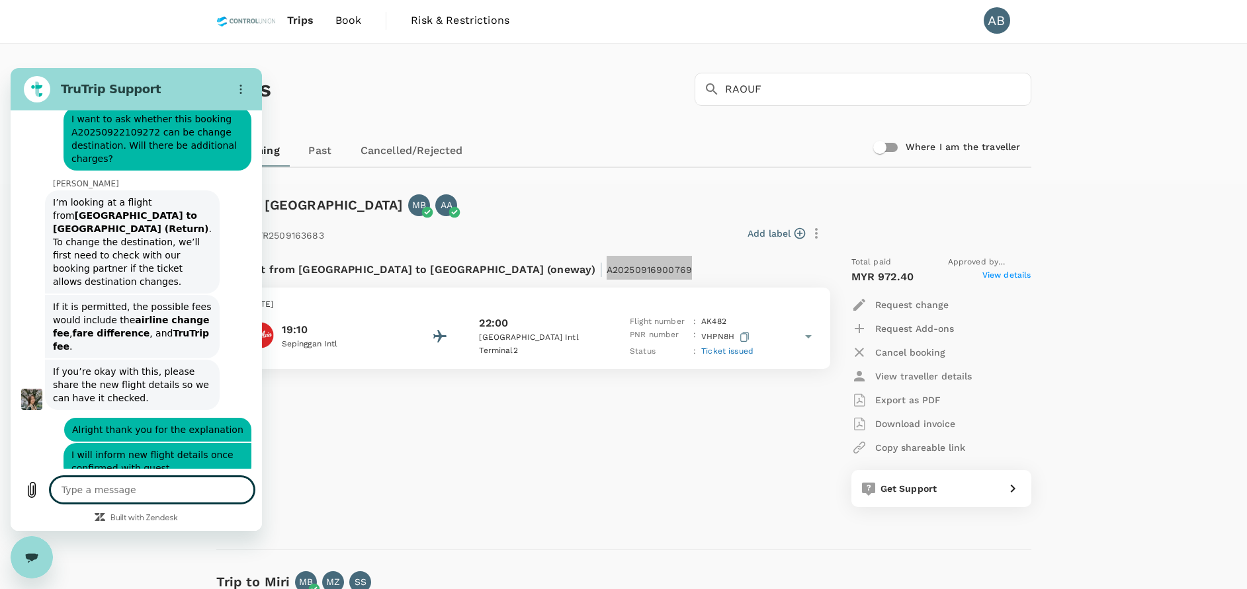
click at [104, 487] on textarea at bounding box center [152, 490] width 204 height 26
drag, startPoint x: 644, startPoint y: 93, endPoint x: 661, endPoint y: 87, distance: 18.2
click at [644, 93] on div "Trips ​ RAOUF ​" at bounding box center [621, 86] width 820 height 97
click at [141, 482] on textarea at bounding box center [152, 490] width 204 height 26
paste textarea "12:05"
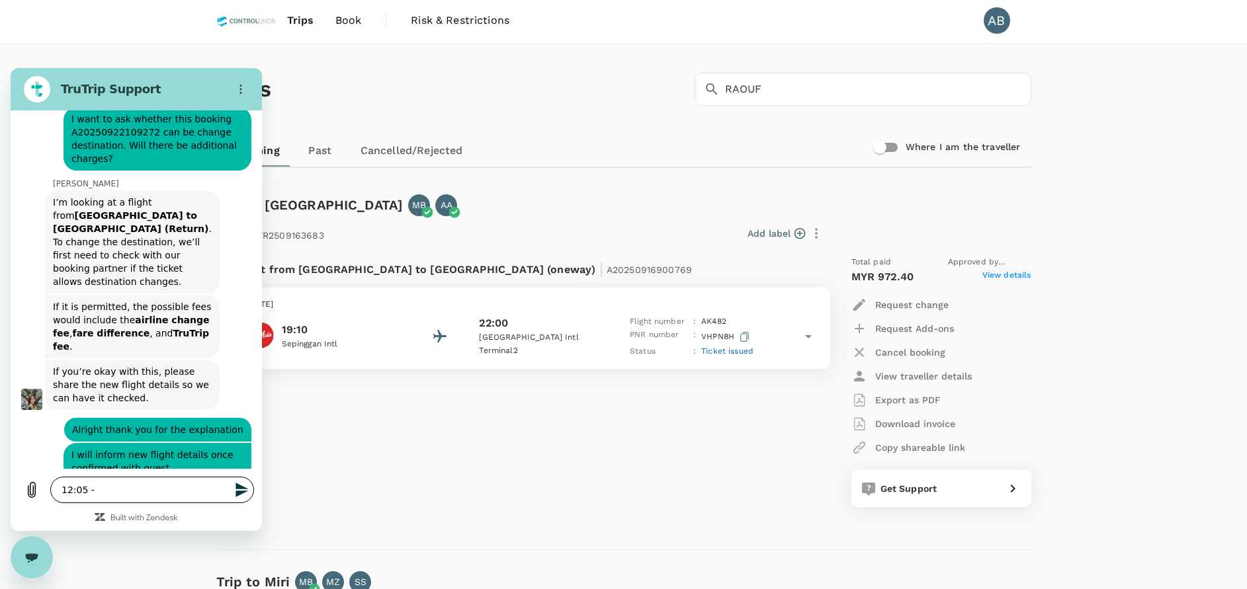
click at [112, 492] on textarea "12:05 -" at bounding box center [152, 490] width 204 height 26
paste textarea "14:15"
click at [204, 491] on textarea "12:05 - 14:15 KUL - BINTULU" at bounding box center [152, 490] width 204 height 26
click at [238, 487] on icon "Send message" at bounding box center [241, 490] width 13 height 15
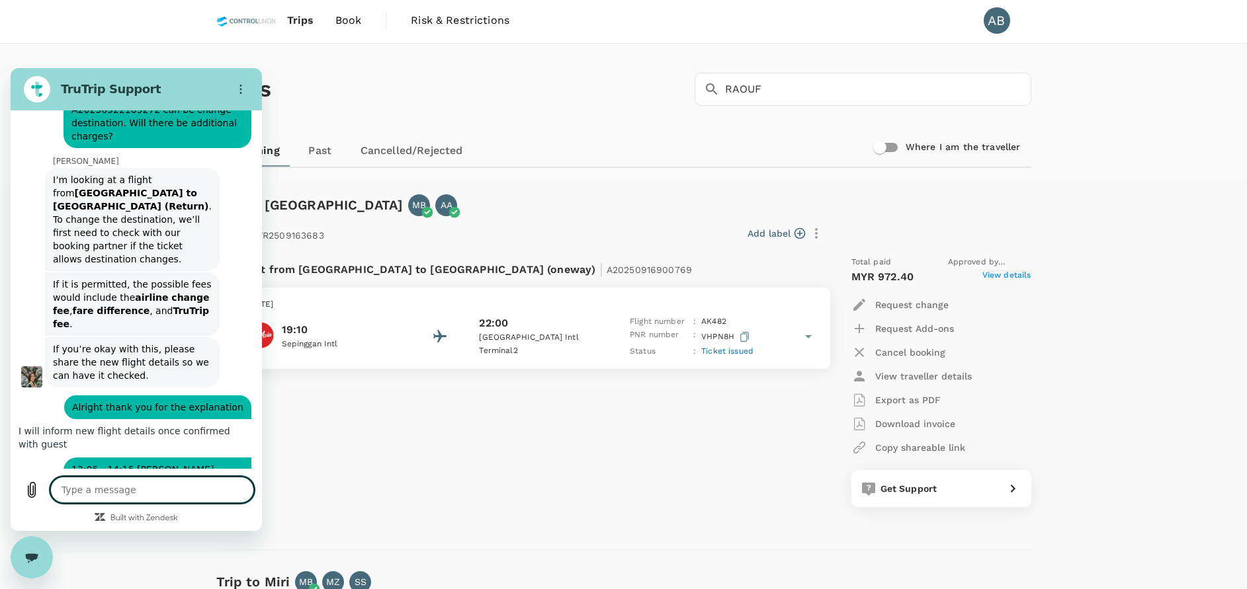
scroll to position [497, 0]
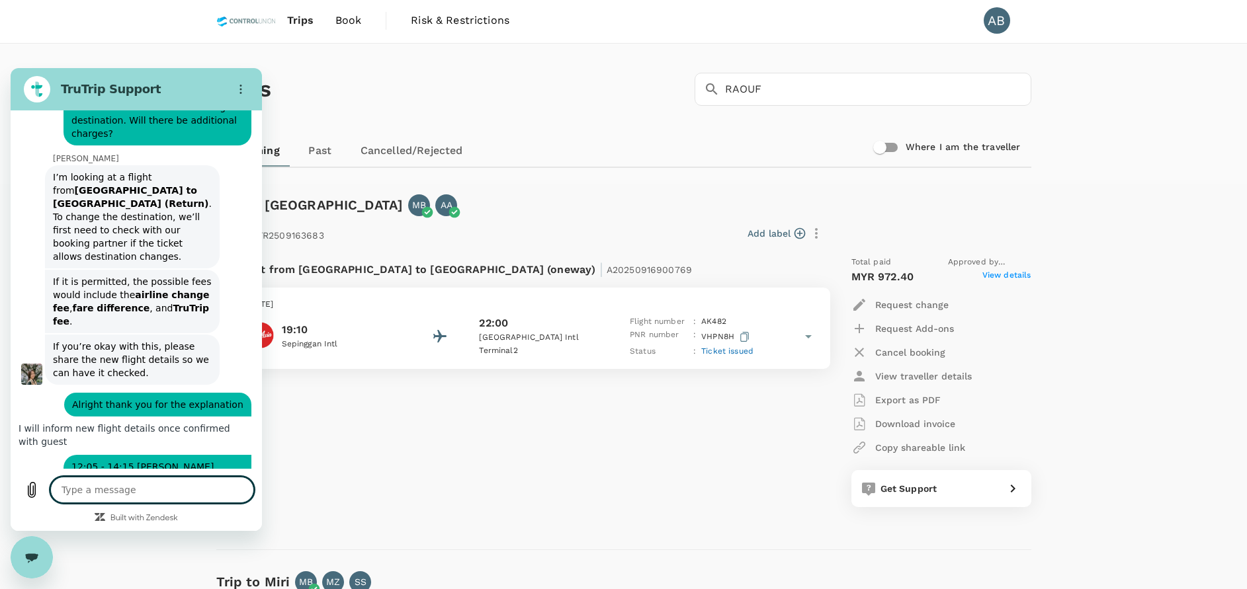
click at [116, 491] on textarea at bounding box center [152, 490] width 204 height 26
click at [98, 489] on textarea at bounding box center [152, 490] width 204 height 26
paste textarea "14:40"
click at [119, 487] on textarea "14:40 -" at bounding box center [152, 490] width 204 height 26
paste textarea "16:45"
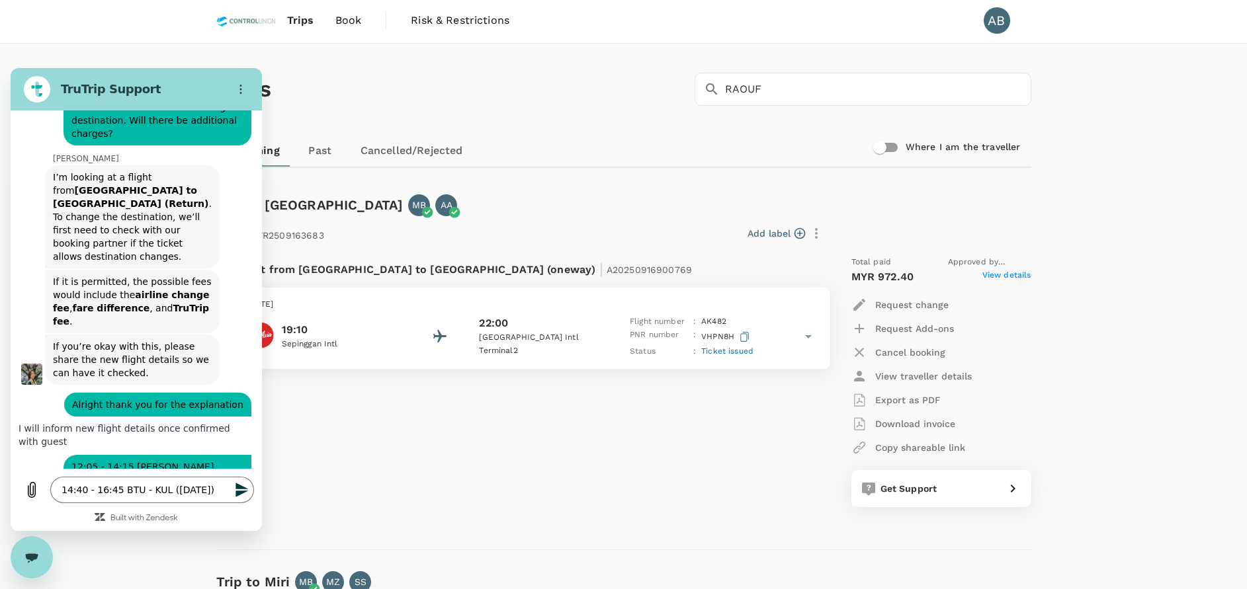
click at [236, 487] on icon "Send message" at bounding box center [241, 490] width 13 height 15
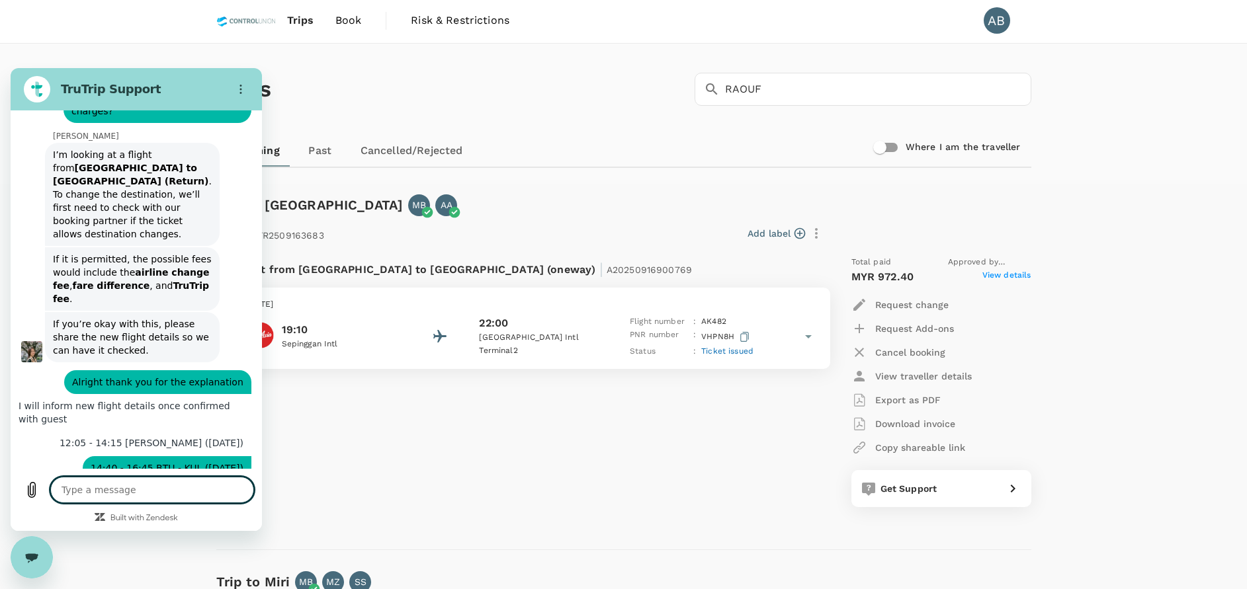
click at [147, 493] on textarea at bounding box center [152, 490] width 204 height 26
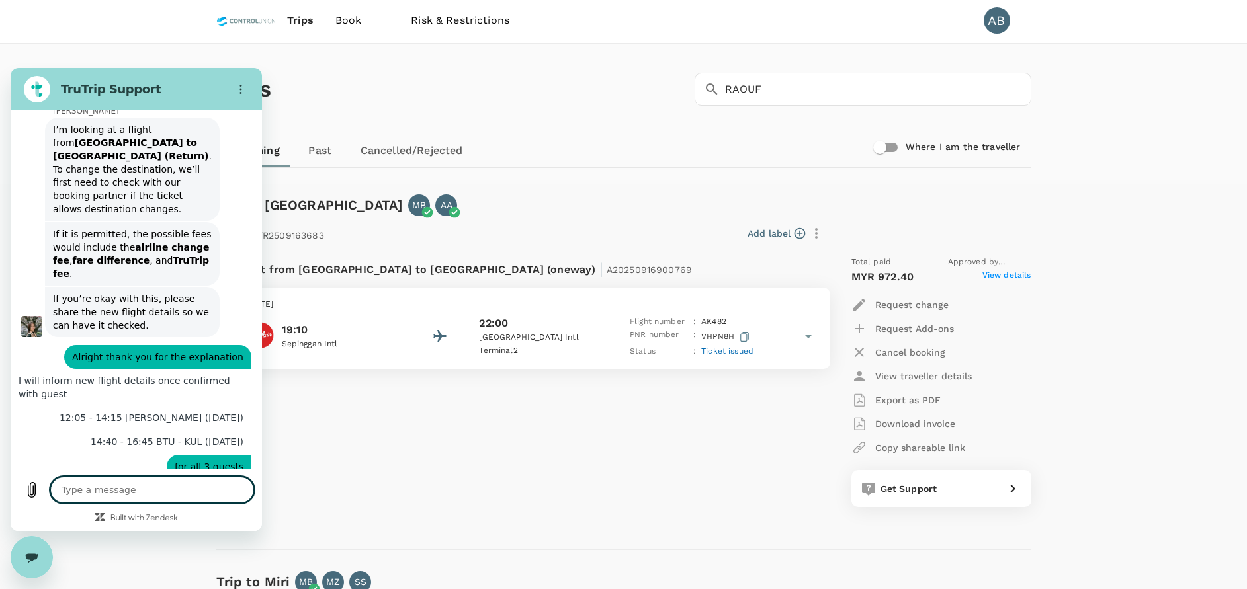
scroll to position [547, 0]
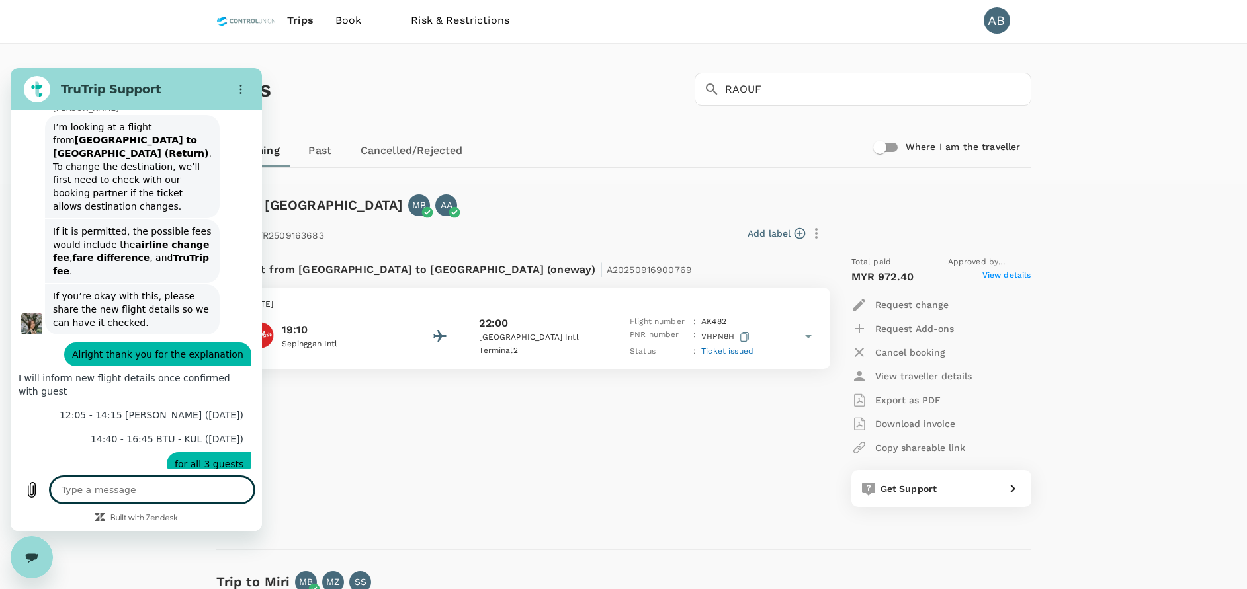
click at [88, 488] on textarea at bounding box center [152, 490] width 204 height 26
paste textarea "Can they provide fees first before agreeing?"
click at [97, 478] on textarea "Can they provide fees first before agreeing?" at bounding box center [152, 484] width 204 height 38
click at [198, 482] on textarea "Can you provide fees first before agreeing?" at bounding box center [152, 484] width 204 height 38
drag, startPoint x: 108, startPoint y: 491, endPoint x: 50, endPoint y: 487, distance: 59.0
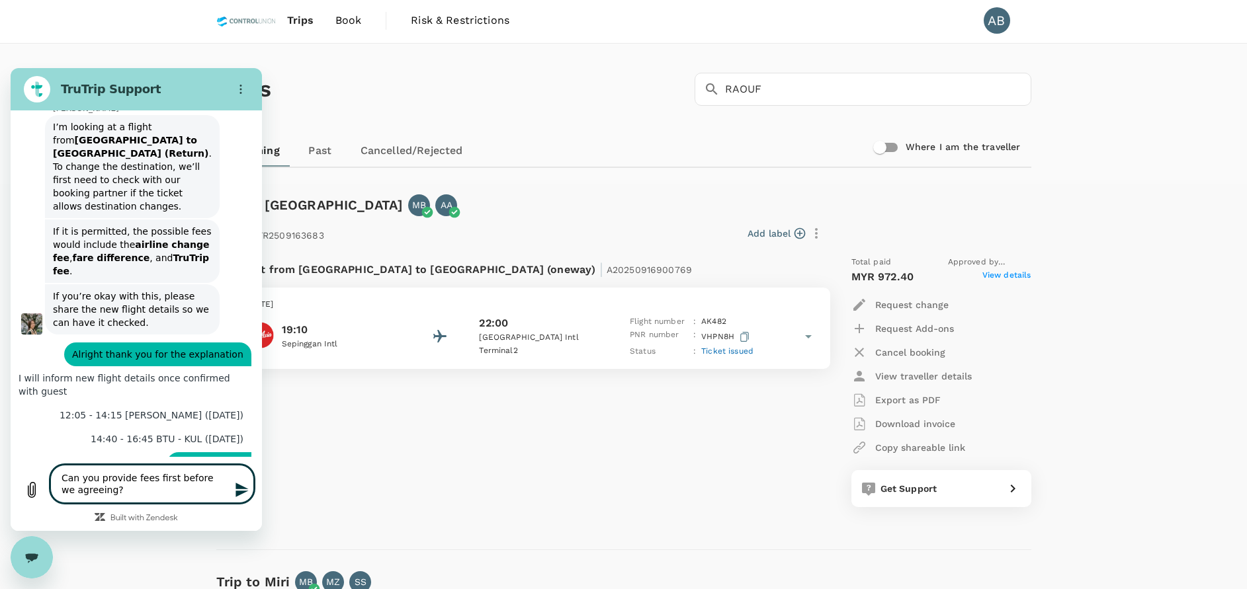
click at [50, 487] on div "Type a message Can you provide fees first before we agreeing? x" at bounding box center [136, 484] width 251 height 54
click at [239, 489] on icon "Send message" at bounding box center [241, 490] width 13 height 15
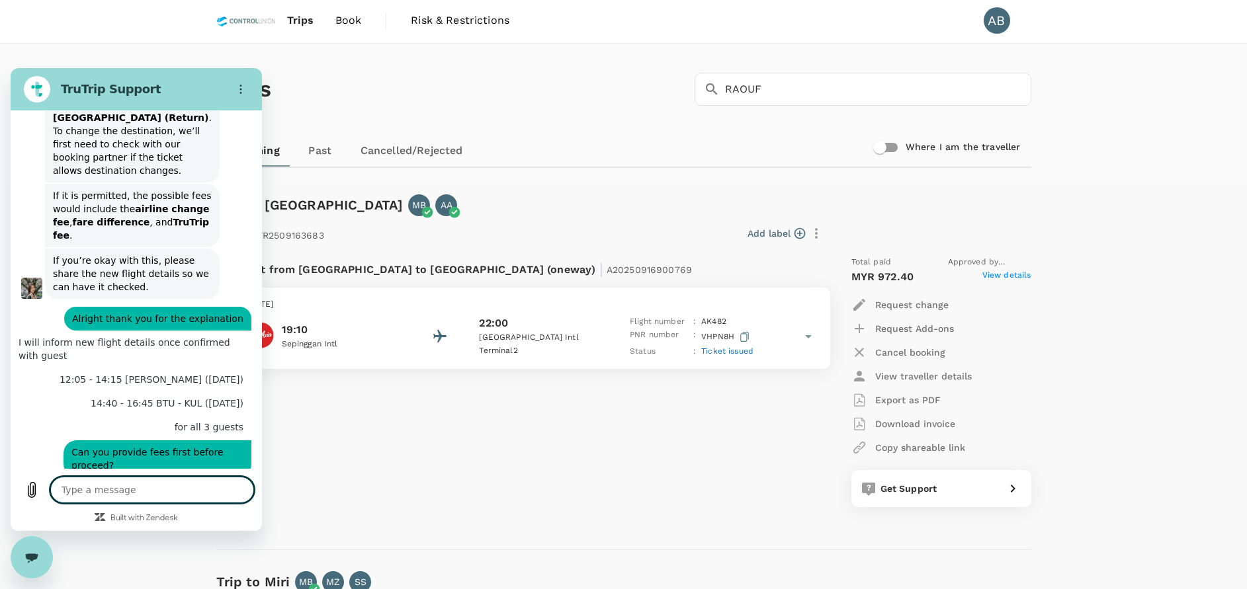
scroll to position [585, 0]
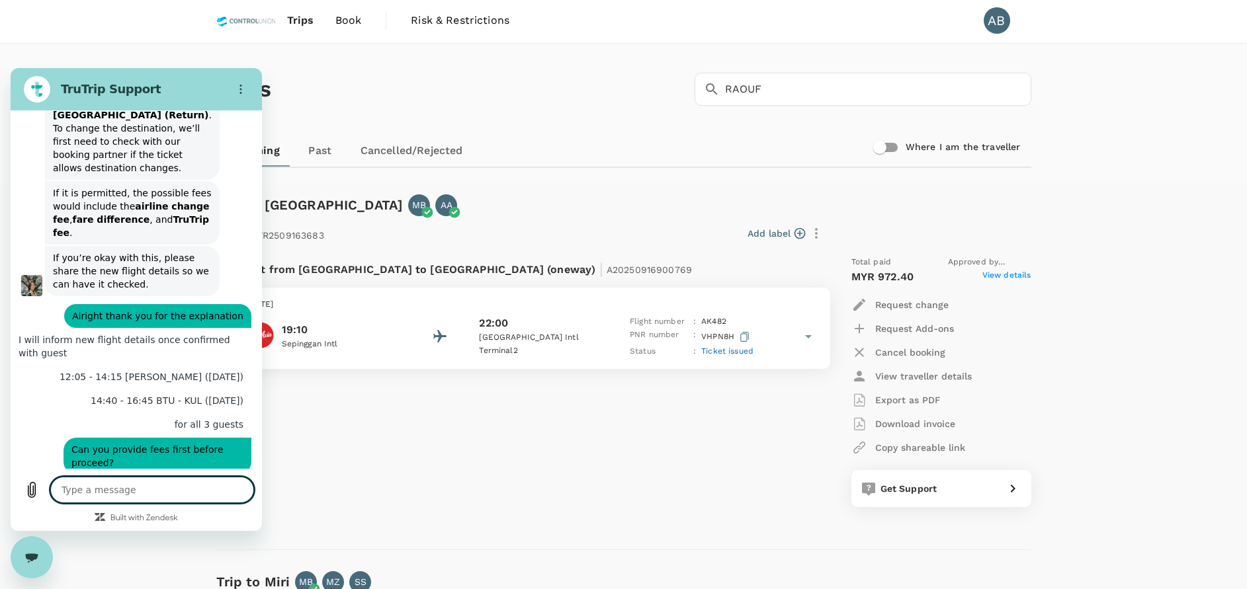
click at [63, 489] on textarea at bounding box center [152, 490] width 204 height 26
click at [237, 491] on icon "Send message" at bounding box center [241, 490] width 13 height 15
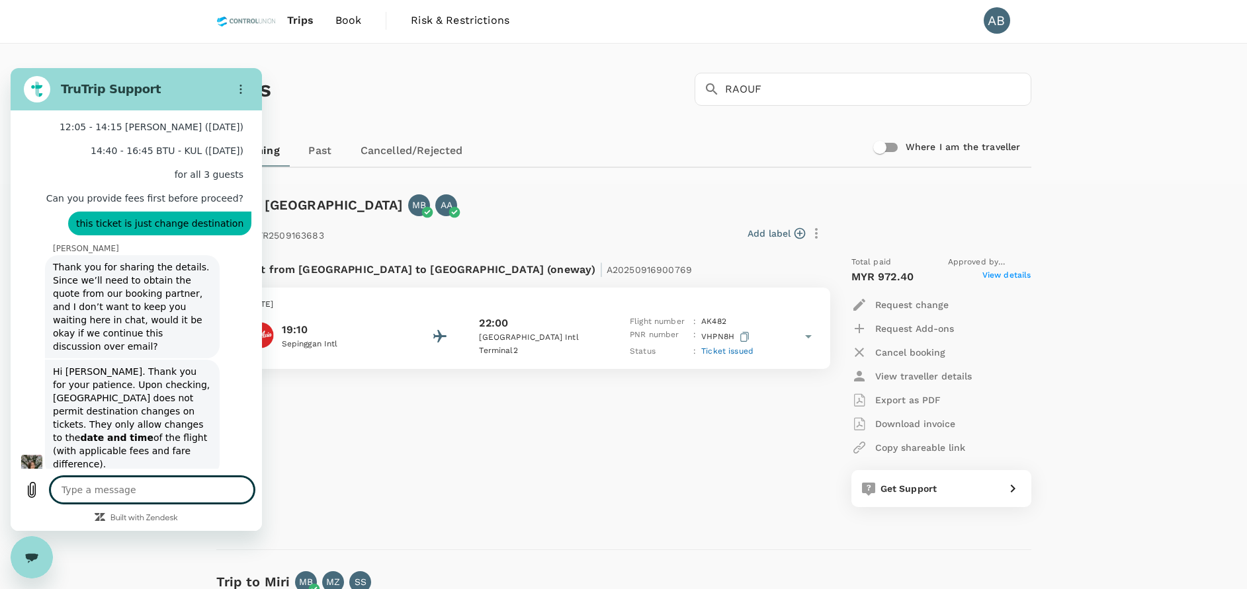
scroll to position [838, 0]
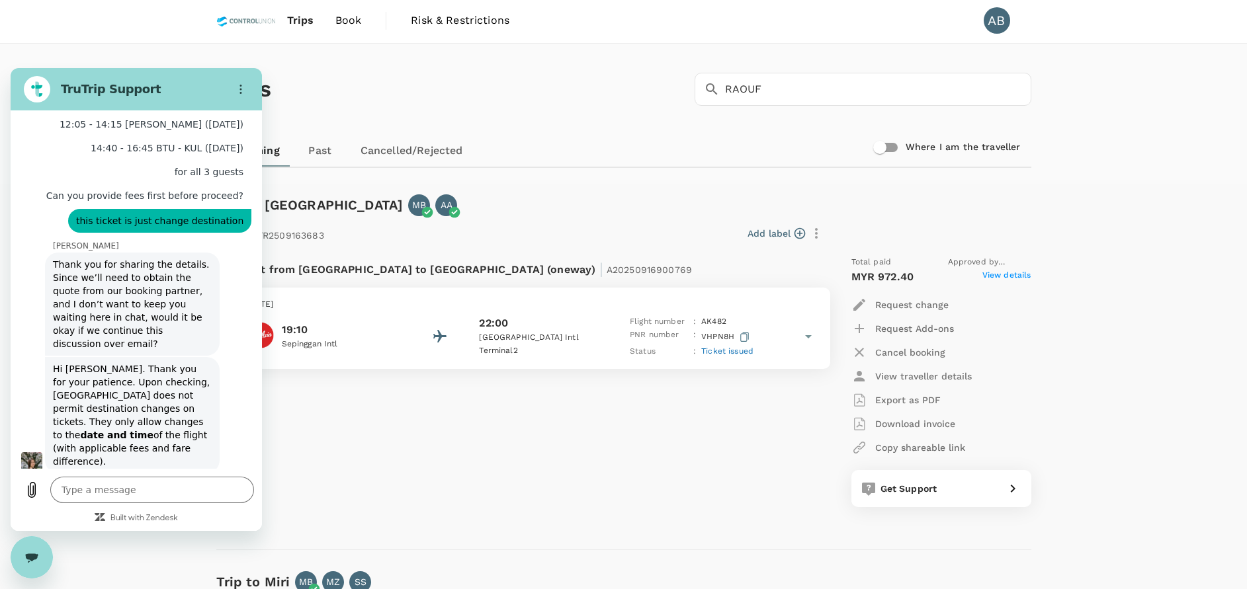
click at [87, 20] on div "Trips Book Risk & Restrictions AB Trips ​ RAOUF ​ Upcoming Past Cancelled/Rejec…" at bounding box center [623, 517] width 1247 height 1039
click at [112, 495] on textarea at bounding box center [152, 490] width 204 height 26
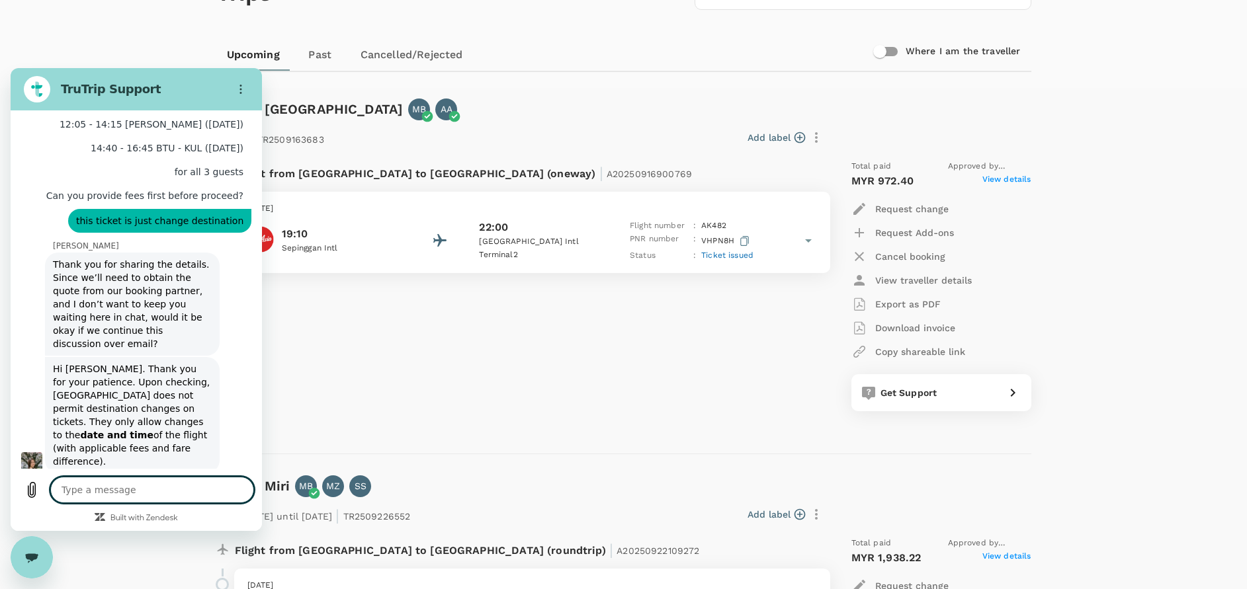
scroll to position [200, 0]
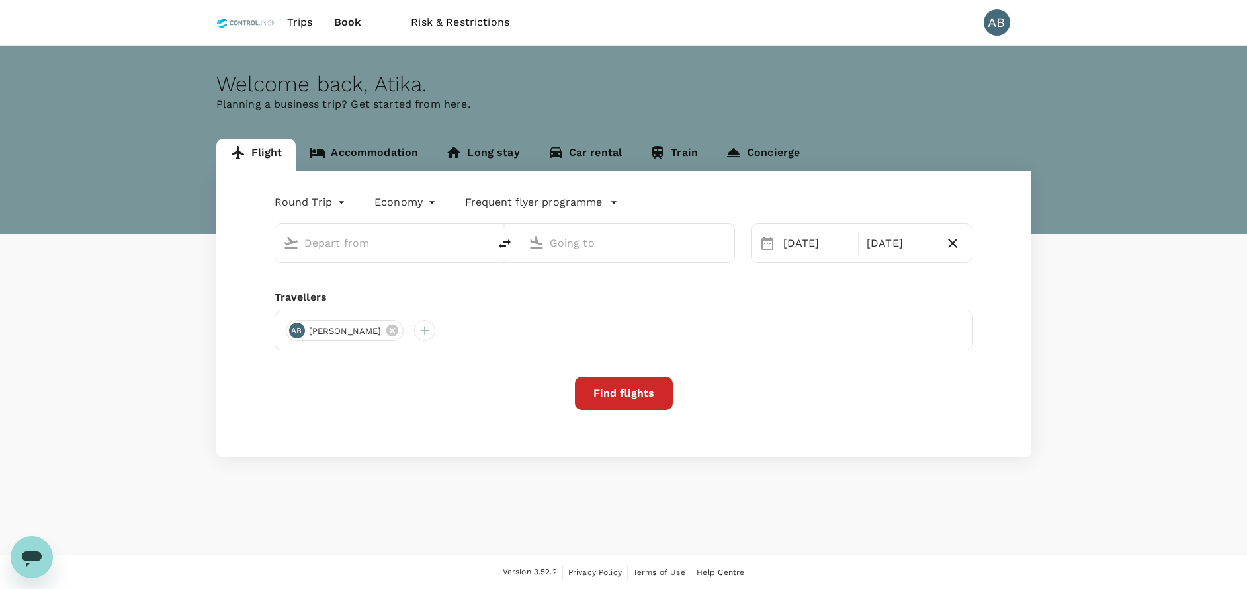
type input "Kuala Lumpur Intl ([GEOGRAPHIC_DATA])"
type input "Bintulu (BTU)"
click at [443, 294] on div "Round Trip roundtrip Economy economy Frequent flyer programme [GEOGRAPHIC_DATA]…" at bounding box center [623, 314] width 815 height 287
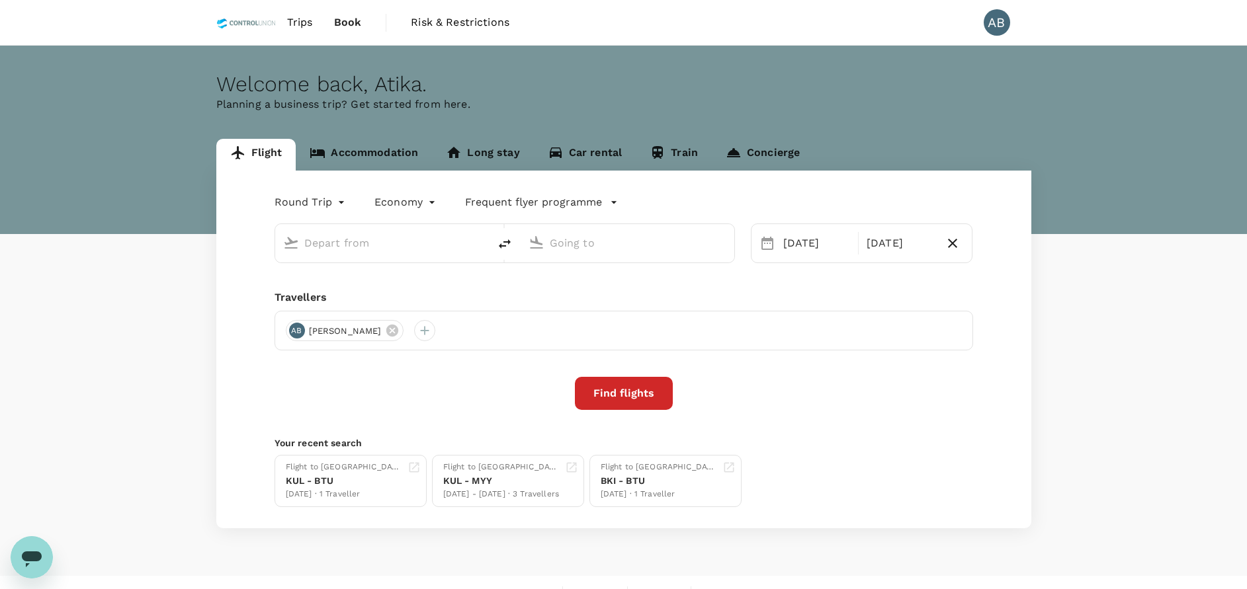
type input "Kuala Lumpur Intl ([GEOGRAPHIC_DATA])"
type input "Bintulu (BTU)"
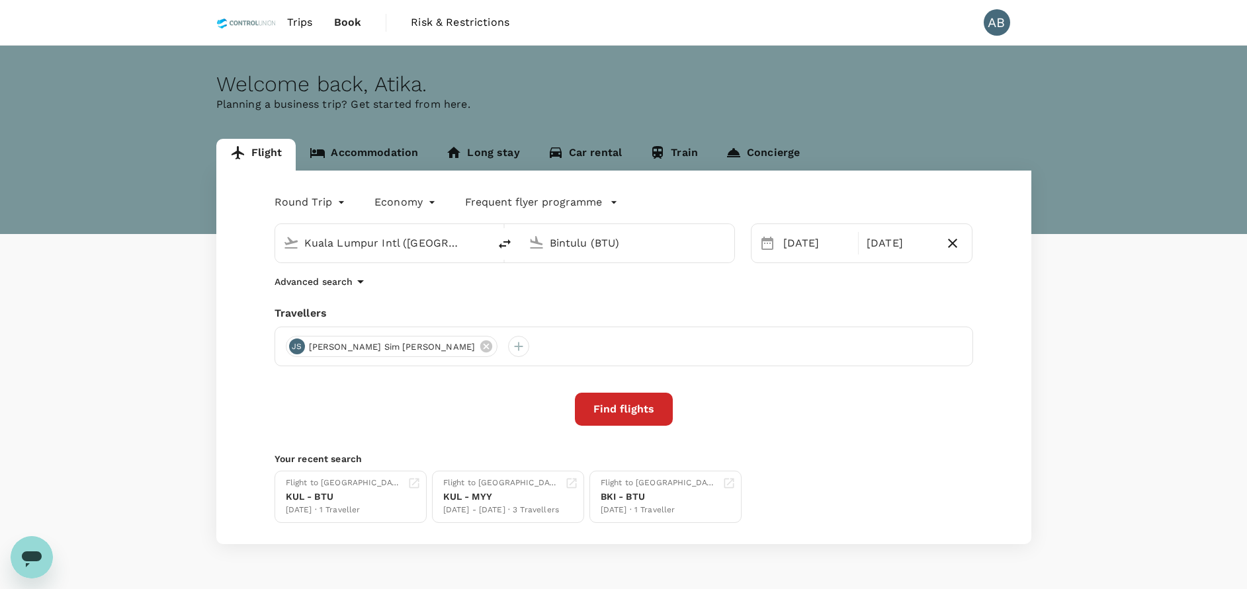
click at [649, 413] on button "Find flights" at bounding box center [624, 409] width 98 height 33
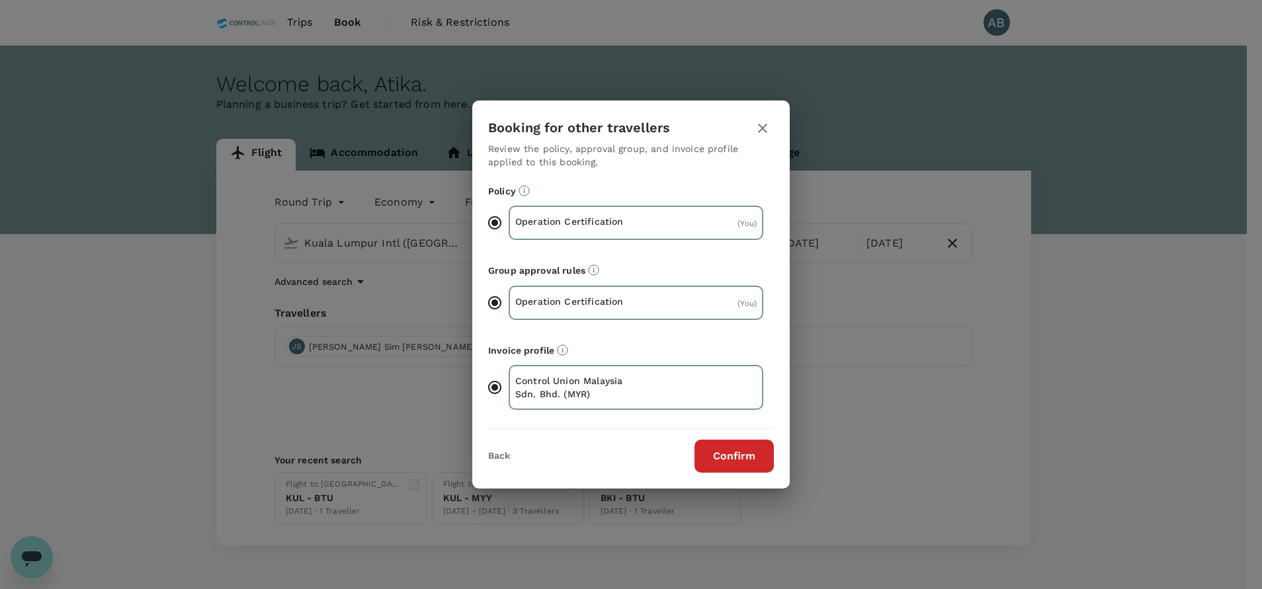
click at [751, 463] on button "Confirm" at bounding box center [734, 456] width 79 height 33
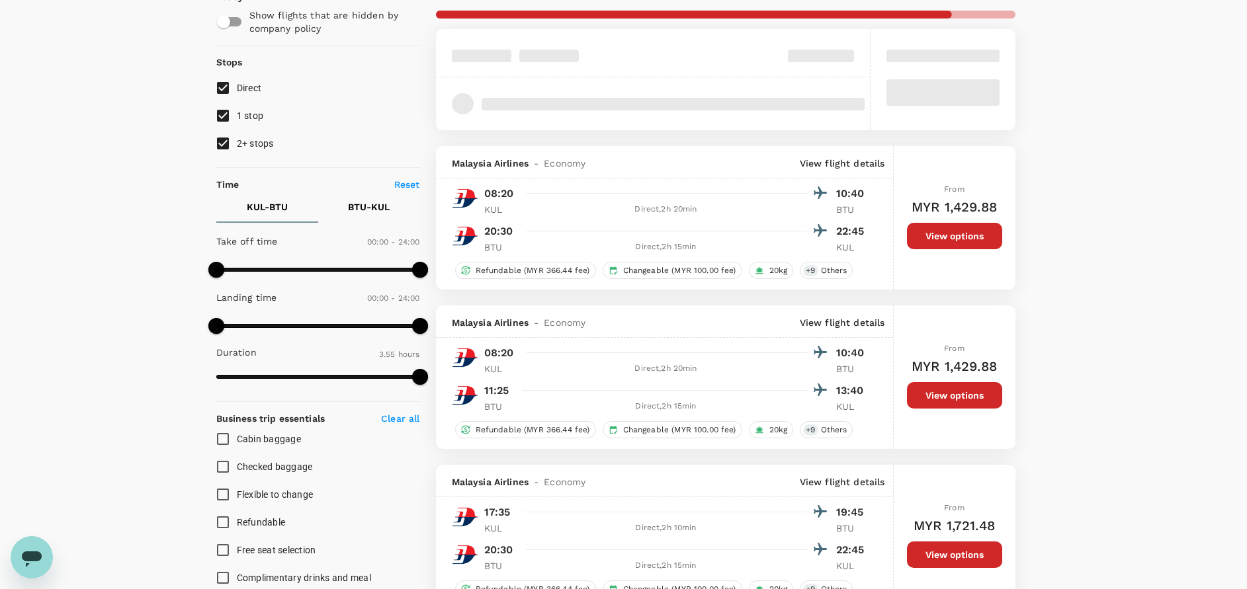
type input "710"
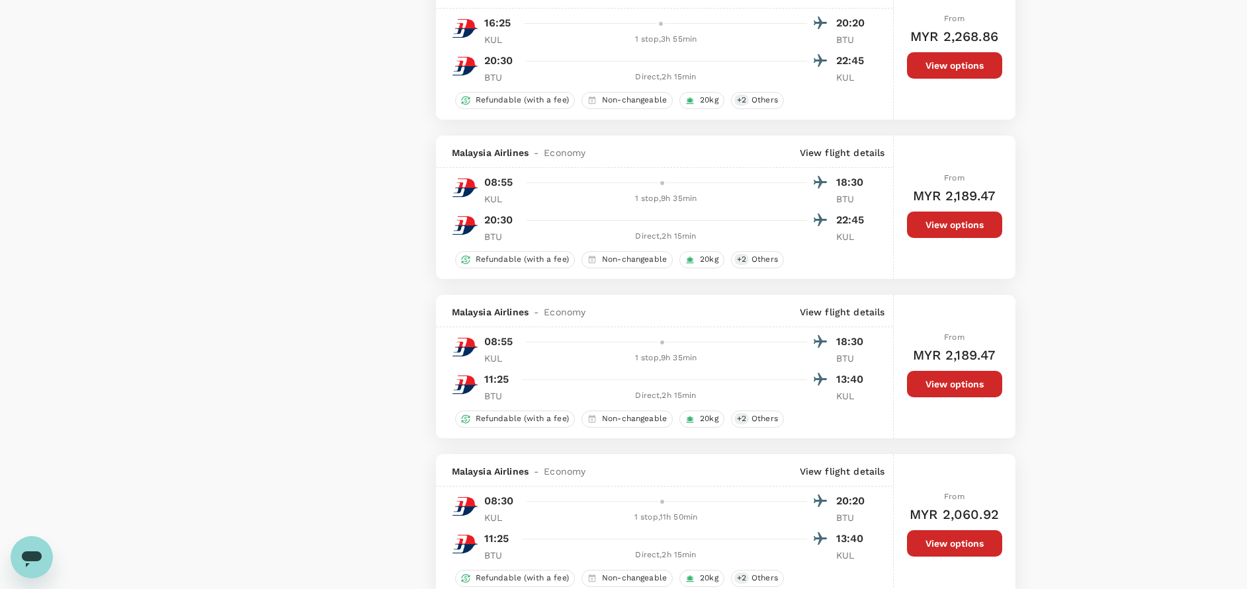
scroll to position [1191, 0]
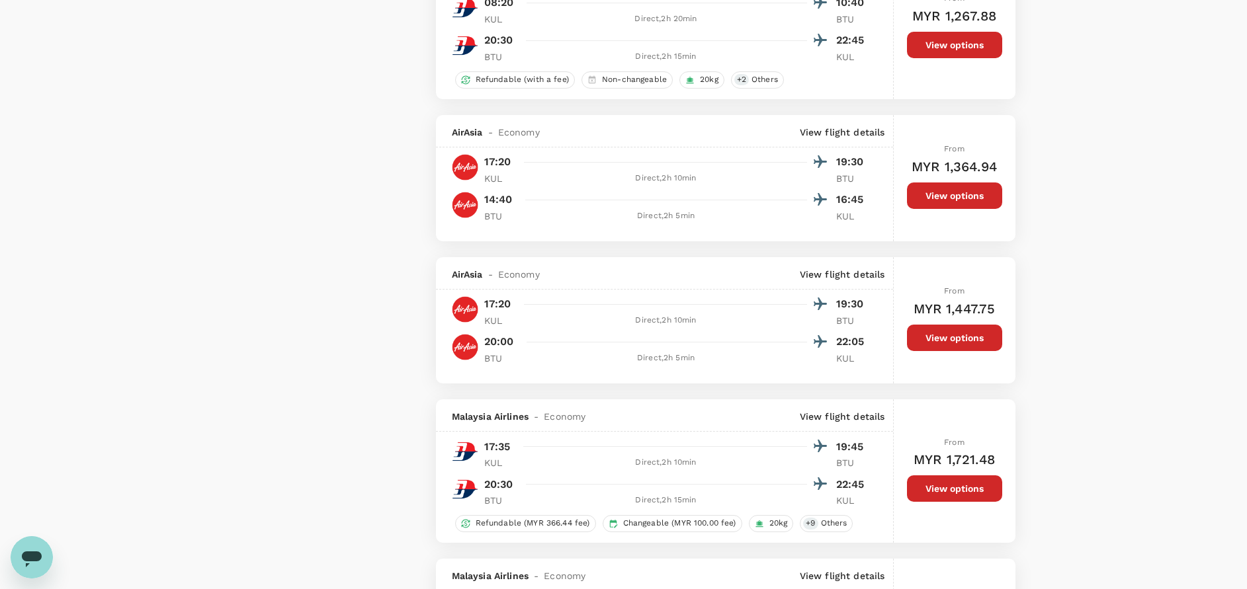
checkbox input "false"
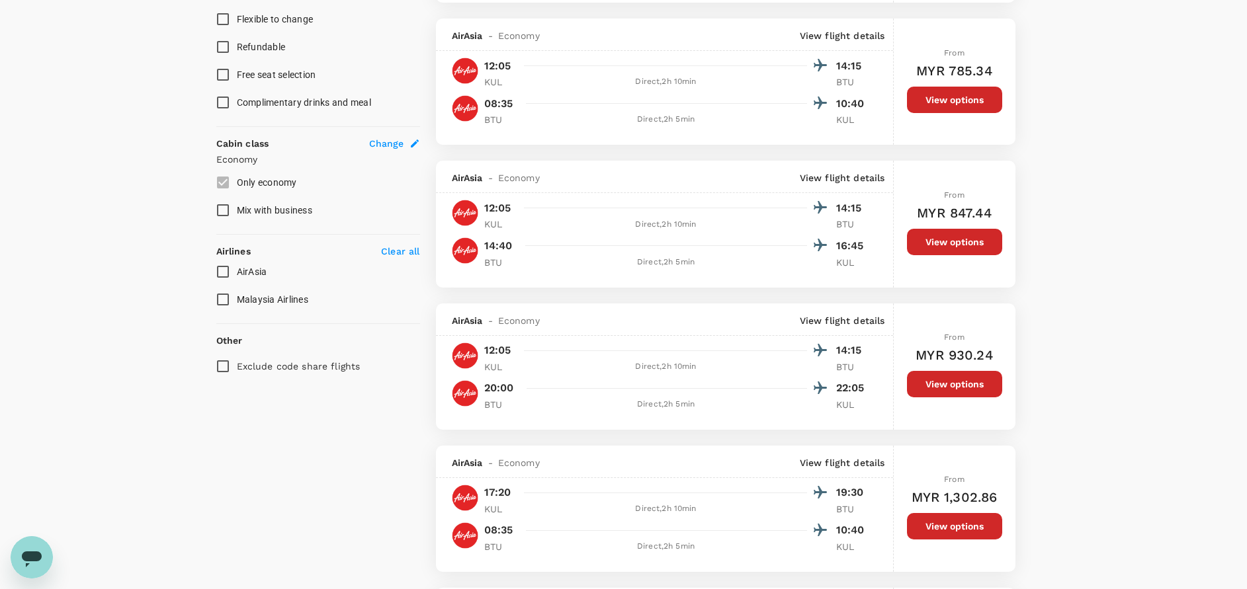
scroll to position [597, 0]
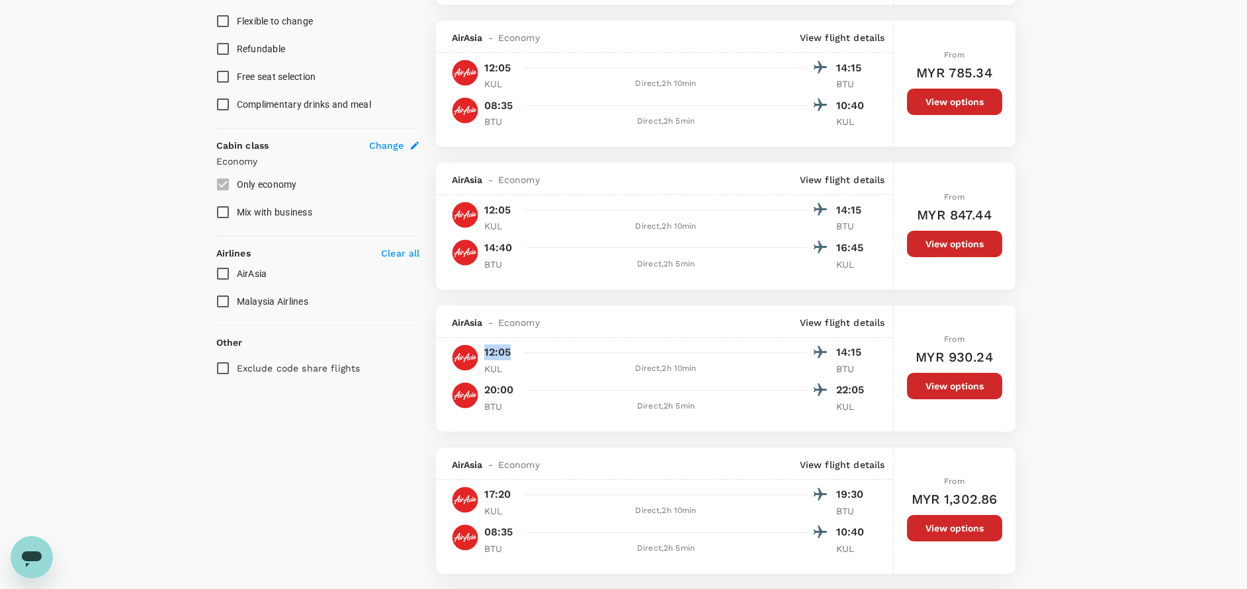
drag, startPoint x: 509, startPoint y: 350, endPoint x: 478, endPoint y: 351, distance: 31.1
click at [478, 351] on div "12:05 14:15 KUL Direct , 2h 10min BTU" at bounding box center [672, 359] width 393 height 32
copy p "12:05"
drag, startPoint x: 881, startPoint y: 198, endPoint x: 871, endPoint y: 208, distance: 13.6
click at [878, 200] on div "AirAsia - Economy View flight details 12:05 14:15 KUL Direct , 2h 10min BTU 14:…" at bounding box center [665, 226] width 458 height 126
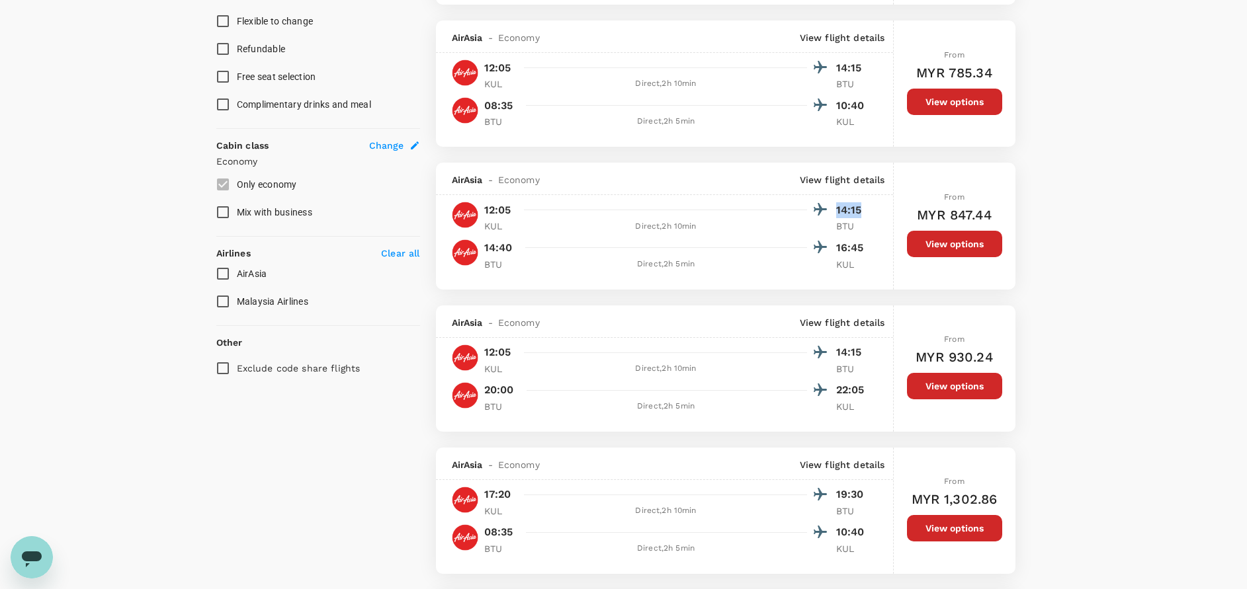
drag, startPoint x: 866, startPoint y: 210, endPoint x: 827, endPoint y: 210, distance: 38.4
click at [827, 210] on div "12:05 14:15 KUL Direct , 2h 10min BTU 14:40 16:45 BTU Direct , 2h 5min KUL" at bounding box center [664, 235] width 457 height 70
copy p "14:15"
drag, startPoint x: 513, startPoint y: 247, endPoint x: 483, endPoint y: 247, distance: 30.4
click at [483, 247] on div "14:40 16:45 BTU Direct , 2h 5min KUL" at bounding box center [672, 254] width 393 height 32
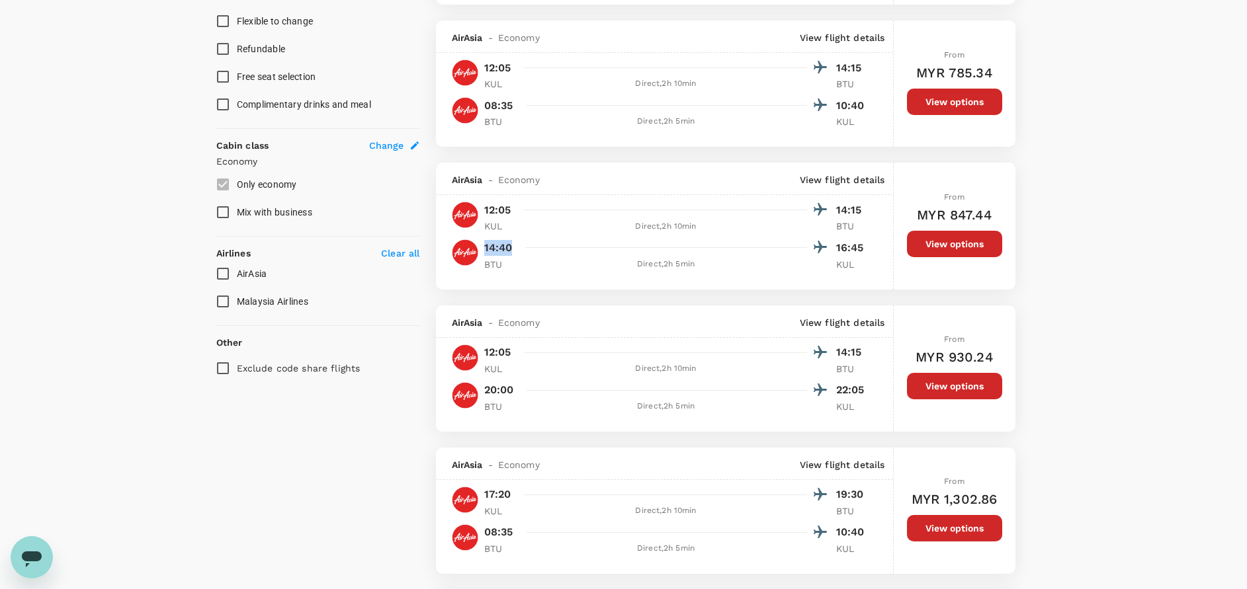
copy p "14:40"
drag, startPoint x: 864, startPoint y: 247, endPoint x: 835, endPoint y: 245, distance: 29.2
click at [835, 245] on div "12:05 14:15 KUL Direct , 2h 10min BTU 14:40 16:45 BTU Direct , 2h 5min KUL" at bounding box center [664, 235] width 457 height 70
copy p "16:45"
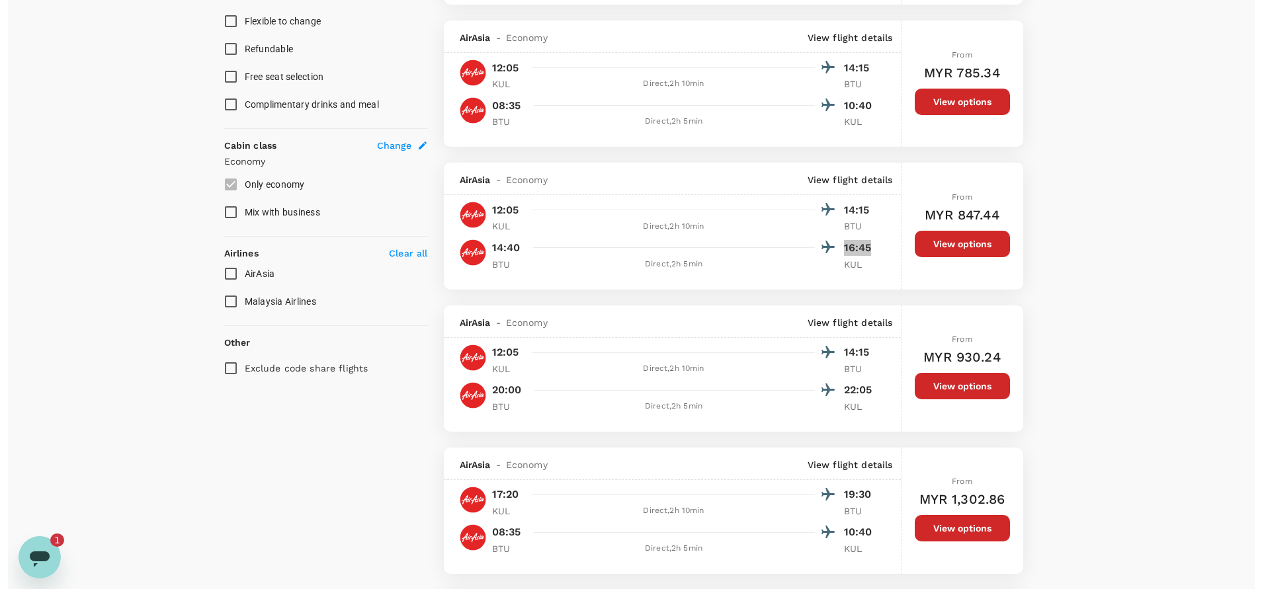
scroll to position [0, 0]
